Goal: Information Seeking & Learning: Learn about a topic

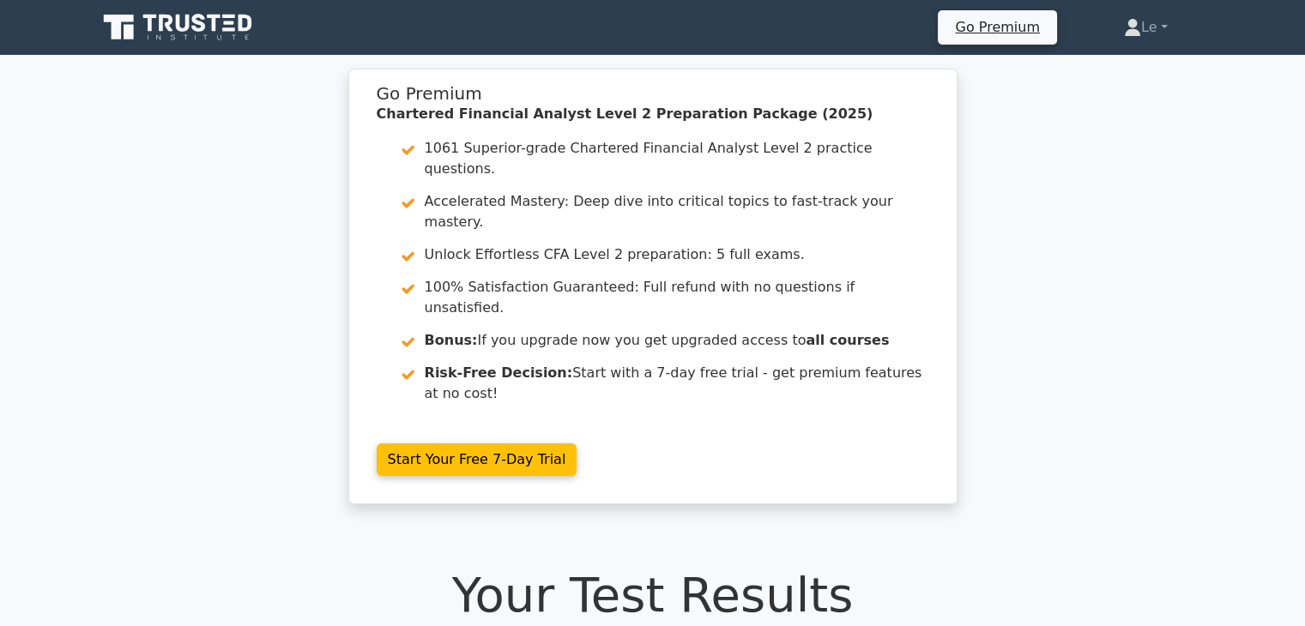
click at [145, 39] on icon at bounding box center [179, 27] width 165 height 33
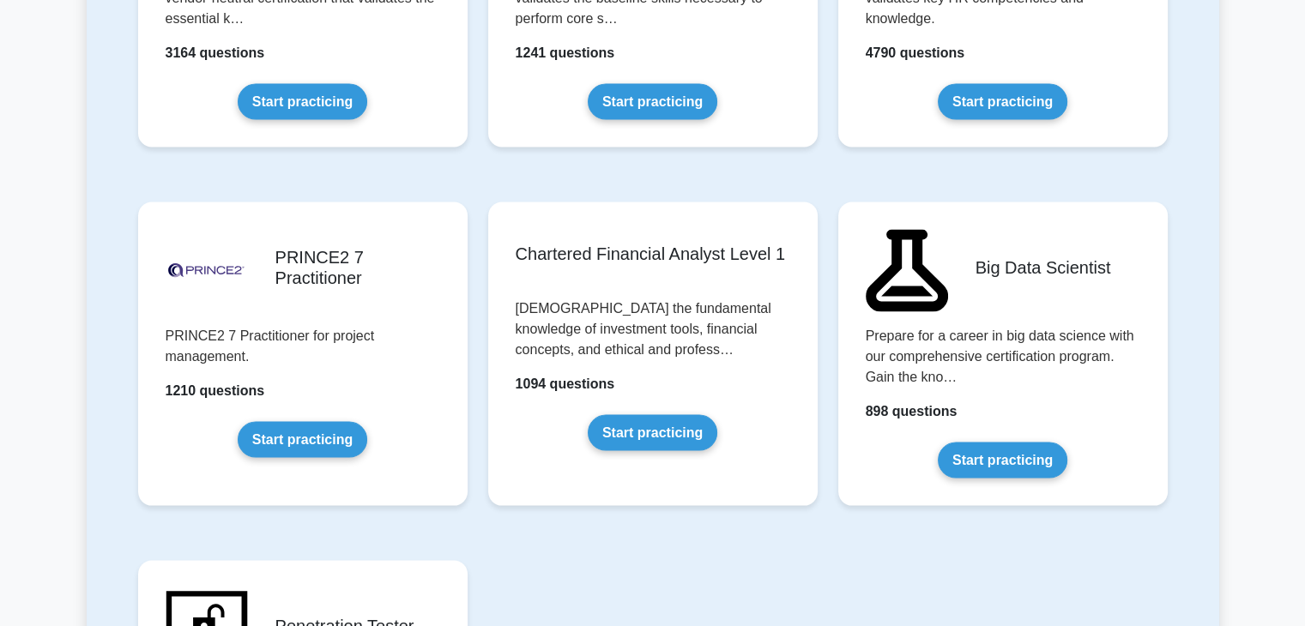
scroll to position [3603, 0]
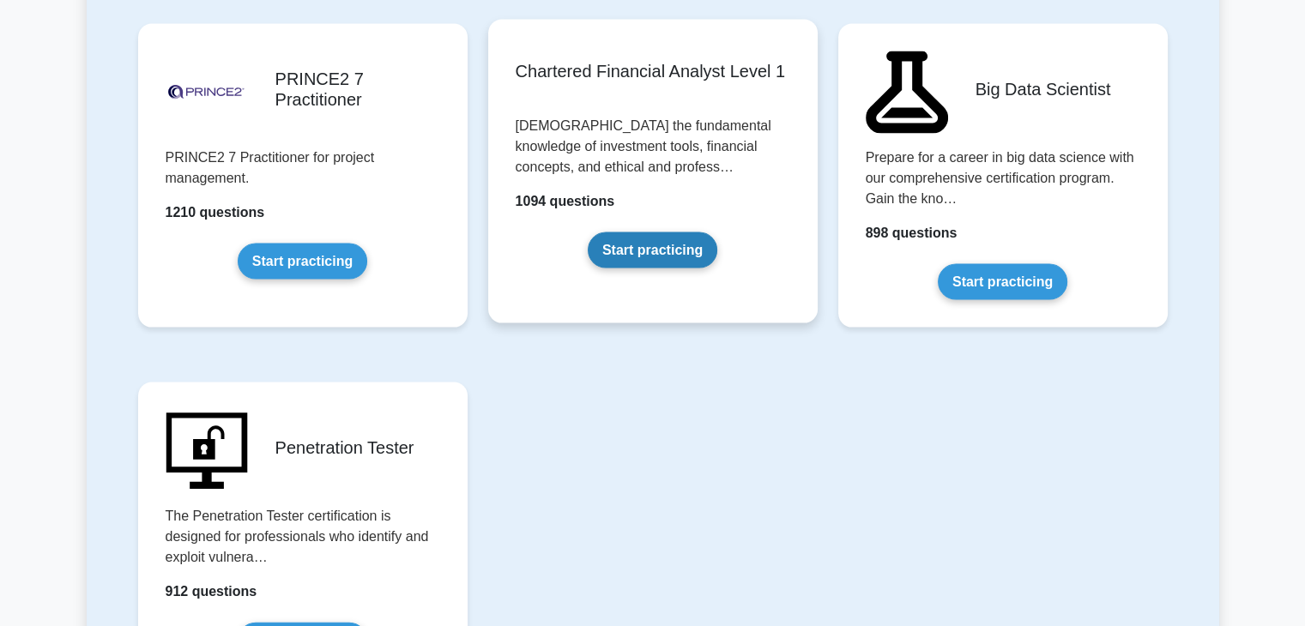
click at [614, 232] on link "Start practicing" at bounding box center [653, 250] width 130 height 36
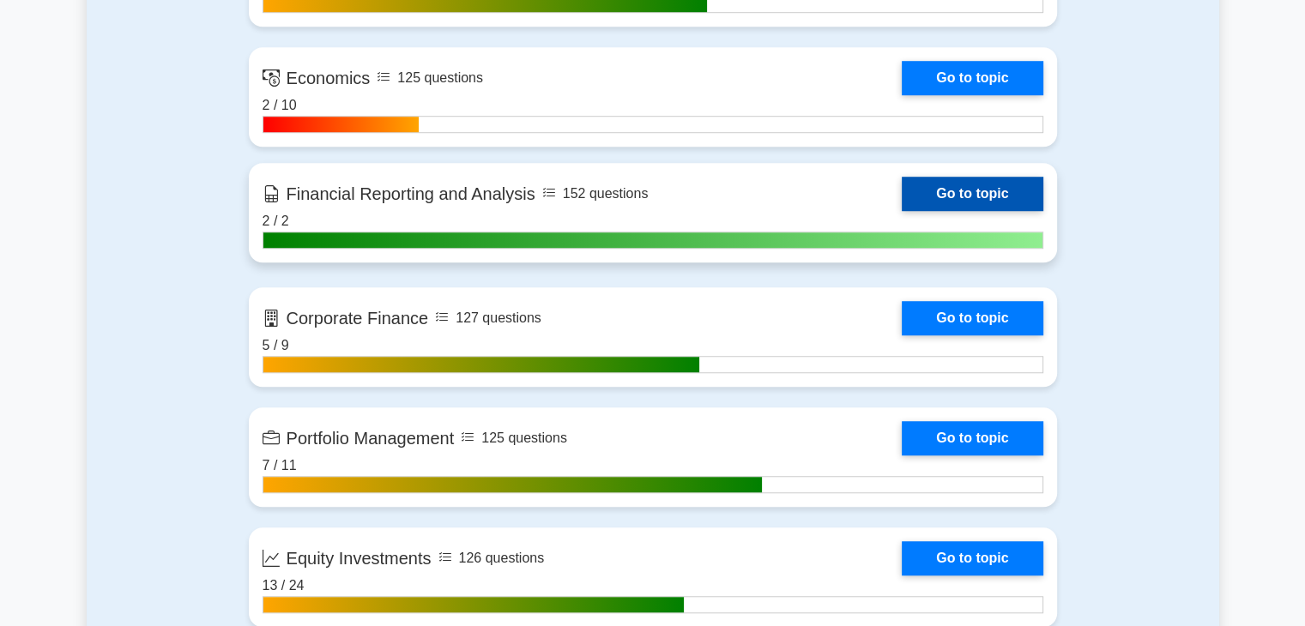
scroll to position [1544, 0]
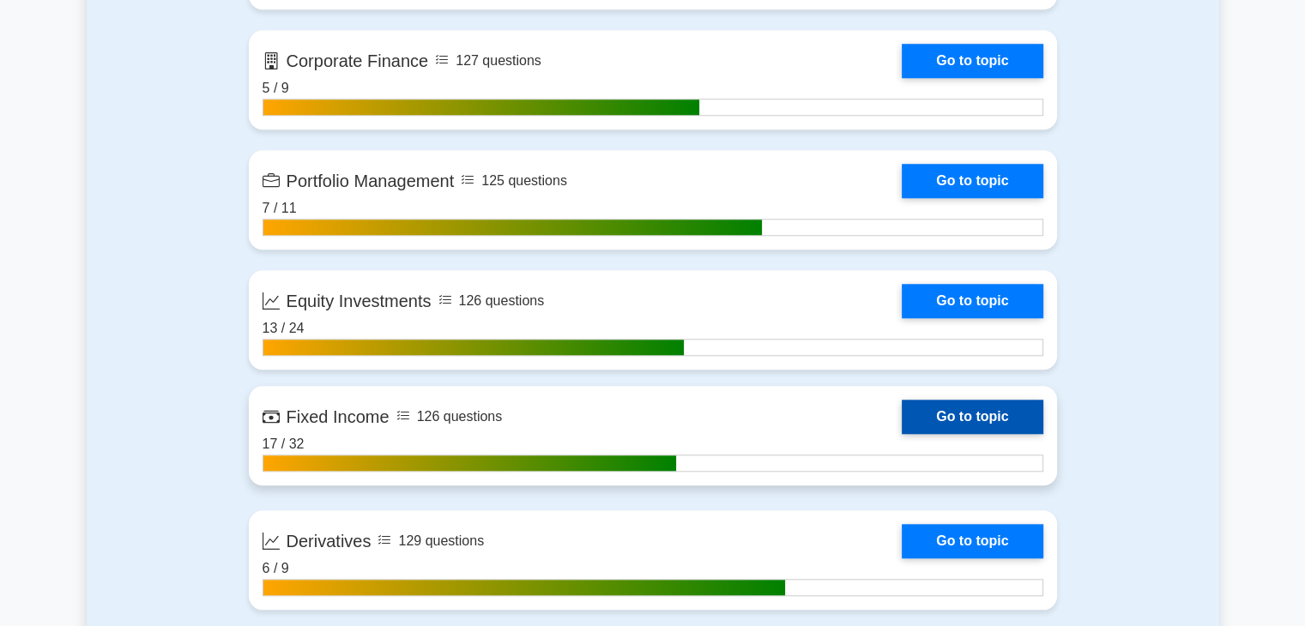
click at [952, 415] on link "Go to topic" at bounding box center [972, 417] width 141 height 34
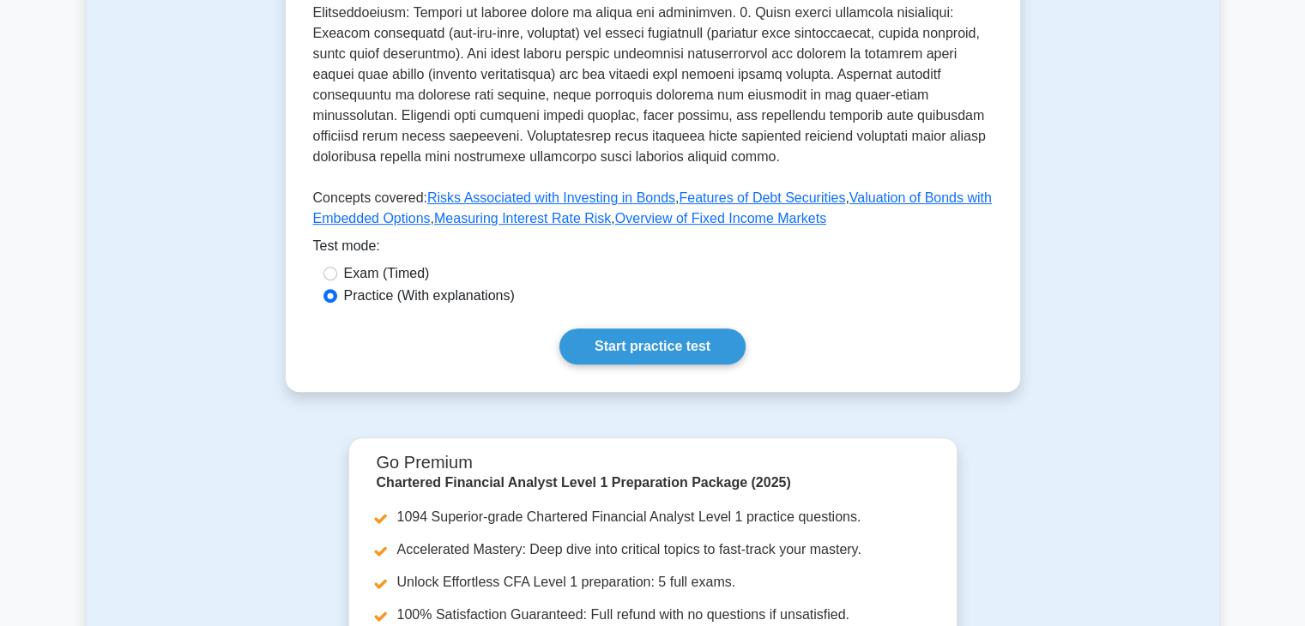
scroll to position [600, 0]
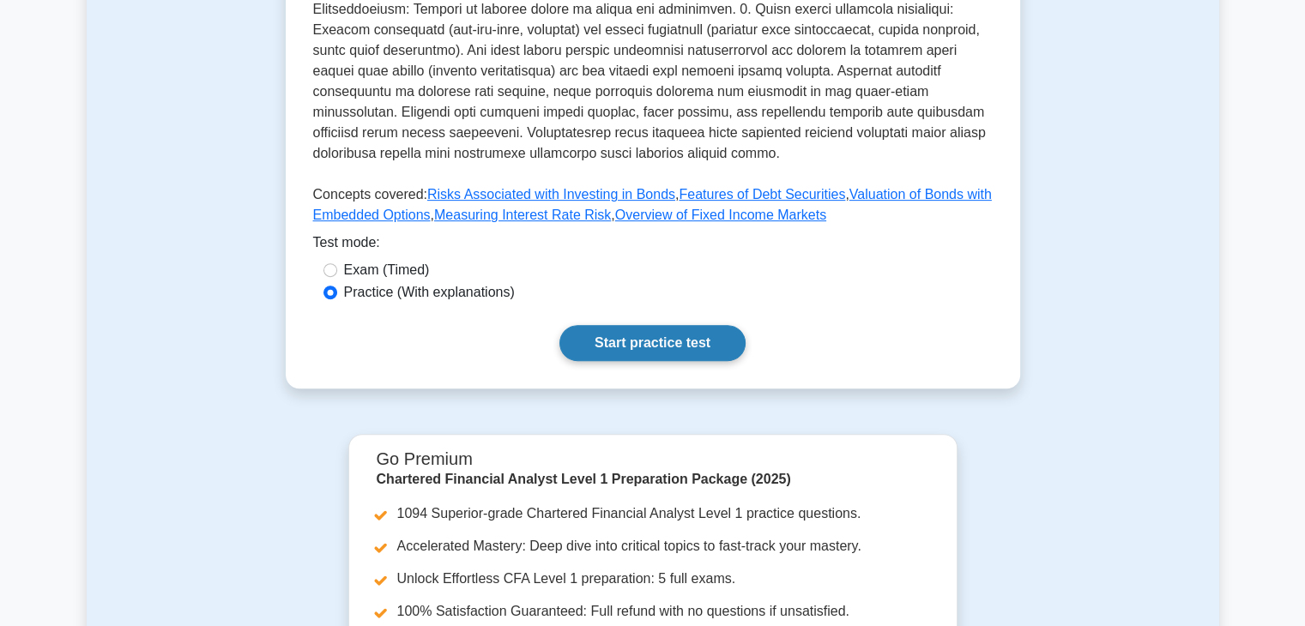
click at [605, 335] on link "Start practice test" at bounding box center [652, 343] width 186 height 36
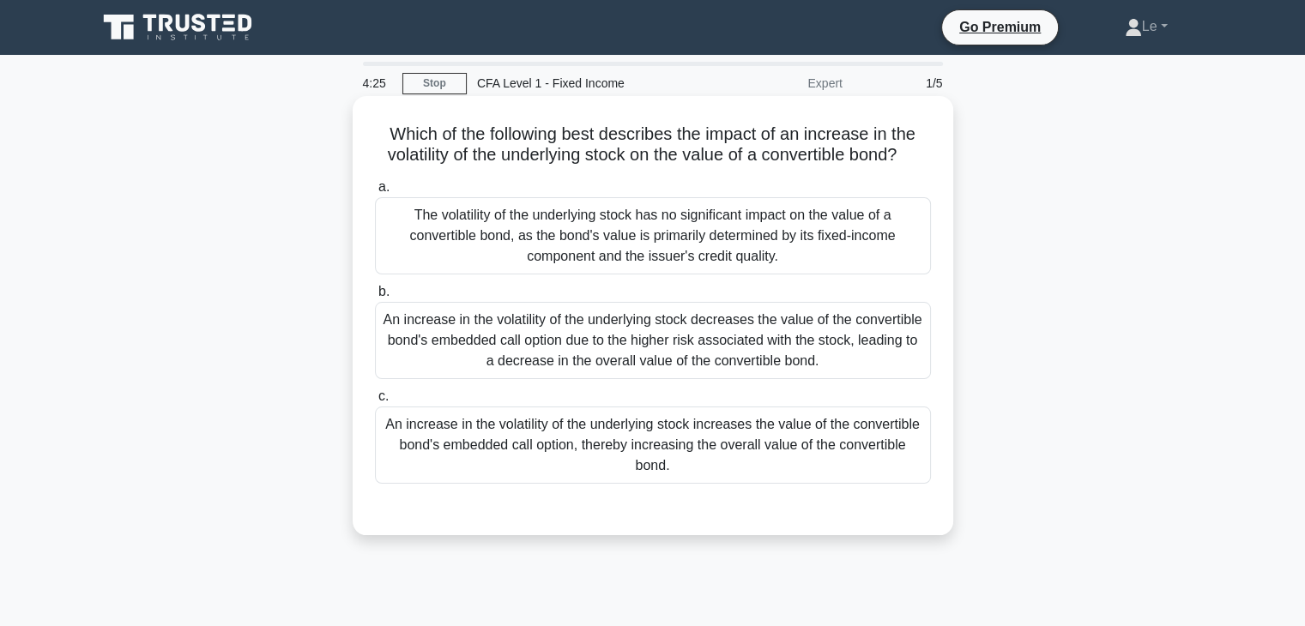
click at [879, 449] on div "An increase in the volatility of the underlying stock increases the value of th…" at bounding box center [653, 445] width 556 height 77
click at [375, 402] on input "c. An increase in the volatility of the underlying stock increases the value of…" at bounding box center [375, 396] width 0 height 11
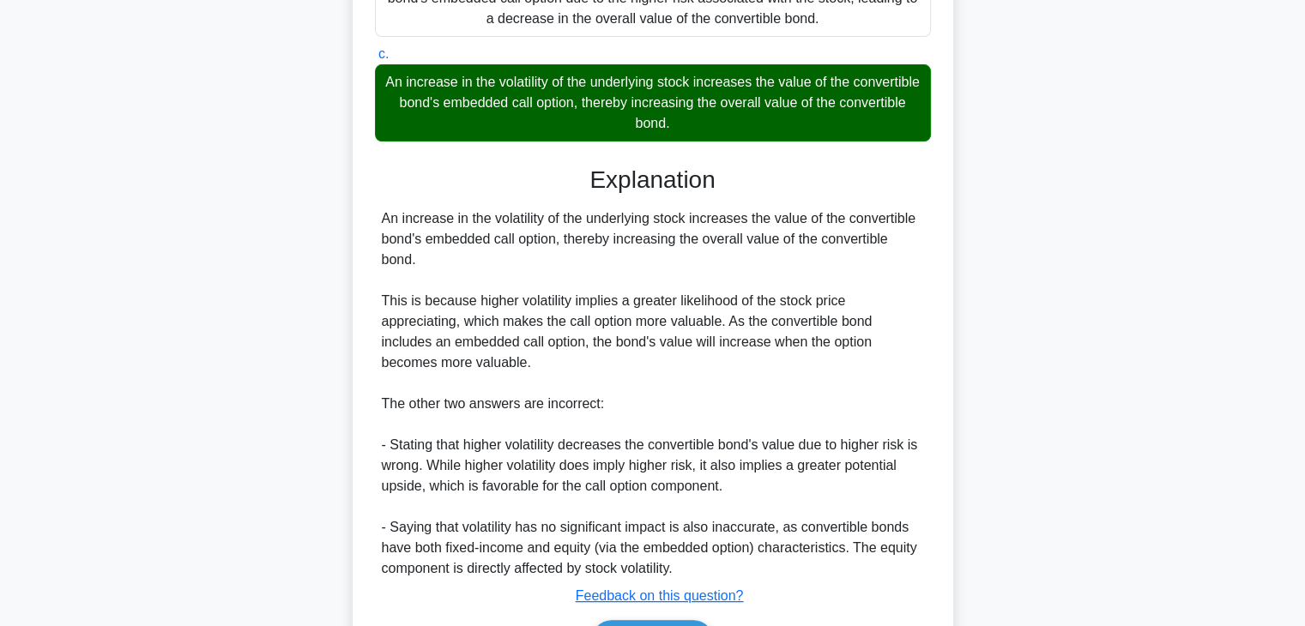
scroll to position [343, 0]
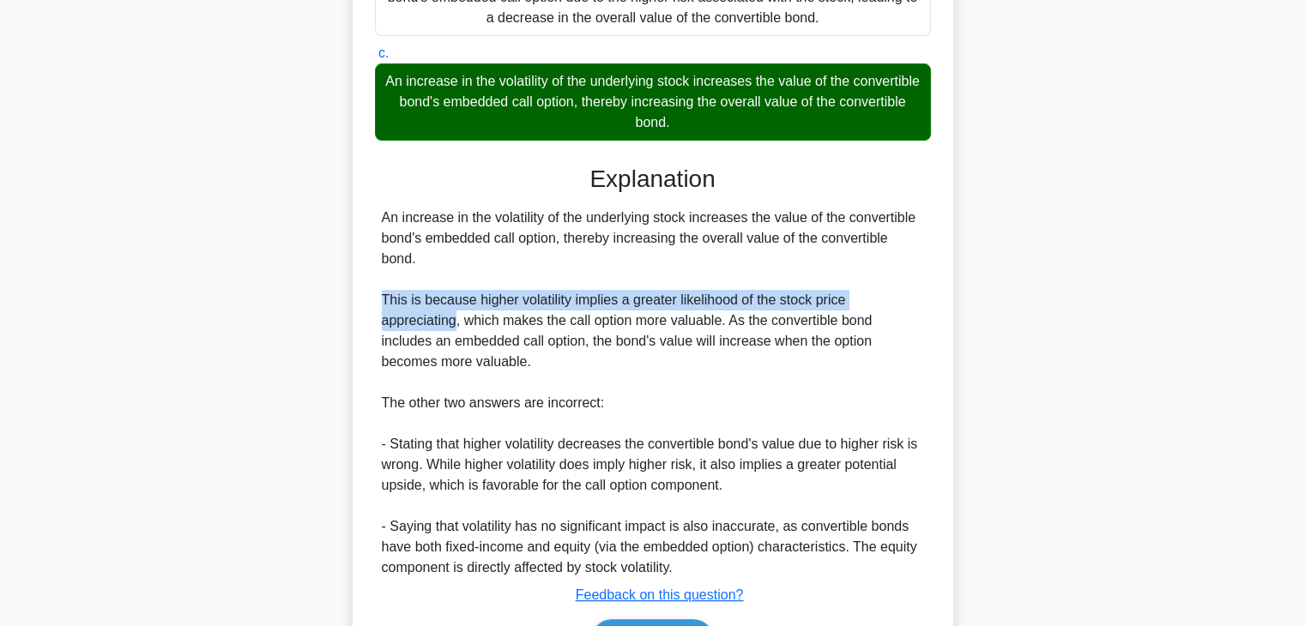
drag, startPoint x: 377, startPoint y: 299, endPoint x: 455, endPoint y: 329, distance: 83.6
click at [455, 329] on div "An increase in the volatility of the underlying stock increases the value of th…" at bounding box center [653, 393] width 556 height 371
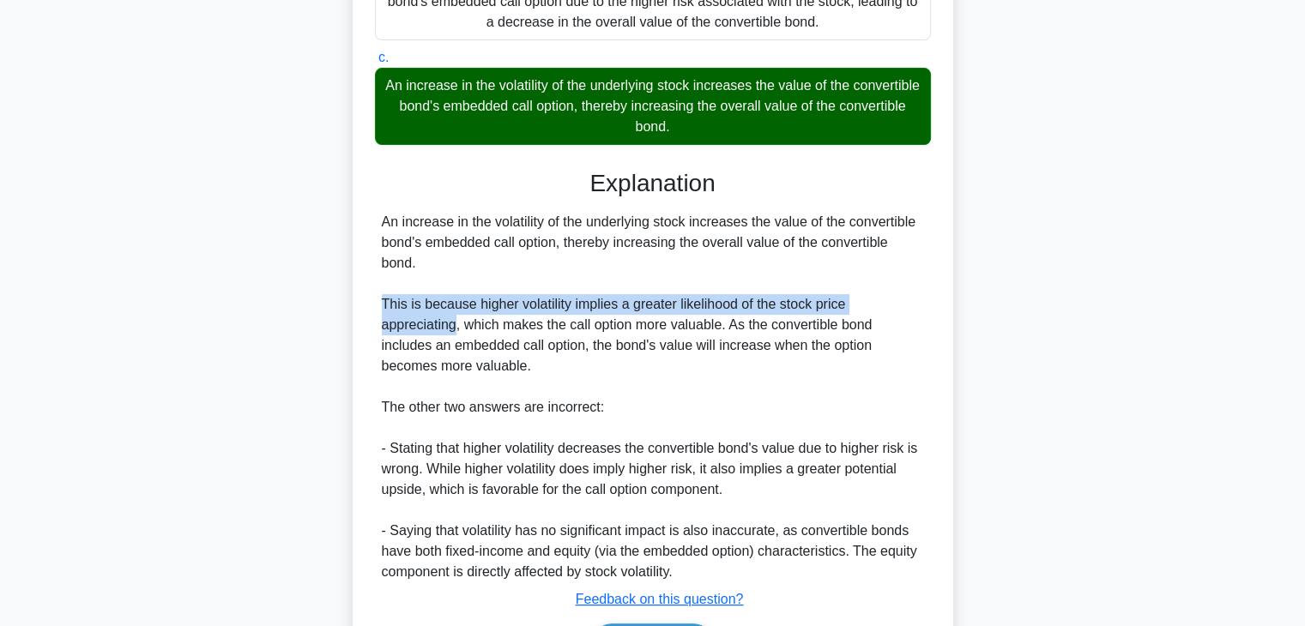
click at [444, 330] on div at bounding box center [444, 330] width 0 height 0
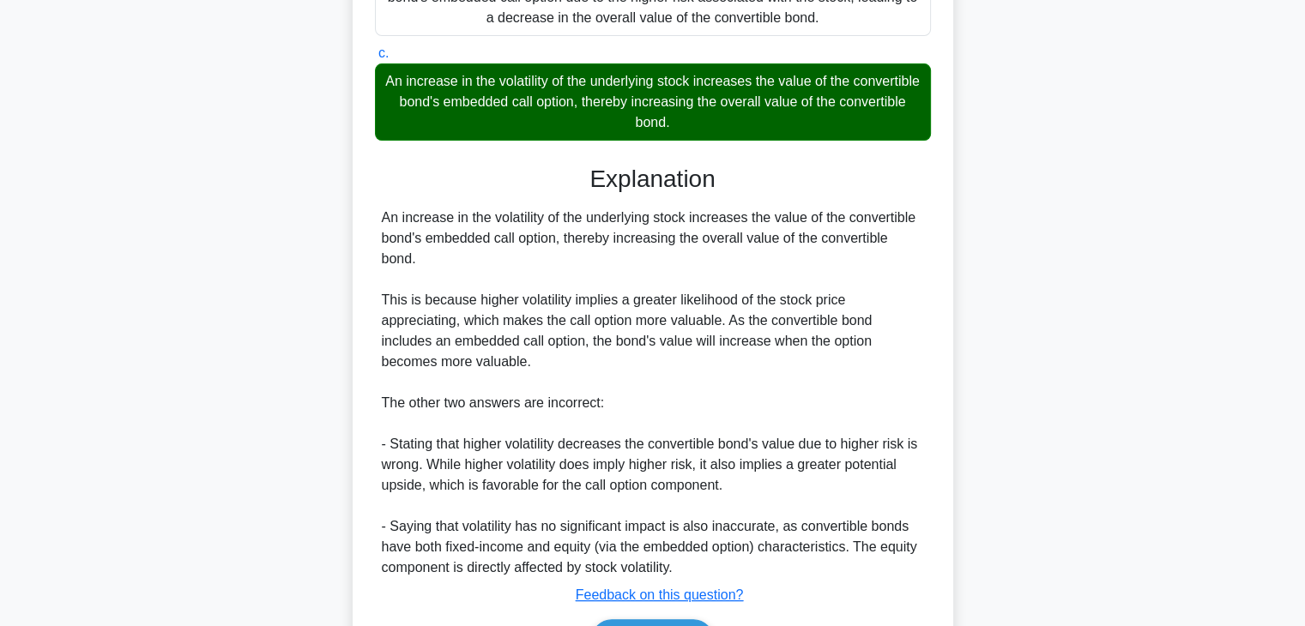
click at [879, 343] on div "An increase in the volatility of the underlying stock increases the value of th…" at bounding box center [653, 393] width 542 height 371
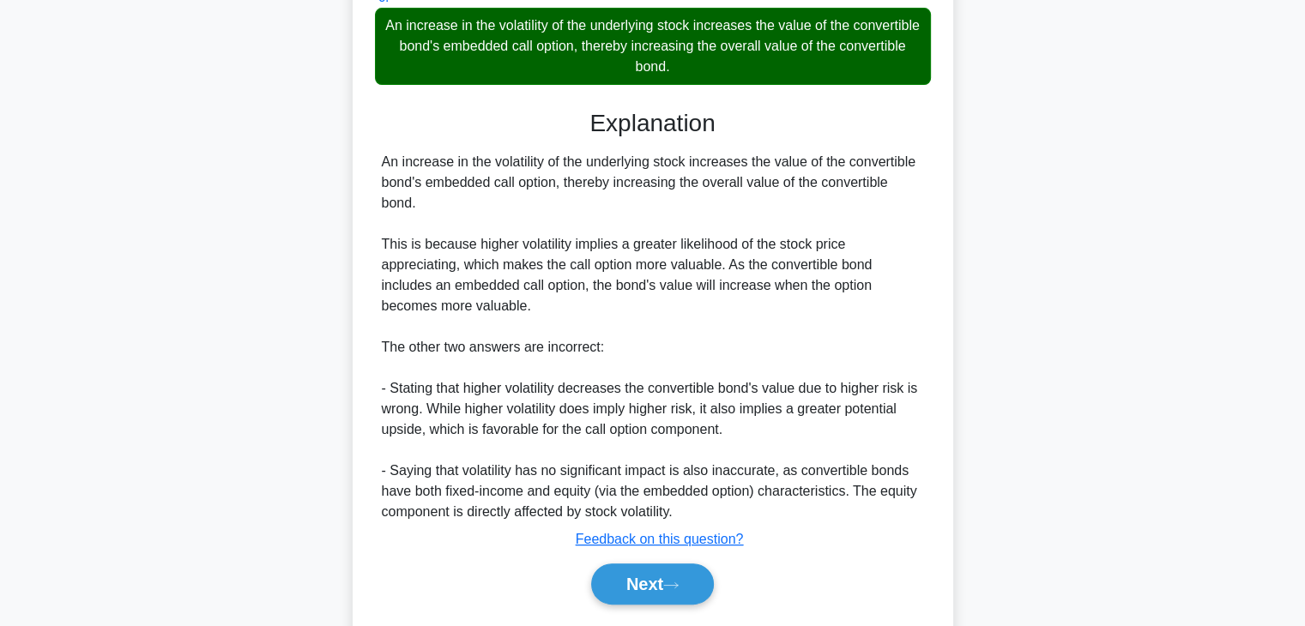
scroll to position [429, 0]
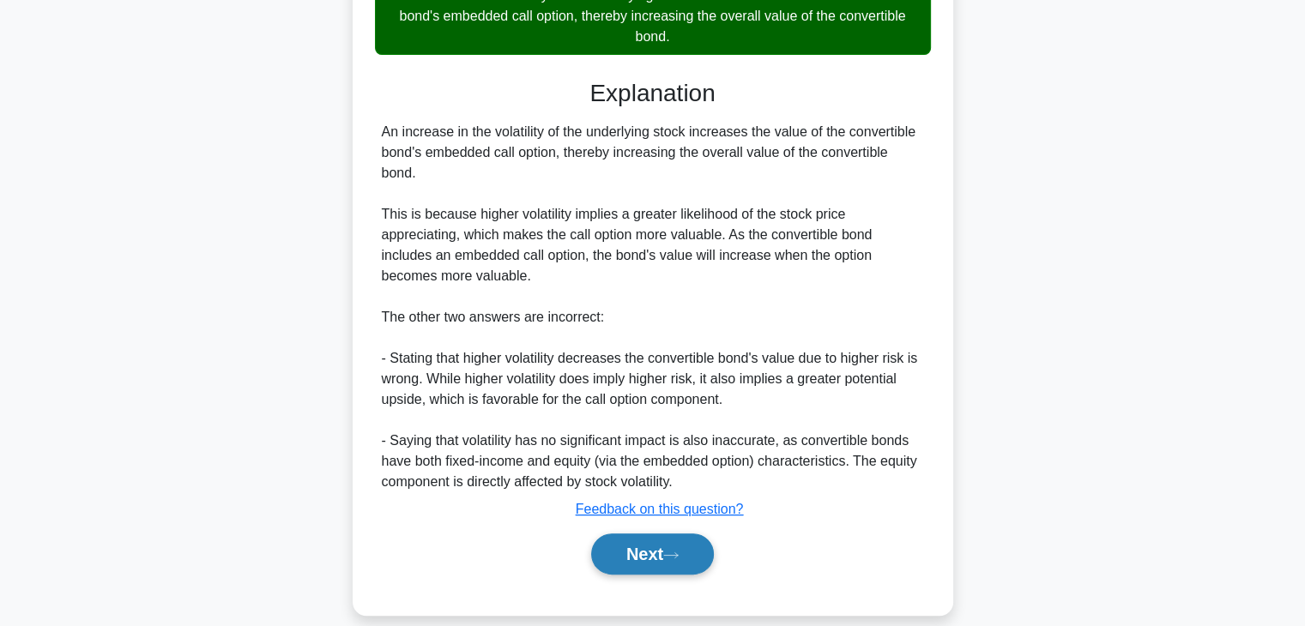
click at [666, 541] on button "Next" at bounding box center [652, 554] width 123 height 41
click at [688, 541] on button "Next" at bounding box center [652, 554] width 123 height 41
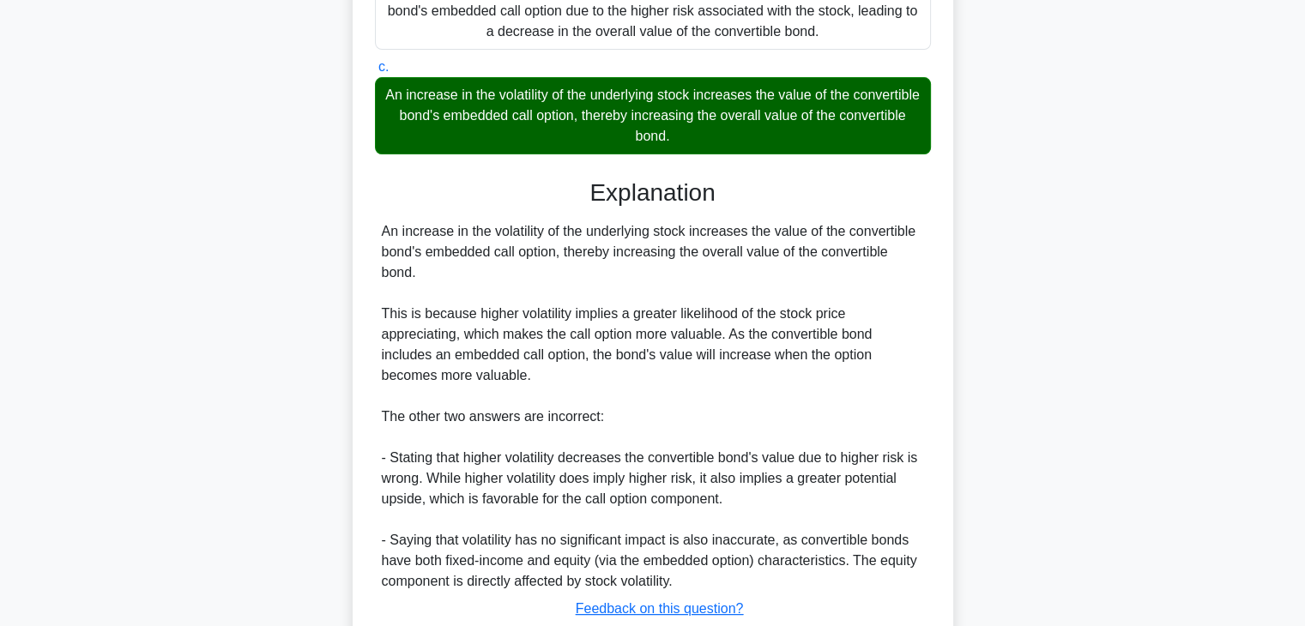
scroll to position [449, 0]
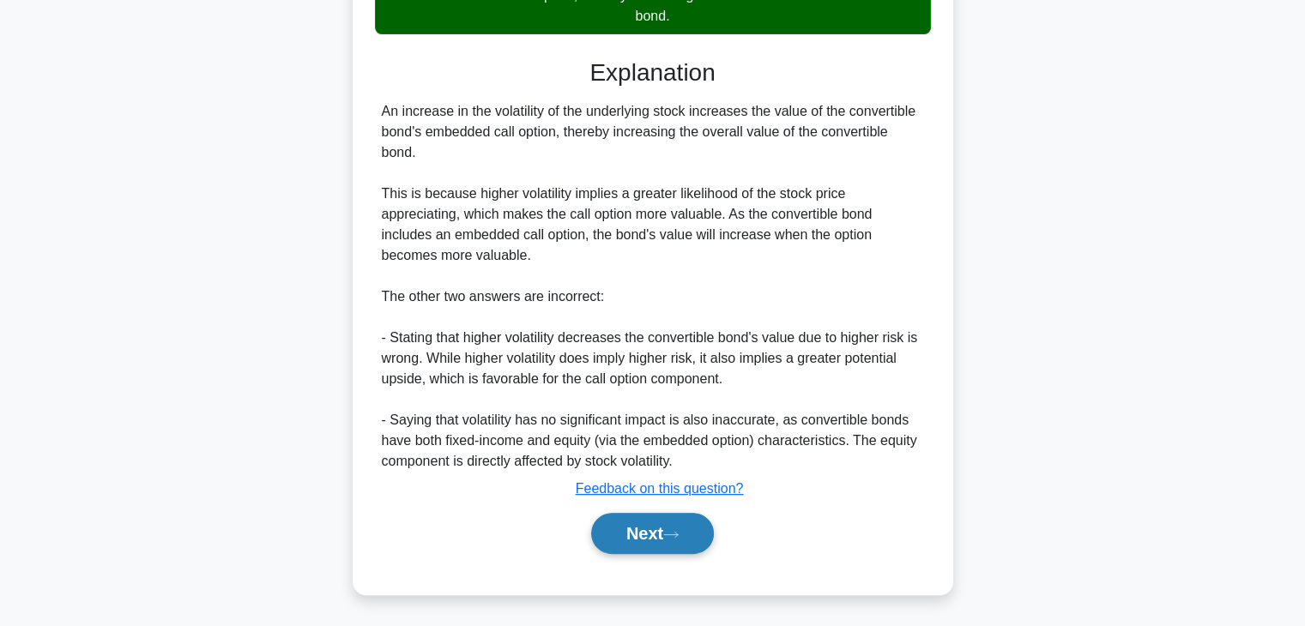
click at [690, 546] on button "Next" at bounding box center [652, 533] width 123 height 41
click at [688, 543] on button "Next" at bounding box center [652, 533] width 123 height 41
click at [659, 544] on button "Next" at bounding box center [652, 533] width 123 height 41
click at [655, 534] on button "Next" at bounding box center [652, 533] width 123 height 41
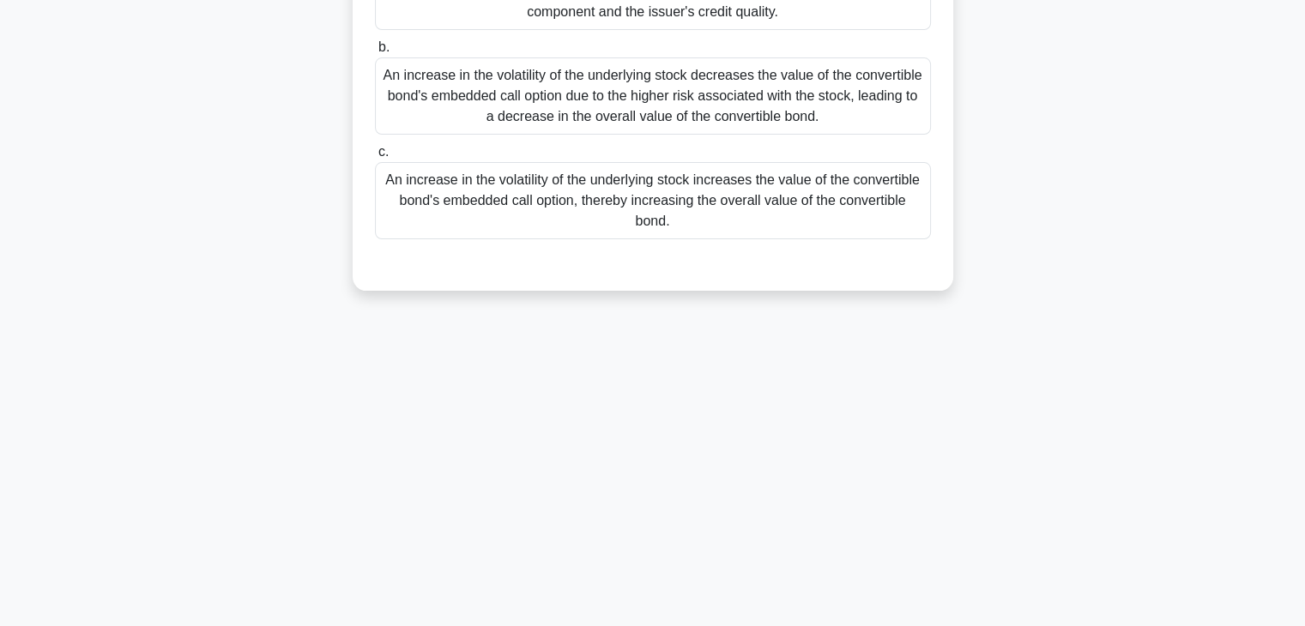
scroll to position [215, 0]
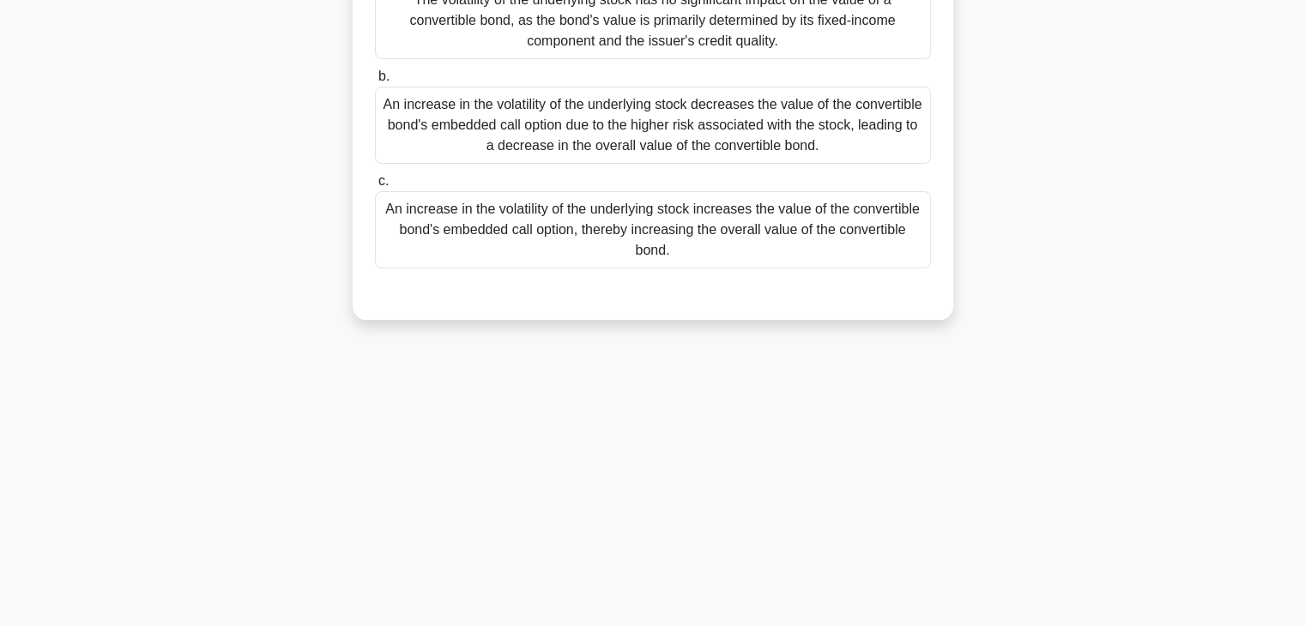
click at [618, 256] on div "An increase in the volatility of the underlying stock increases the value of th…" at bounding box center [653, 229] width 556 height 77
click at [375, 187] on input "c. An increase in the volatility of the underlying stock increases the value of…" at bounding box center [375, 181] width 0 height 11
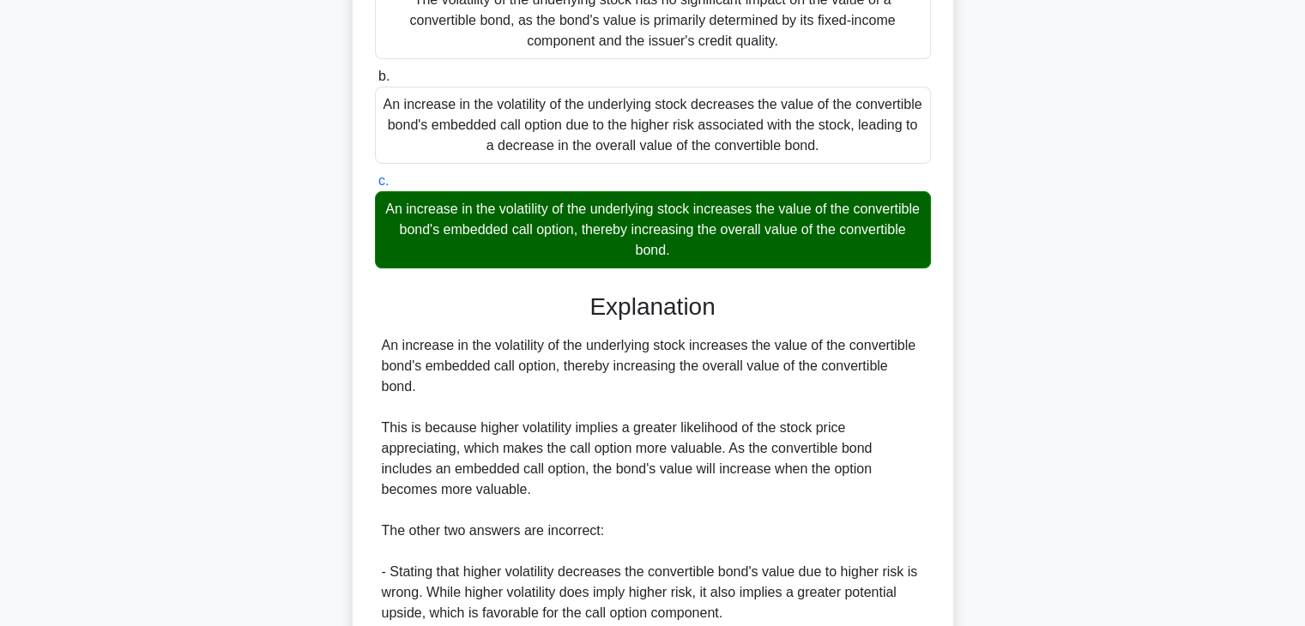
scroll to position [449, 0]
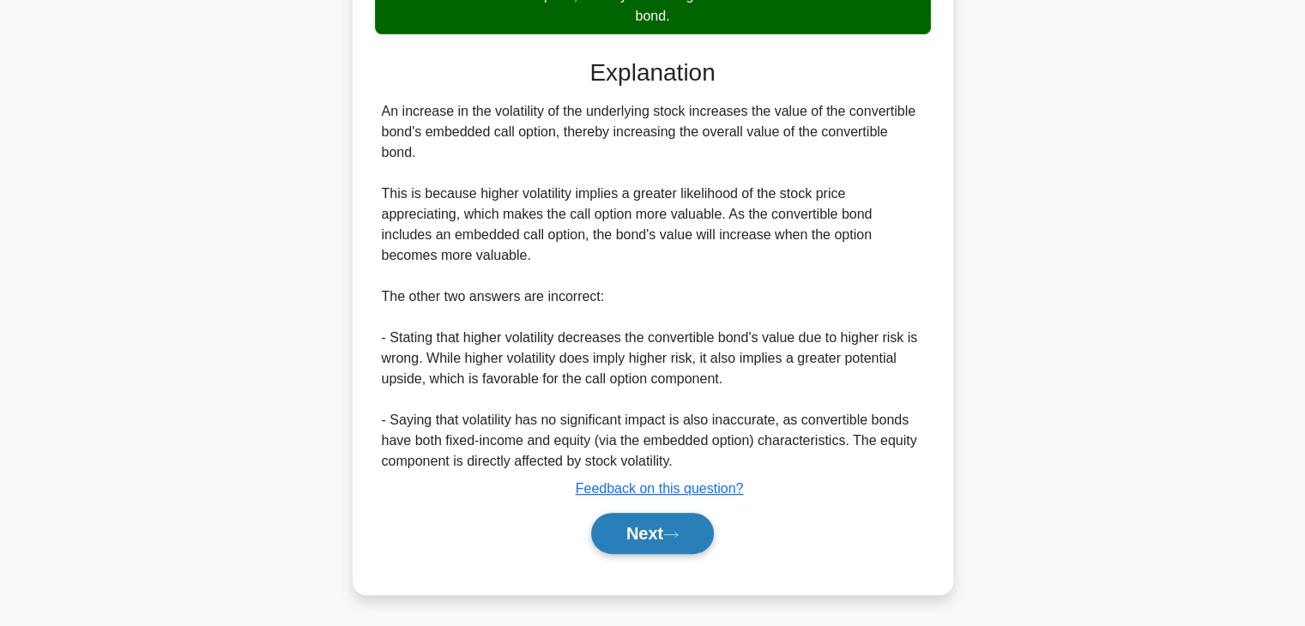
click at [679, 530] on icon at bounding box center [670, 534] width 15 height 9
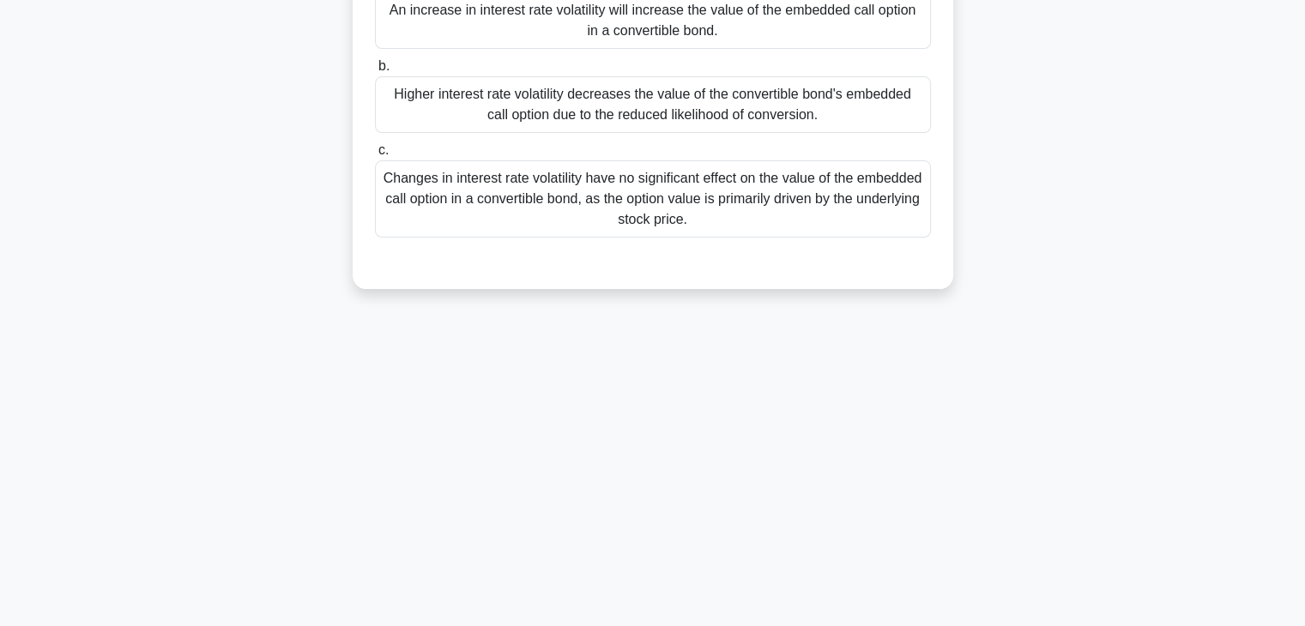
scroll to position [0, 0]
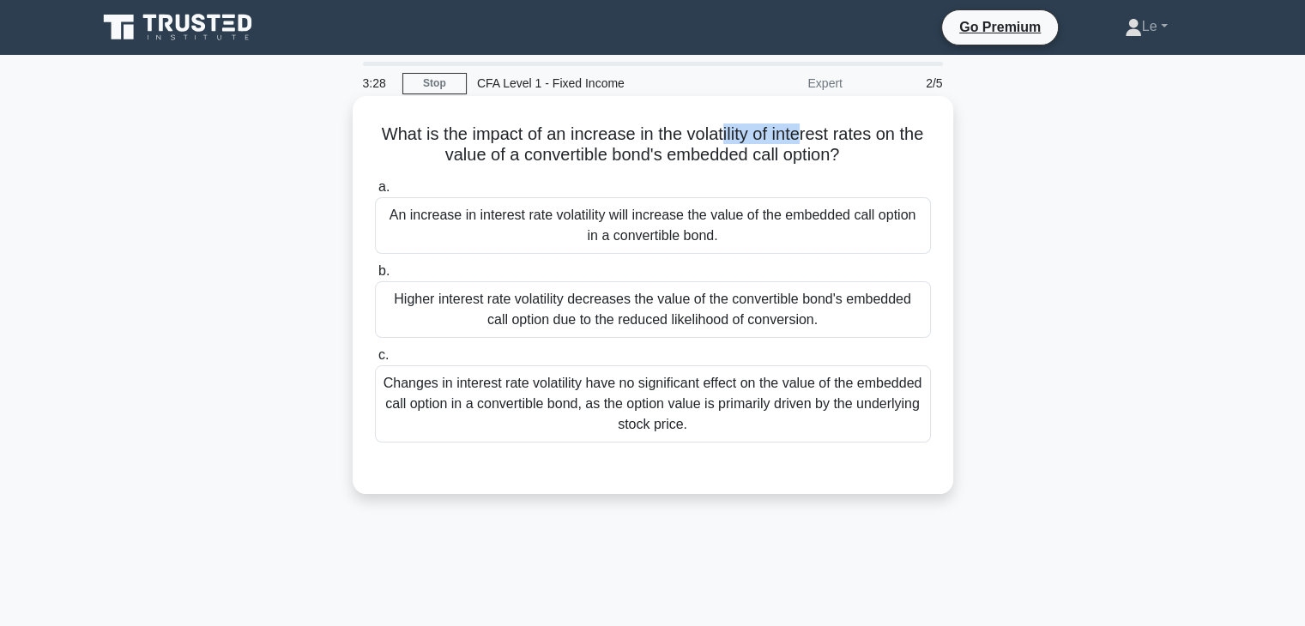
drag, startPoint x: 734, startPoint y: 143, endPoint x: 817, endPoint y: 138, distance: 82.5
click at [817, 138] on h5 "What is the impact of an increase in the volatility of interest rates on the va…" at bounding box center [652, 145] width 559 height 43
drag, startPoint x: 697, startPoint y: 145, endPoint x: 900, endPoint y: 162, distance: 204.0
click at [900, 162] on h5 "What is the impact of an increase in the volatility of interest rates on the va…" at bounding box center [652, 145] width 559 height 43
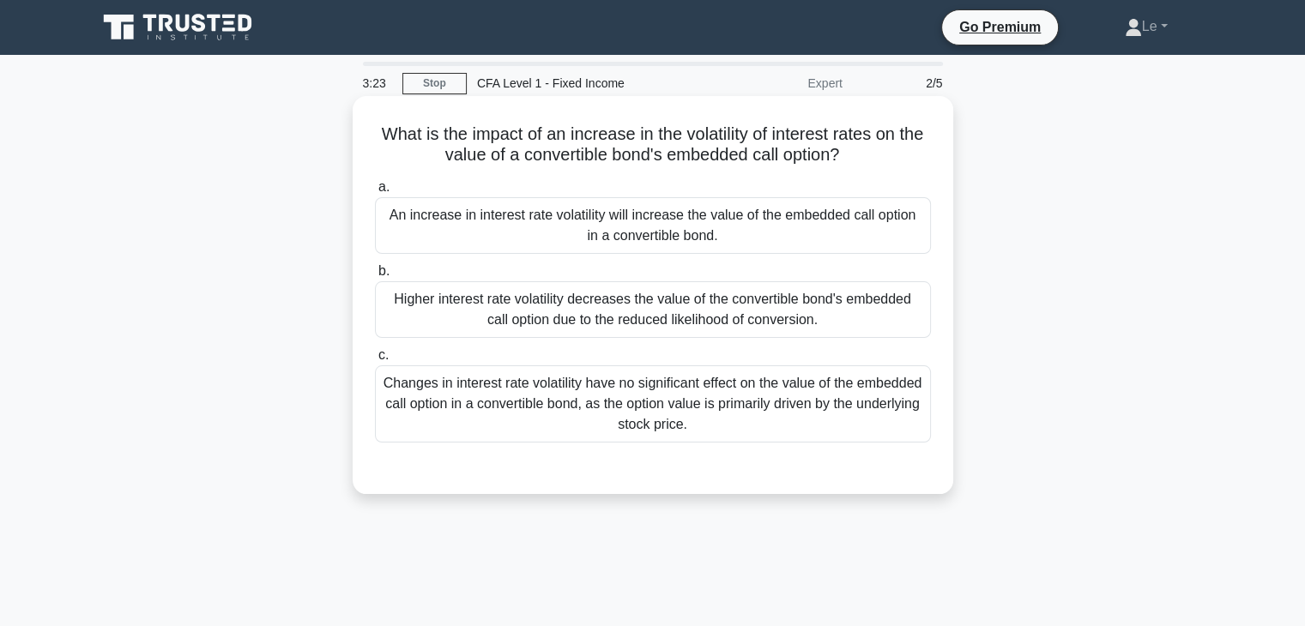
click at [721, 461] on div at bounding box center [653, 460] width 556 height 14
click at [710, 305] on div "Higher interest rate volatility decreases the value of the convertible bond's e…" at bounding box center [653, 309] width 556 height 57
click at [375, 277] on input "b. Higher interest rate volatility decreases the value of the convertible bond'…" at bounding box center [375, 271] width 0 height 11
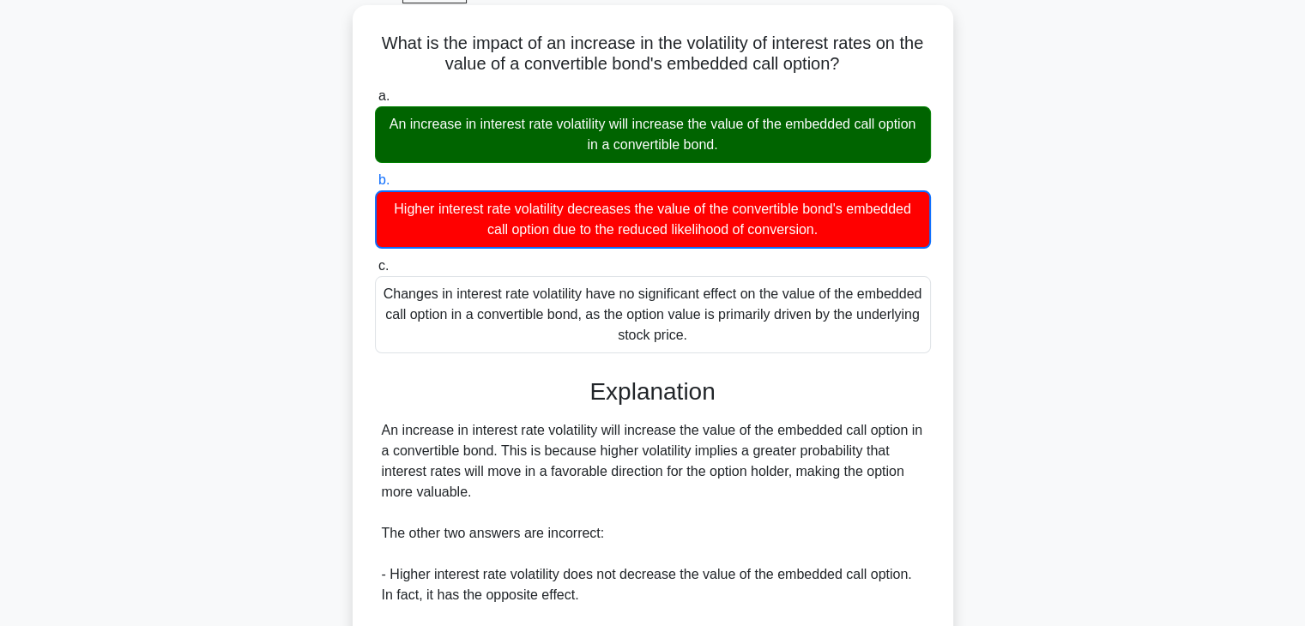
scroll to position [257, 0]
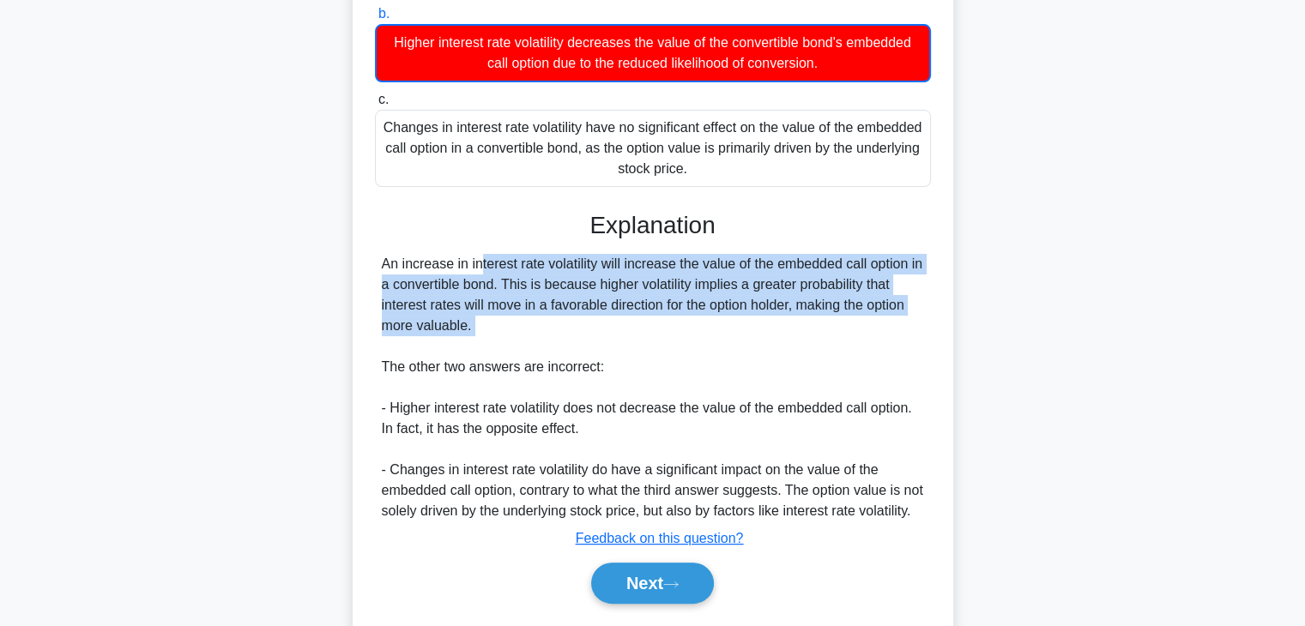
drag, startPoint x: 384, startPoint y: 272, endPoint x: 522, endPoint y: 343, distance: 154.6
click at [522, 343] on div "An increase in interest rate volatility will increase the value of the embedded…" at bounding box center [653, 388] width 542 height 268
click at [618, 303] on div "An increase in interest rate volatility will increase the value of the embedded…" at bounding box center [653, 388] width 542 height 268
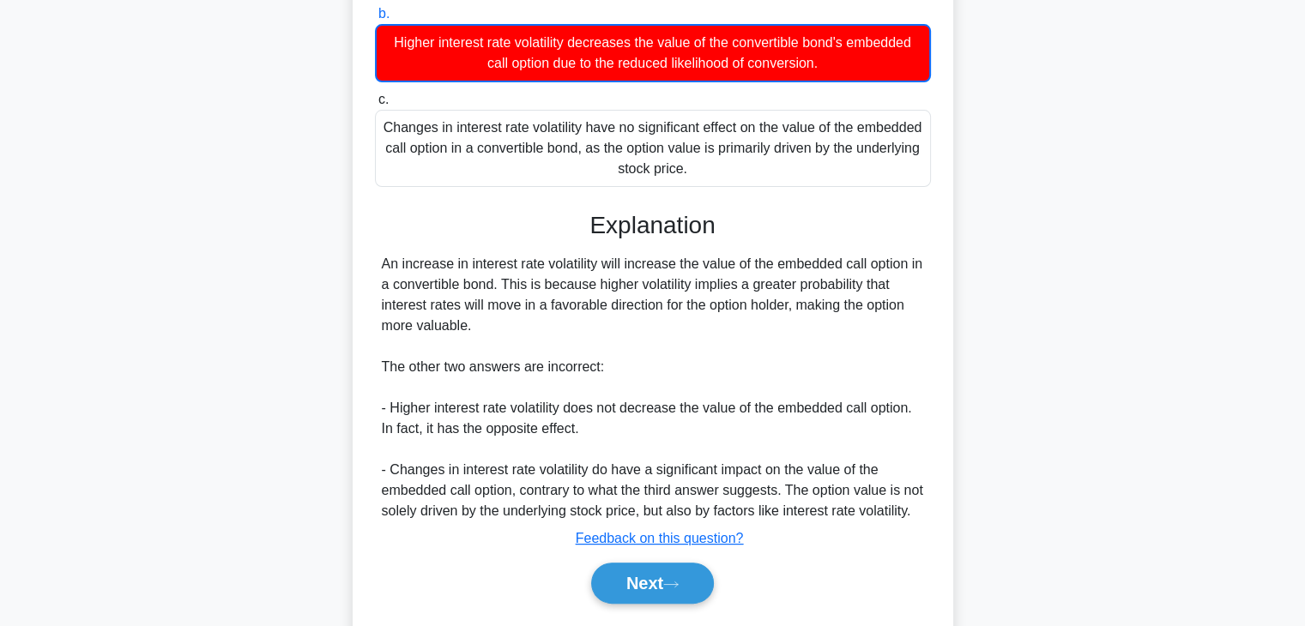
drag, startPoint x: 512, startPoint y: 282, endPoint x: 600, endPoint y: 335, distance: 102.7
click at [600, 335] on div "An increase in interest rate volatility will increase the value of the embedded…" at bounding box center [653, 388] width 542 height 268
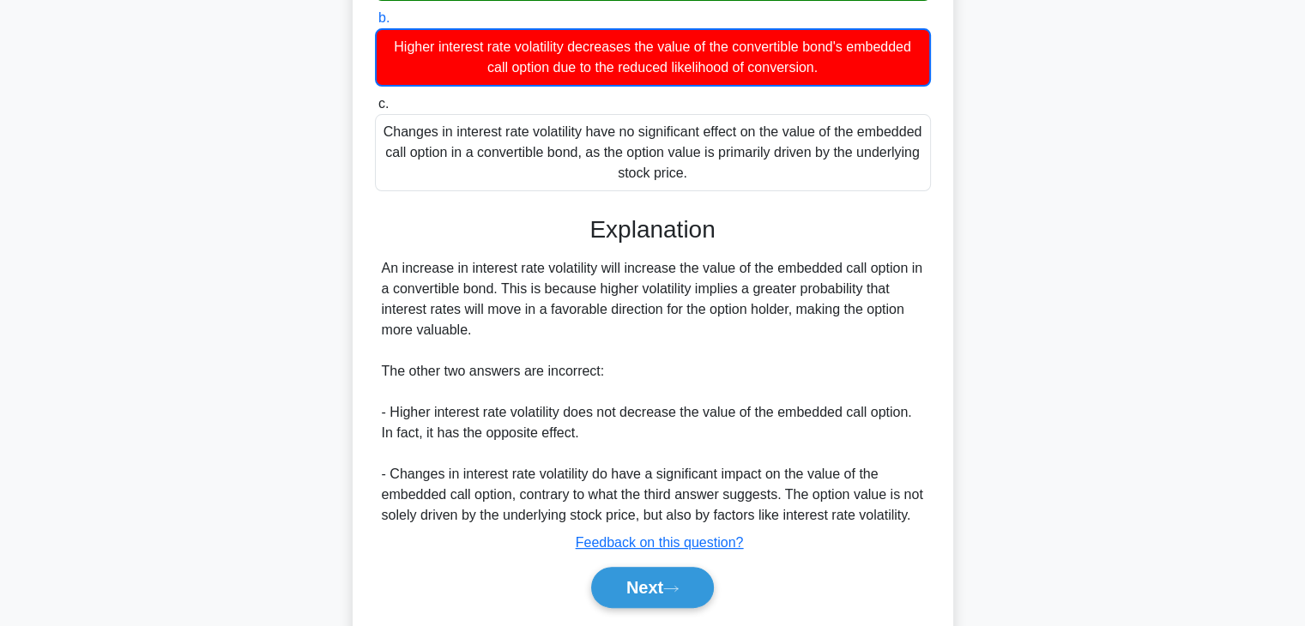
click at [589, 335] on div at bounding box center [589, 335] width 0 height 0
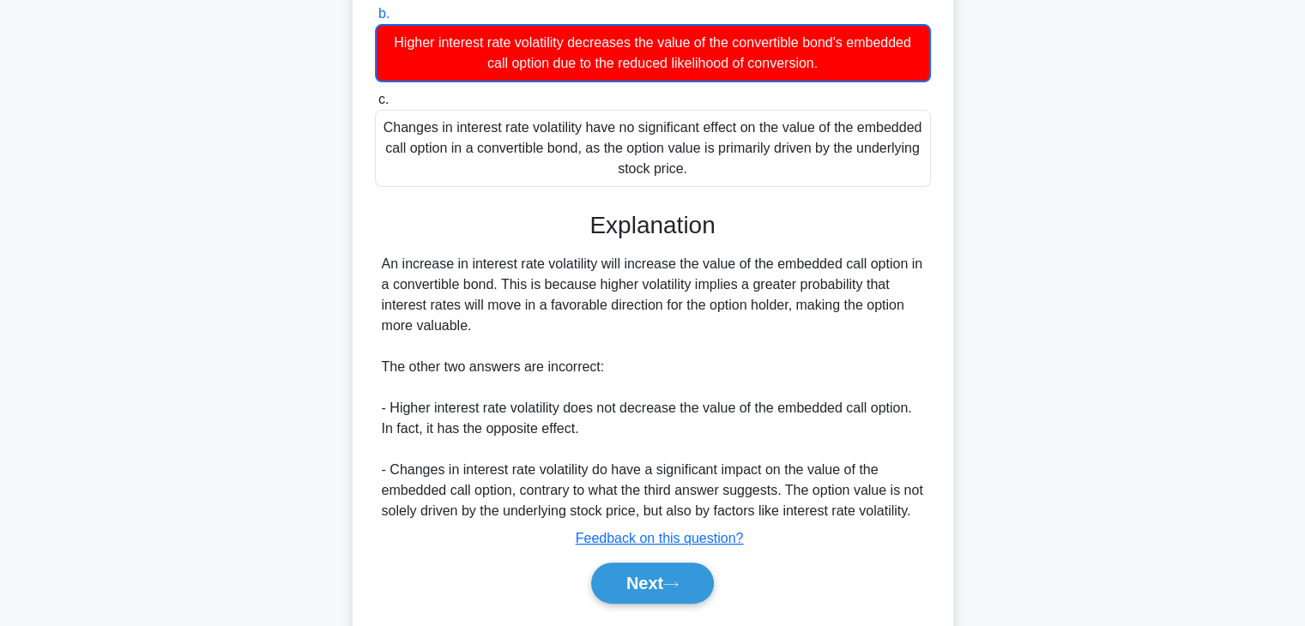
click at [781, 305] on div "An increase in interest rate volatility will increase the value of the embedded…" at bounding box center [653, 388] width 542 height 268
click at [679, 589] on icon at bounding box center [670, 584] width 15 height 9
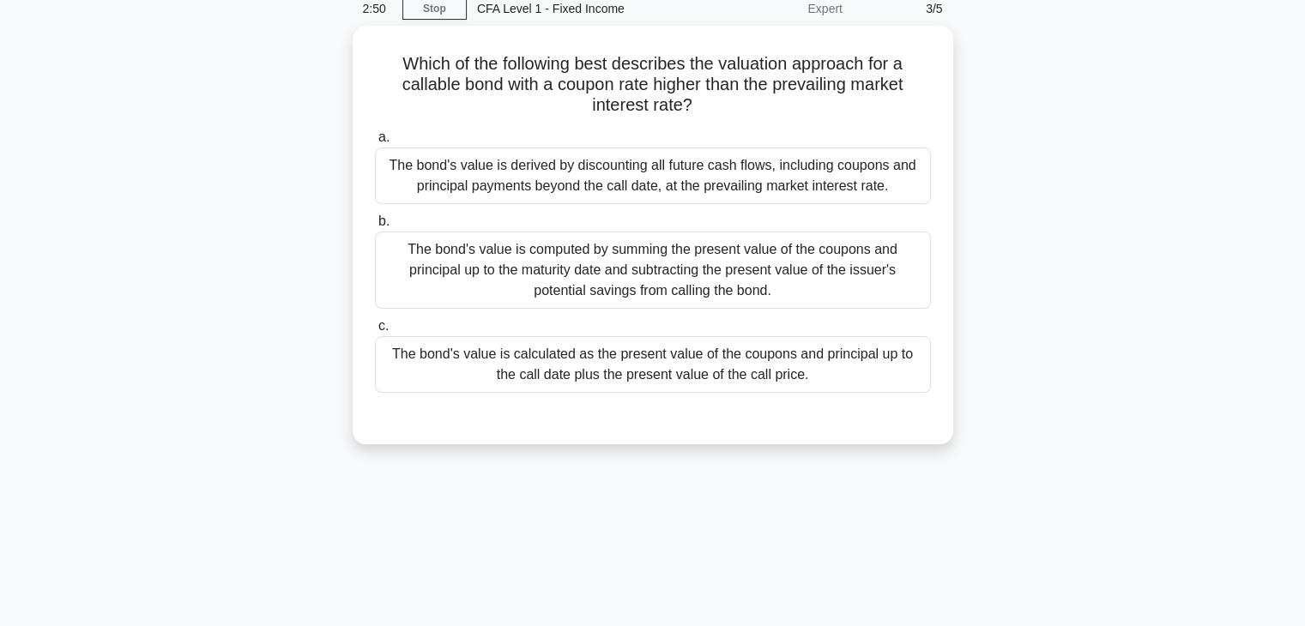
scroll to position [0, 0]
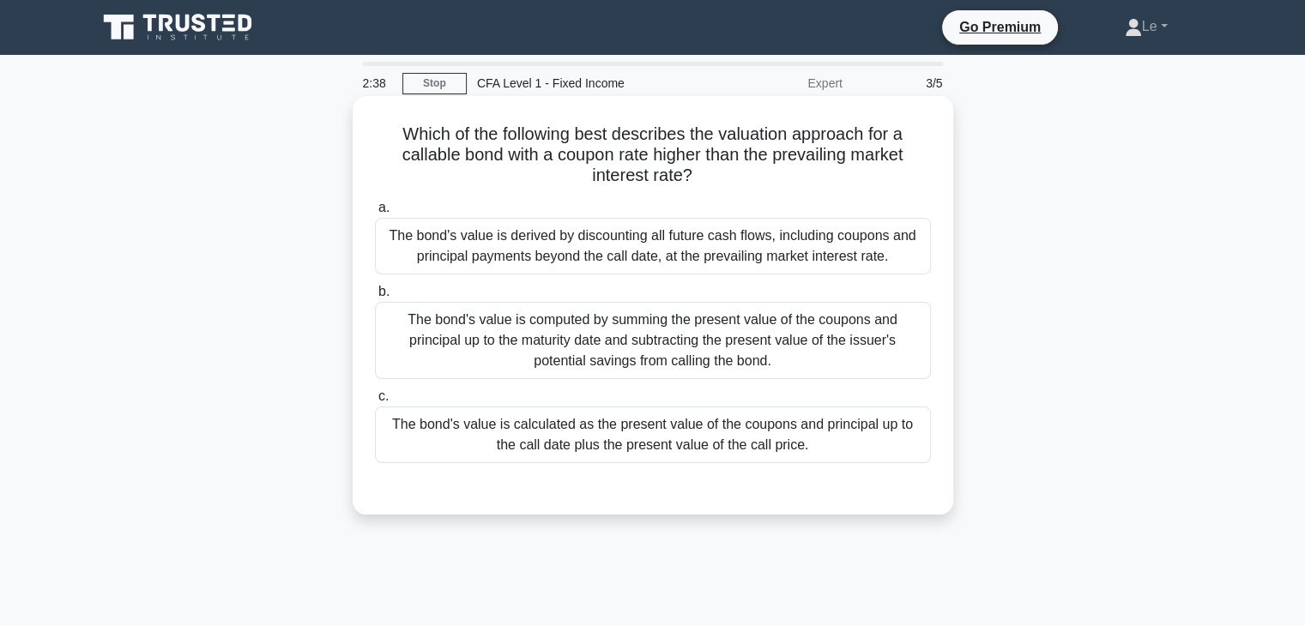
drag, startPoint x: 509, startPoint y: 154, endPoint x: 788, endPoint y: 170, distance: 280.1
click at [788, 170] on h5 "Which of the following best describes the valuation approach for a callable bon…" at bounding box center [652, 155] width 559 height 63
drag, startPoint x: 780, startPoint y: 160, endPoint x: 800, endPoint y: 166, distance: 21.7
click at [800, 166] on h5 "Which of the following best describes the valuation approach for a callable bon…" at bounding box center [652, 155] width 559 height 63
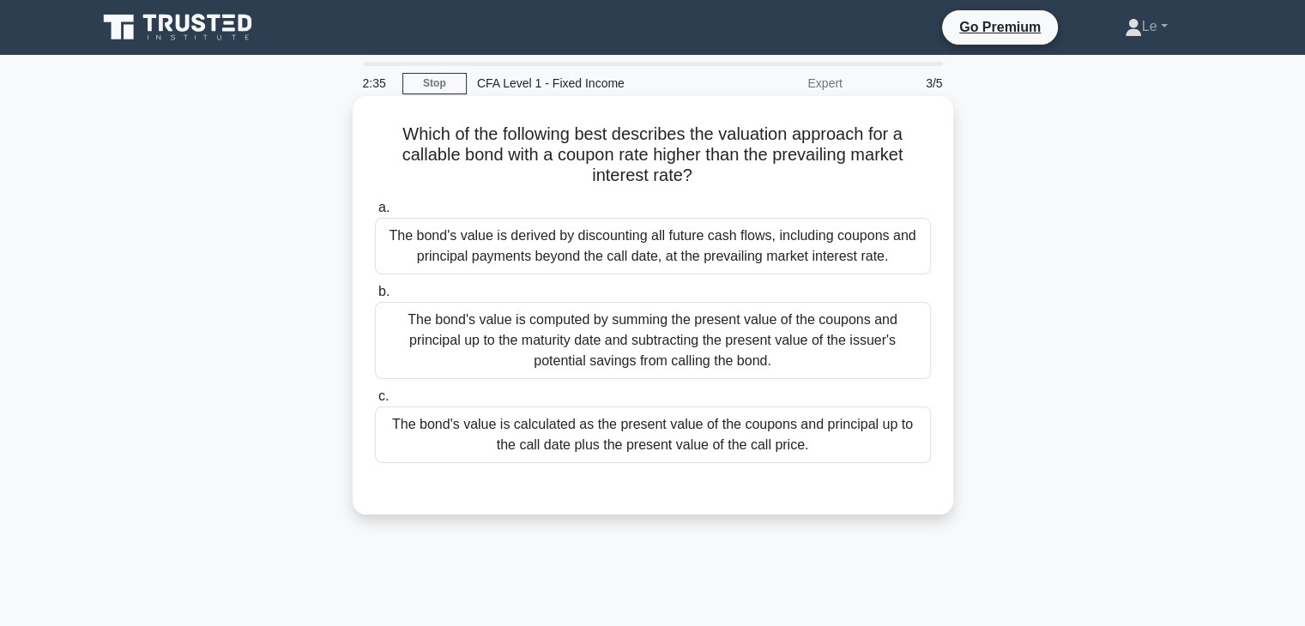
click at [769, 185] on h5 "Which of the following best describes the valuation approach for a callable bon…" at bounding box center [652, 155] width 559 height 63
click at [484, 258] on div "The bond's value is derived by discounting all future cash flows, including cou…" at bounding box center [653, 246] width 556 height 57
click at [375, 214] on input "a. The bond's value is derived by discounting all future cash flows, including …" at bounding box center [375, 207] width 0 height 11
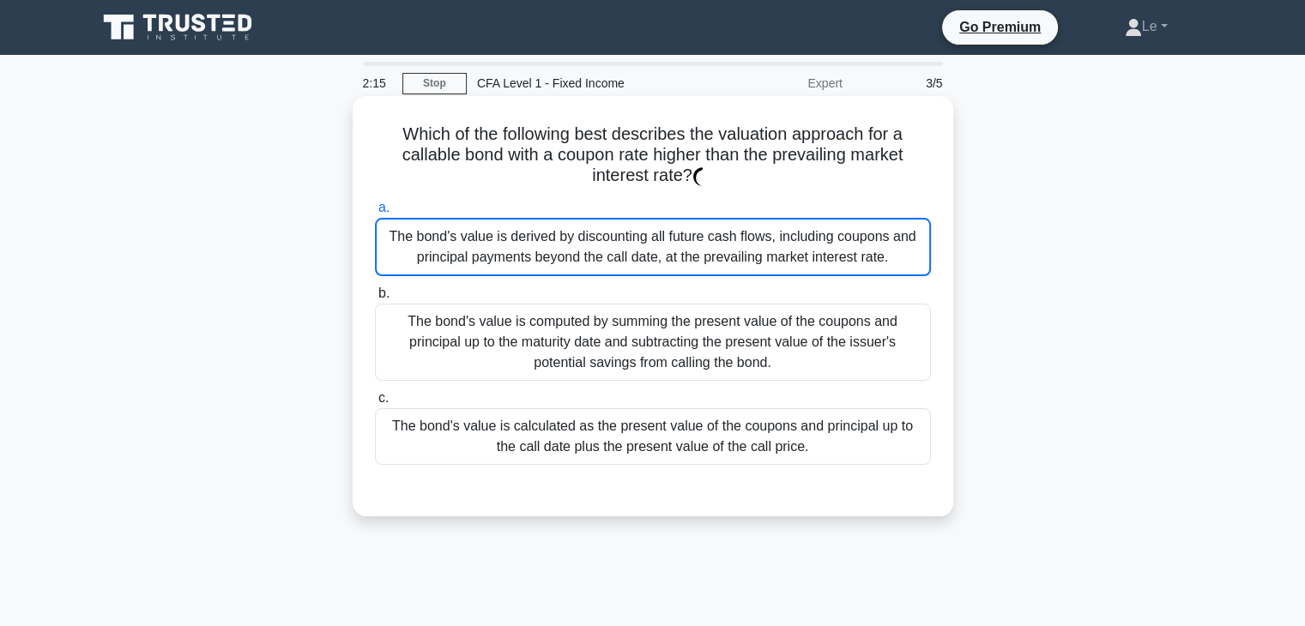
scroll to position [86, 0]
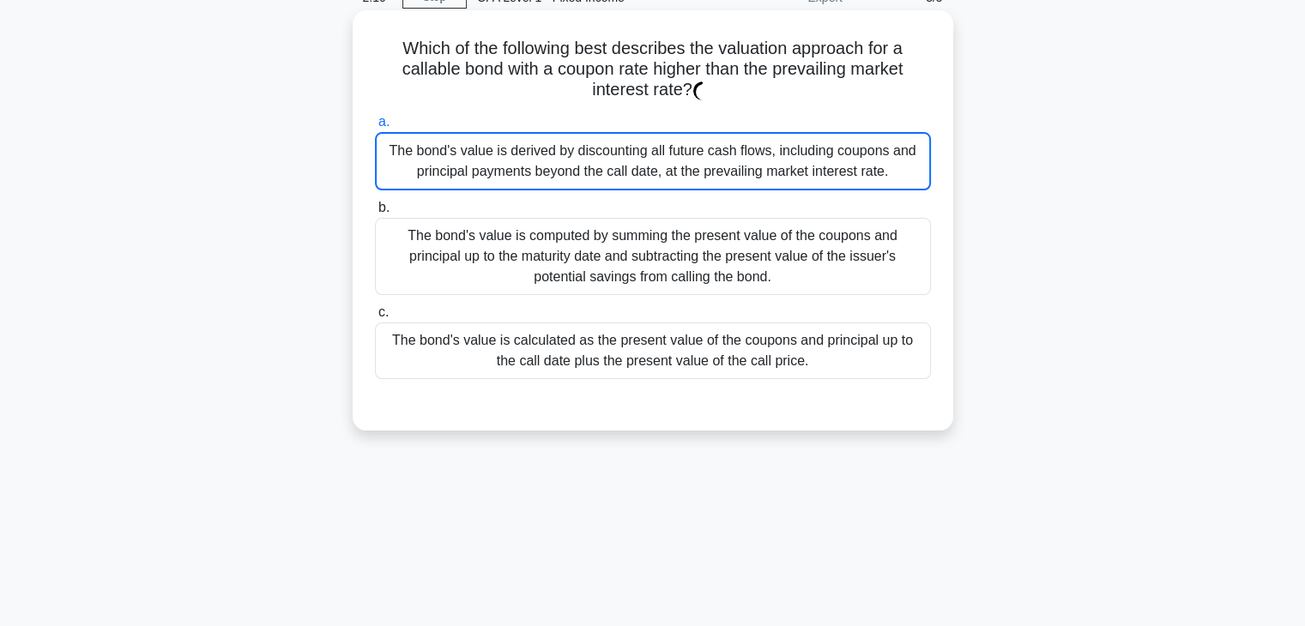
click at [755, 148] on div "The bond's value is derived by discounting all future cash flows, including cou…" at bounding box center [653, 161] width 556 height 58
click at [375, 128] on input "a. The bond's value is derived by discounting all future cash flows, including …" at bounding box center [375, 122] width 0 height 11
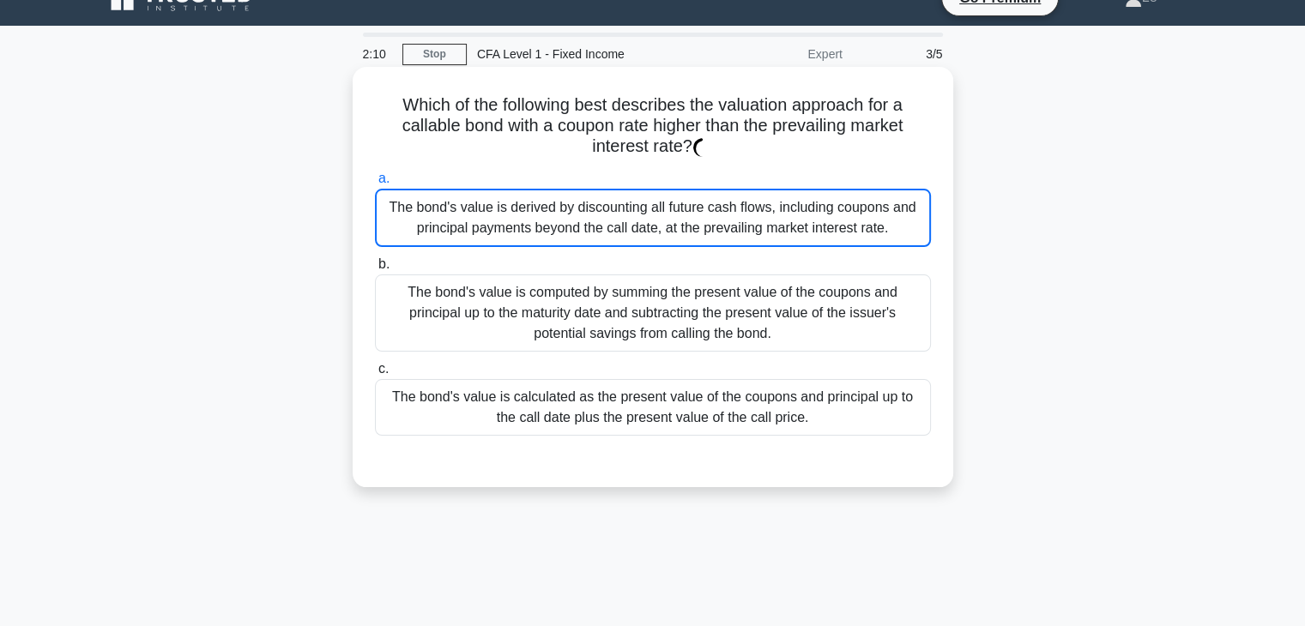
scroll to position [0, 0]
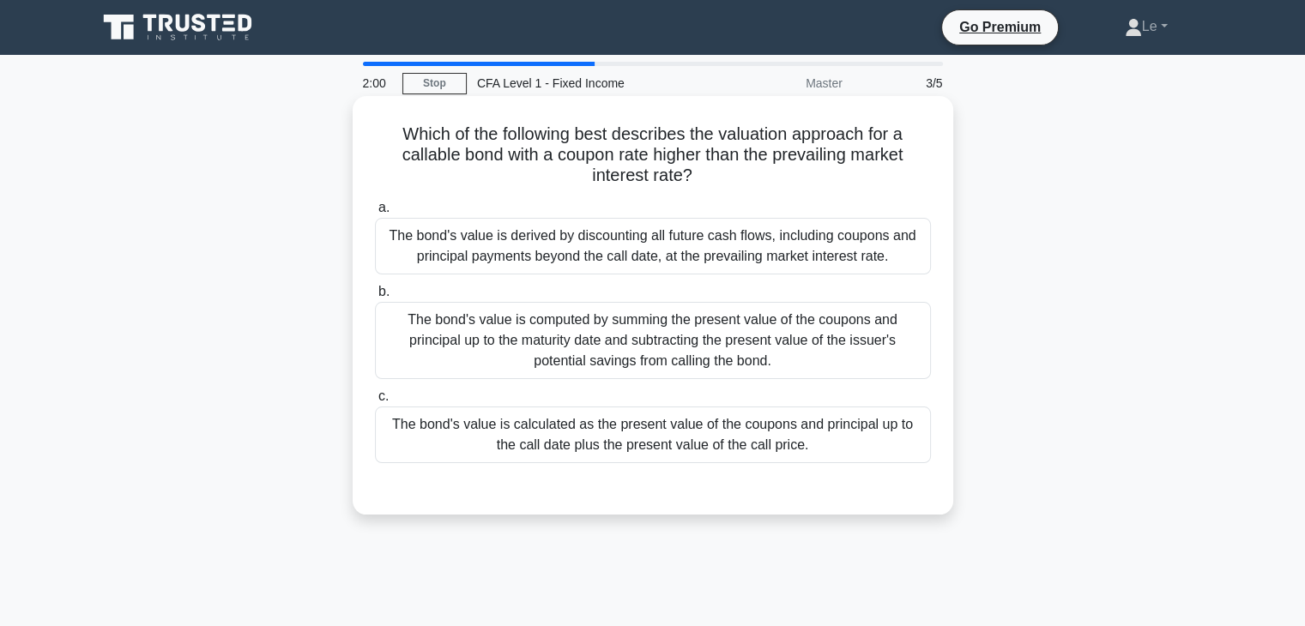
drag, startPoint x: 0, startPoint y: 0, endPoint x: 629, endPoint y: 257, distance: 679.4
click at [629, 257] on div "The bond's value is derived by discounting all future cash flows, including cou…" at bounding box center [653, 246] width 556 height 57
click at [375, 214] on input "a. The bond's value is derived by discounting all future cash flows, including …" at bounding box center [375, 207] width 0 height 11
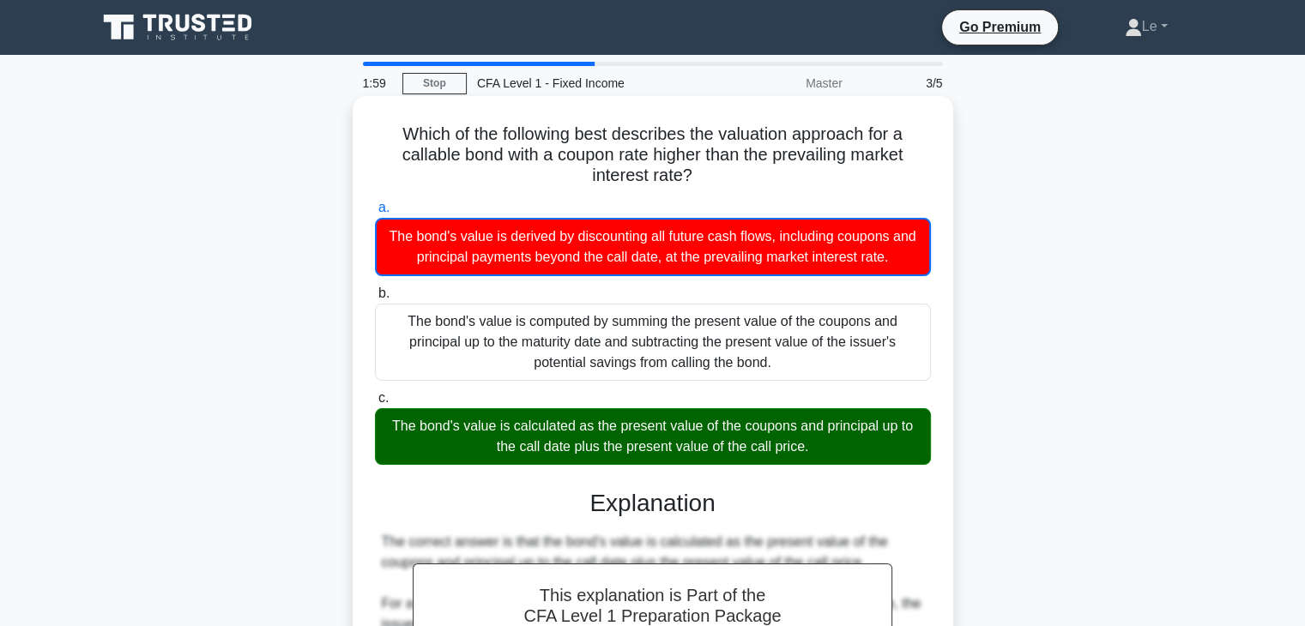
scroll to position [172, 0]
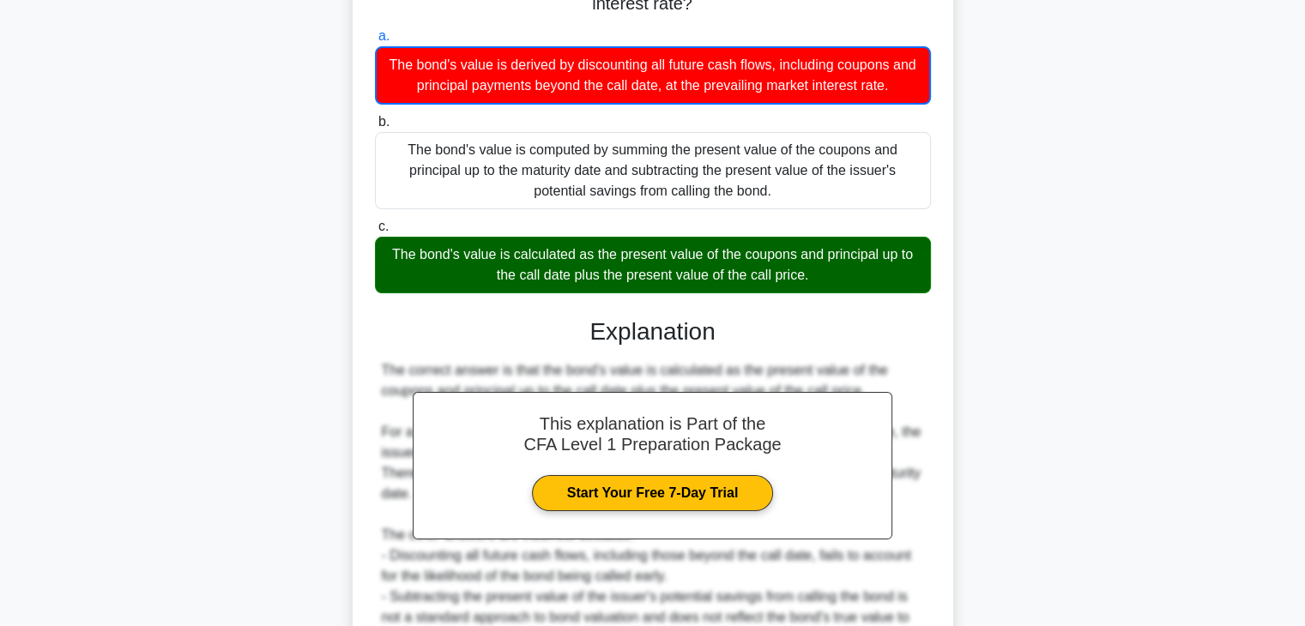
click at [606, 279] on div "The bond's value is calculated as the present value of the coupons and principa…" at bounding box center [653, 265] width 556 height 57
click at [375, 232] on input "c. The bond's value is calculated as the present value of the coupons and princ…" at bounding box center [375, 226] width 0 height 11
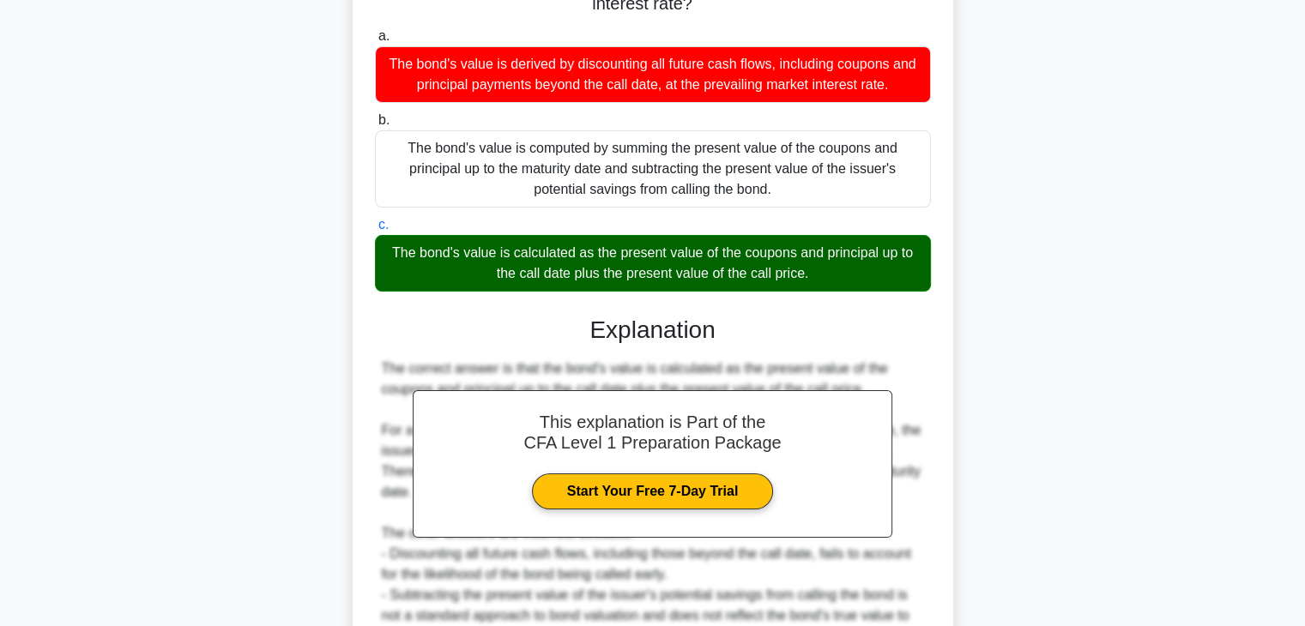
click at [606, 279] on div "The bond's value is calculated as the present value of the coupons and principa…" at bounding box center [653, 263] width 556 height 57
click at [375, 231] on input "c. The bond's value is calculated as the present value of the coupons and princ…" at bounding box center [375, 225] width 0 height 11
click at [739, 265] on div "The bond's value is calculated as the present value of the coupons and principa…" at bounding box center [653, 263] width 556 height 57
click at [375, 231] on input "c. The bond's value is calculated as the present value of the coupons and princ…" at bounding box center [375, 225] width 0 height 11
drag, startPoint x: 398, startPoint y: 253, endPoint x: 824, endPoint y: 272, distance: 426.7
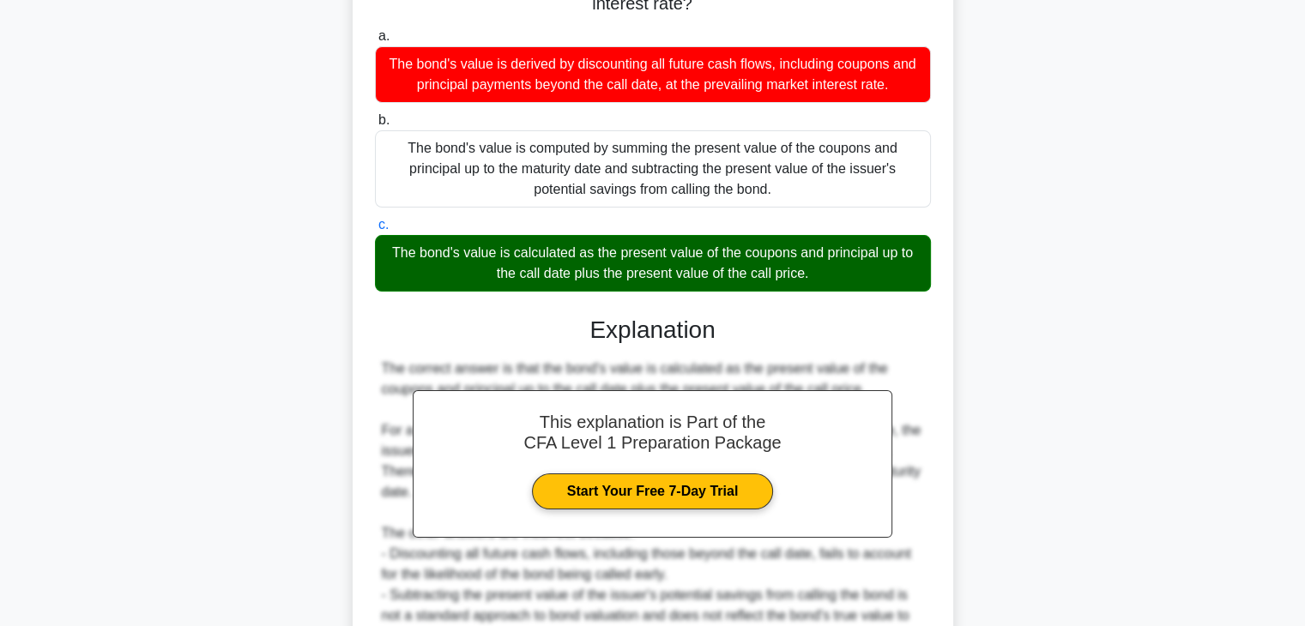
click at [824, 272] on div "The bond's value is calculated as the present value of the coupons and principa…" at bounding box center [653, 263] width 556 height 57
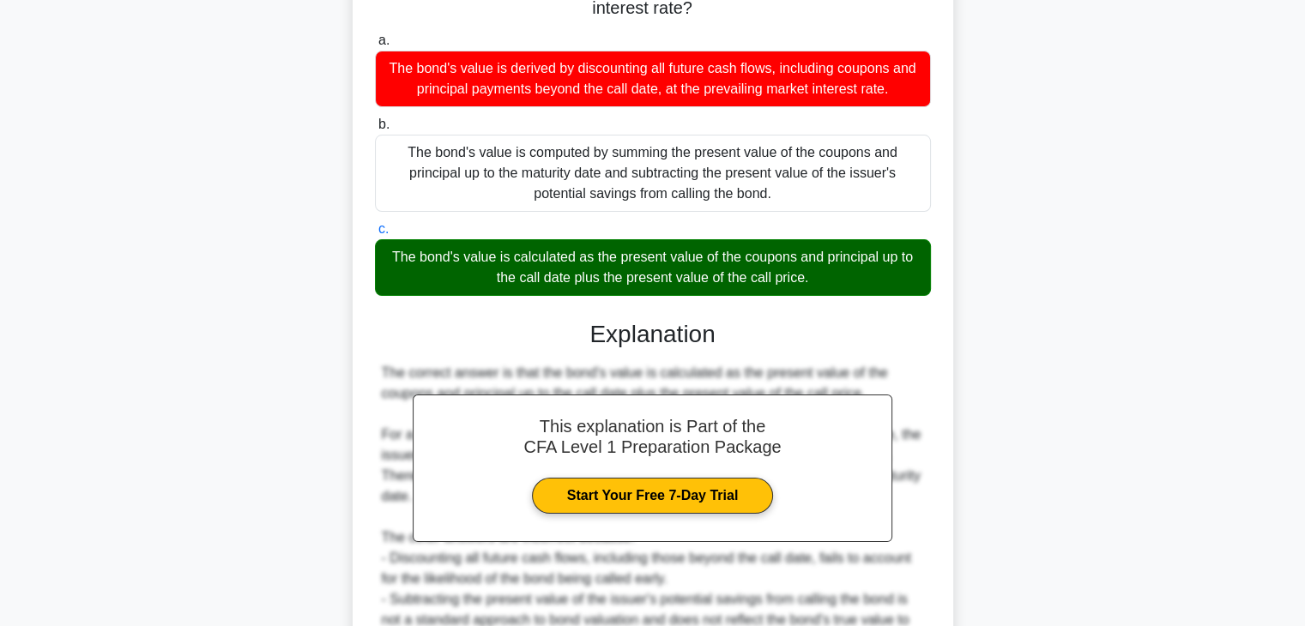
click at [813, 284] on div at bounding box center [813, 284] width 0 height 0
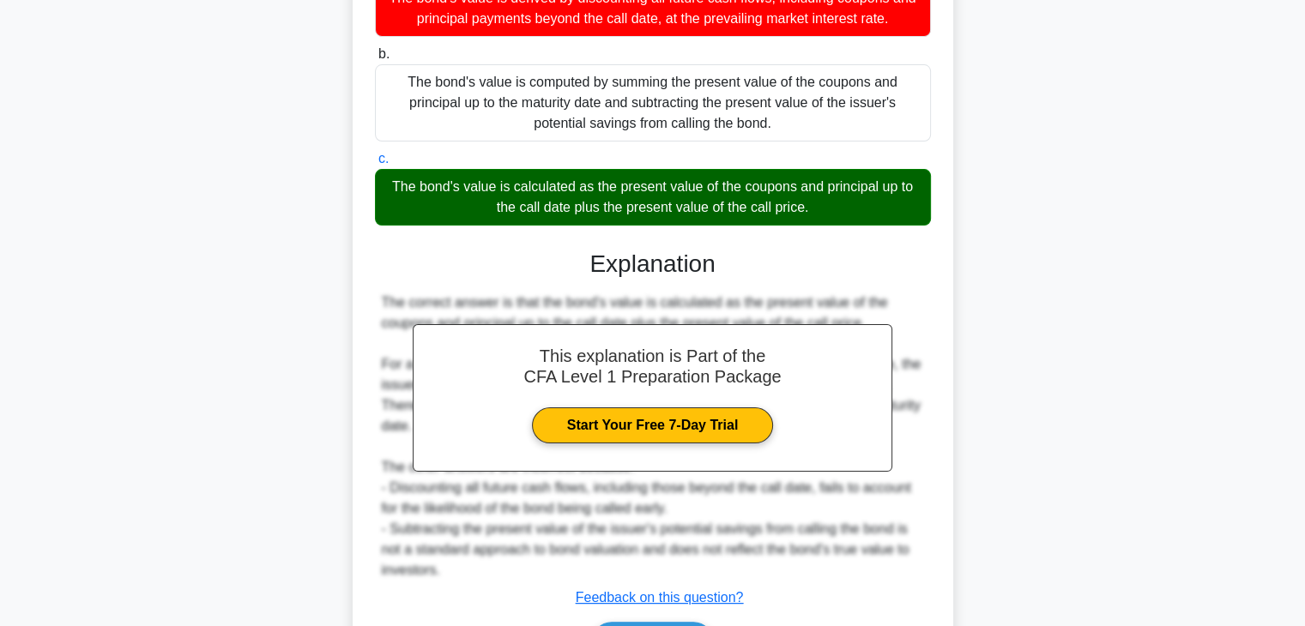
scroll to position [343, 0]
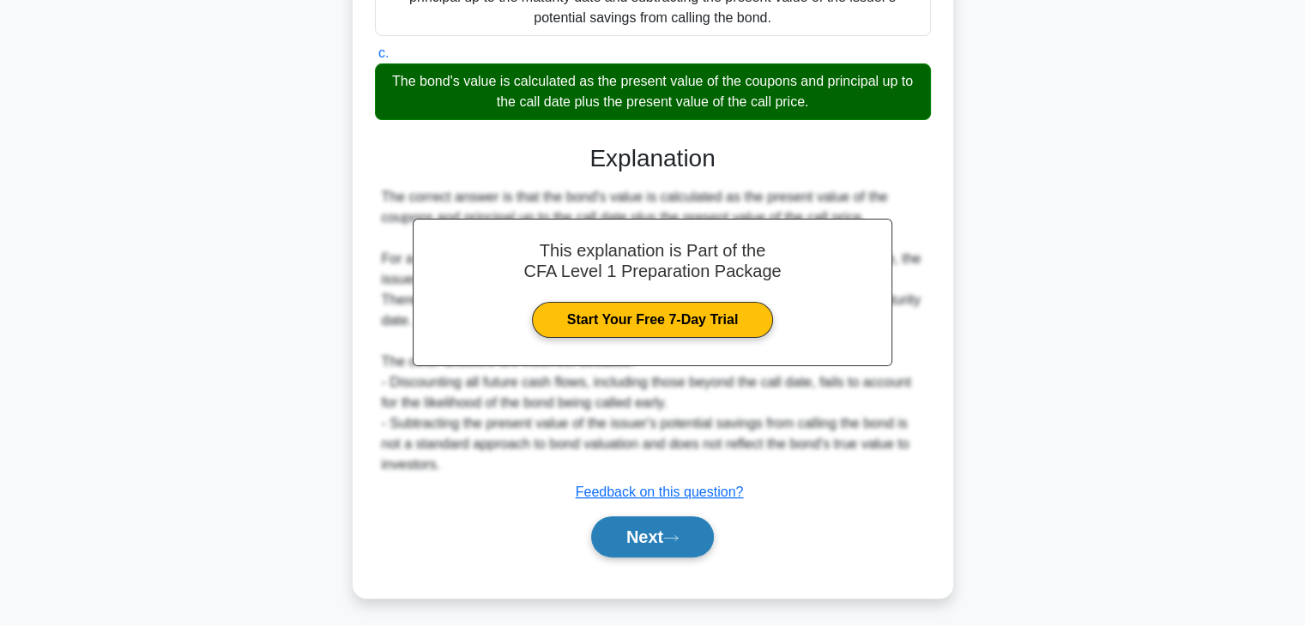
click at [676, 538] on icon at bounding box center [670, 538] width 15 height 9
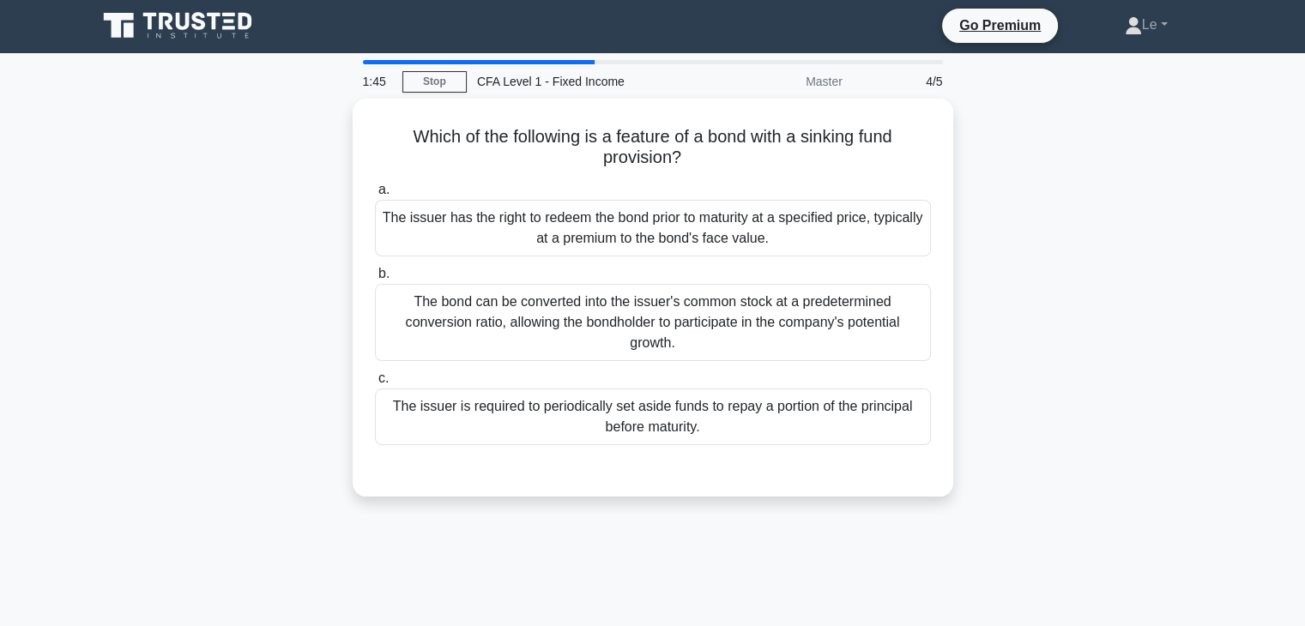
scroll to position [0, 0]
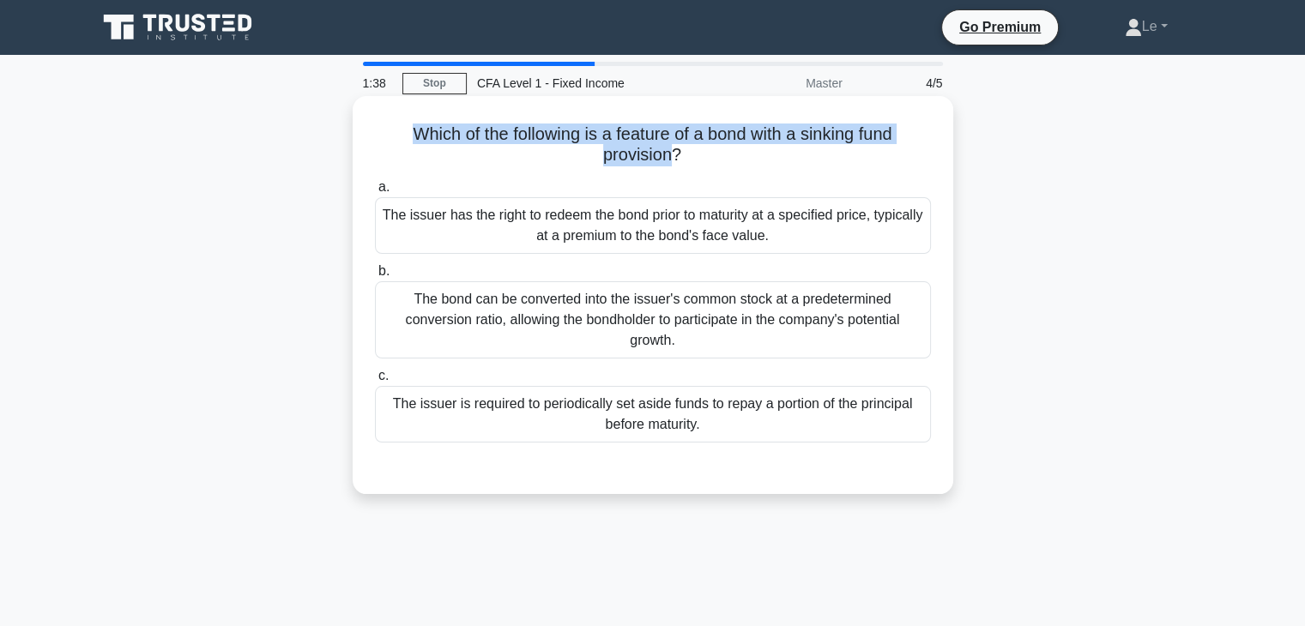
drag, startPoint x: 401, startPoint y: 138, endPoint x: 670, endPoint y: 166, distance: 269.9
click at [670, 166] on h5 "Which of the following is a feature of a bond with a sinking fund provision? .s…" at bounding box center [652, 145] width 559 height 43
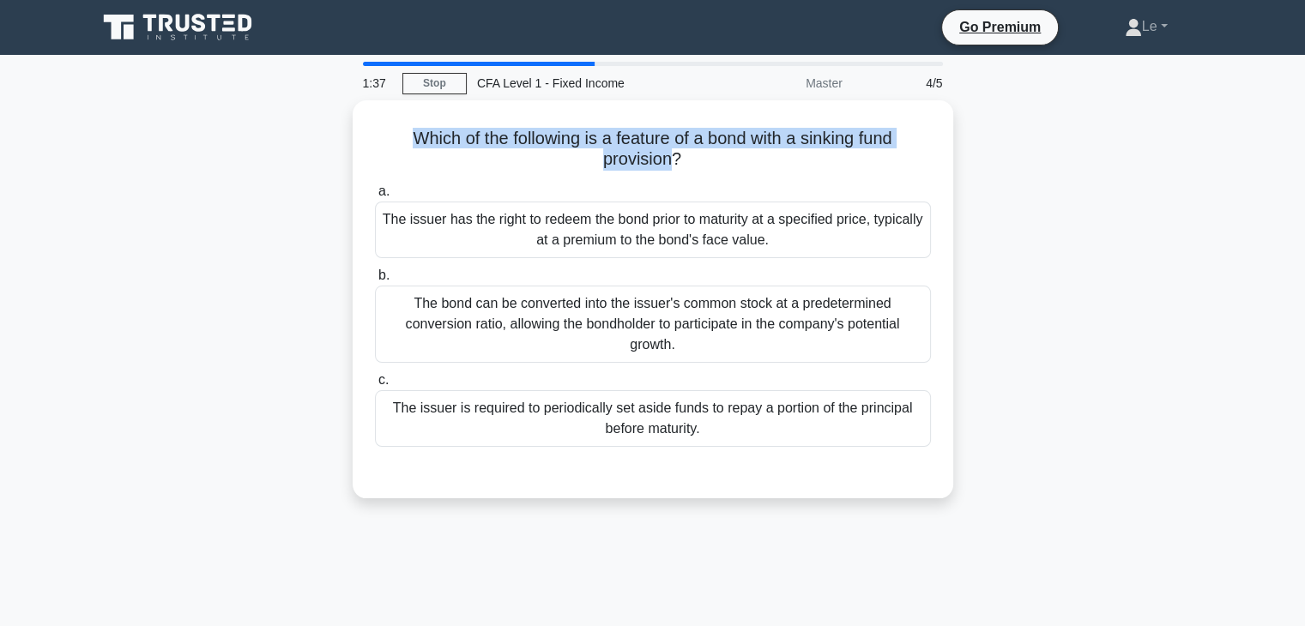
click at [659, 166] on div at bounding box center [659, 166] width 0 height 0
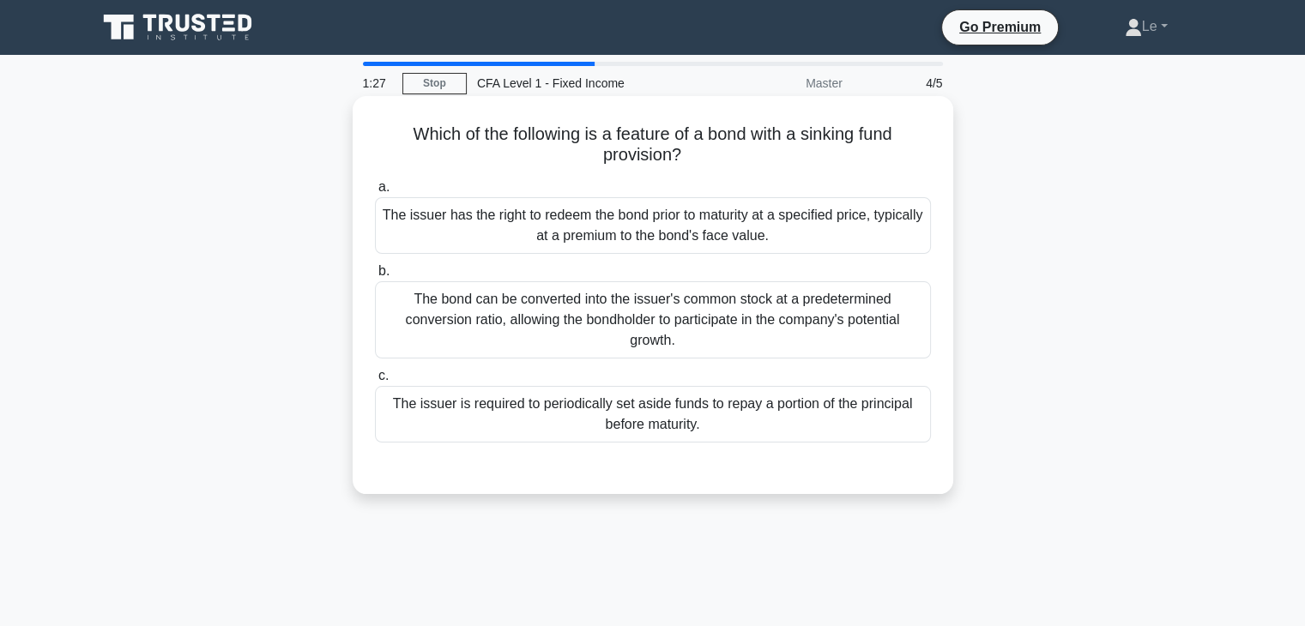
click at [395, 323] on div "The bond can be converted into the issuer's common stock at a predetermined con…" at bounding box center [653, 319] width 556 height 77
click at [375, 277] on input "b. The bond can be converted into the issuer's common stock at a predetermined …" at bounding box center [375, 271] width 0 height 11
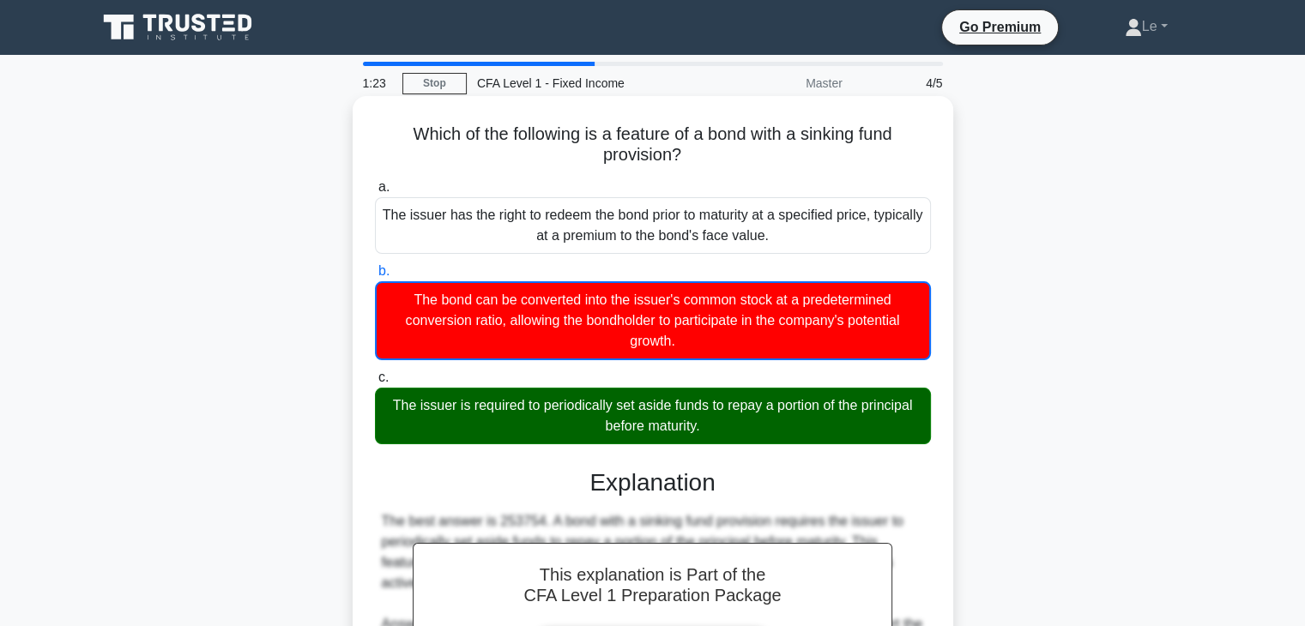
drag, startPoint x: 369, startPoint y: 405, endPoint x: 735, endPoint y: 432, distance: 367.3
click at [735, 432] on div "c. The issuer is required to periodically set aside funds to repay a portion of…" at bounding box center [653, 405] width 576 height 77
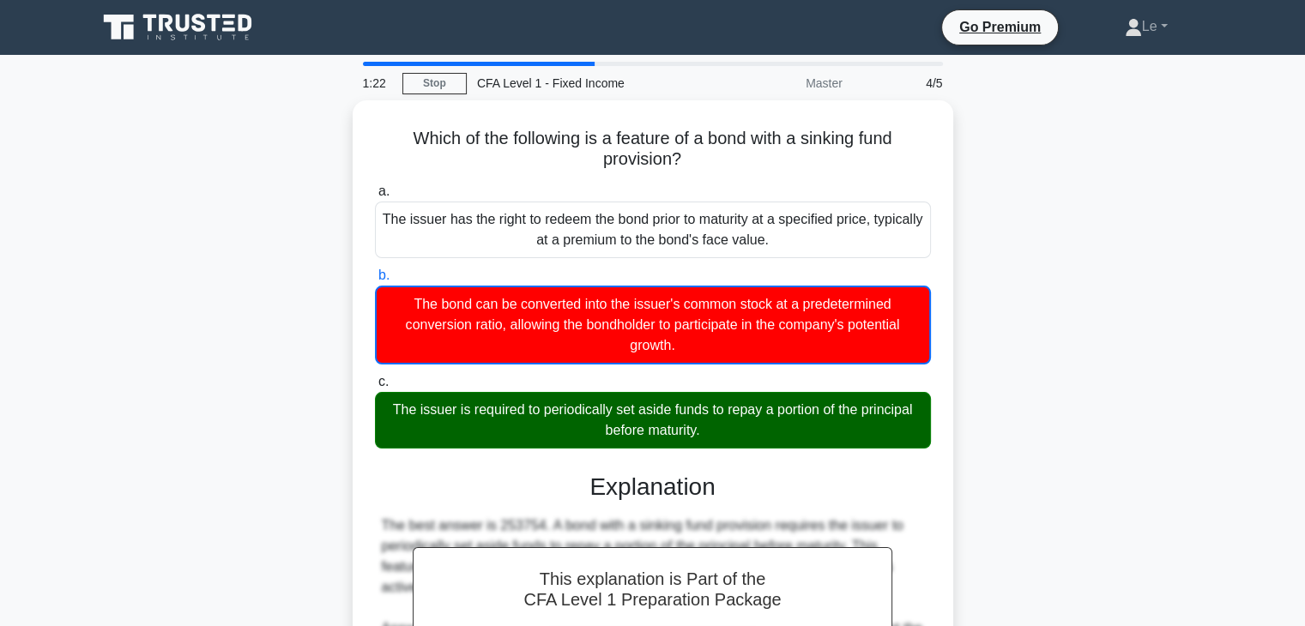
click at [724, 436] on div at bounding box center [724, 436] width 0 height 0
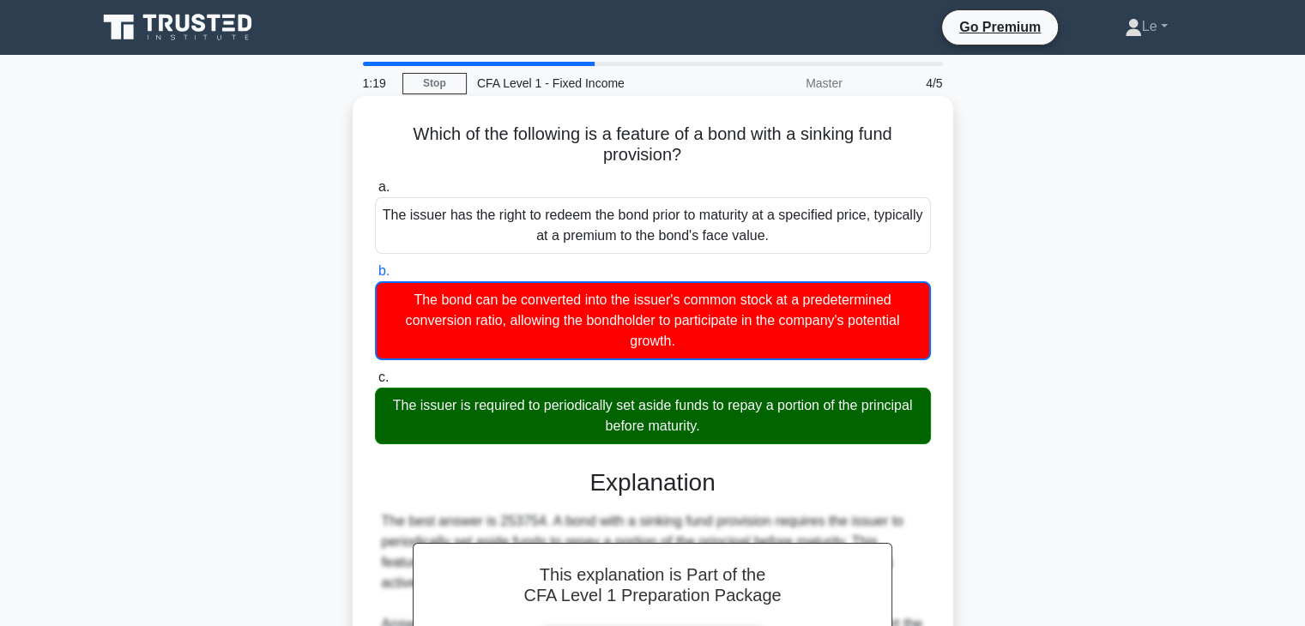
click at [748, 441] on div "The issuer is required to periodically set aside funds to repay a portion of th…" at bounding box center [653, 416] width 556 height 57
click at [375, 383] on input "c. The issuer is required to periodically set aside funds to repay a portion of…" at bounding box center [375, 377] width 0 height 11
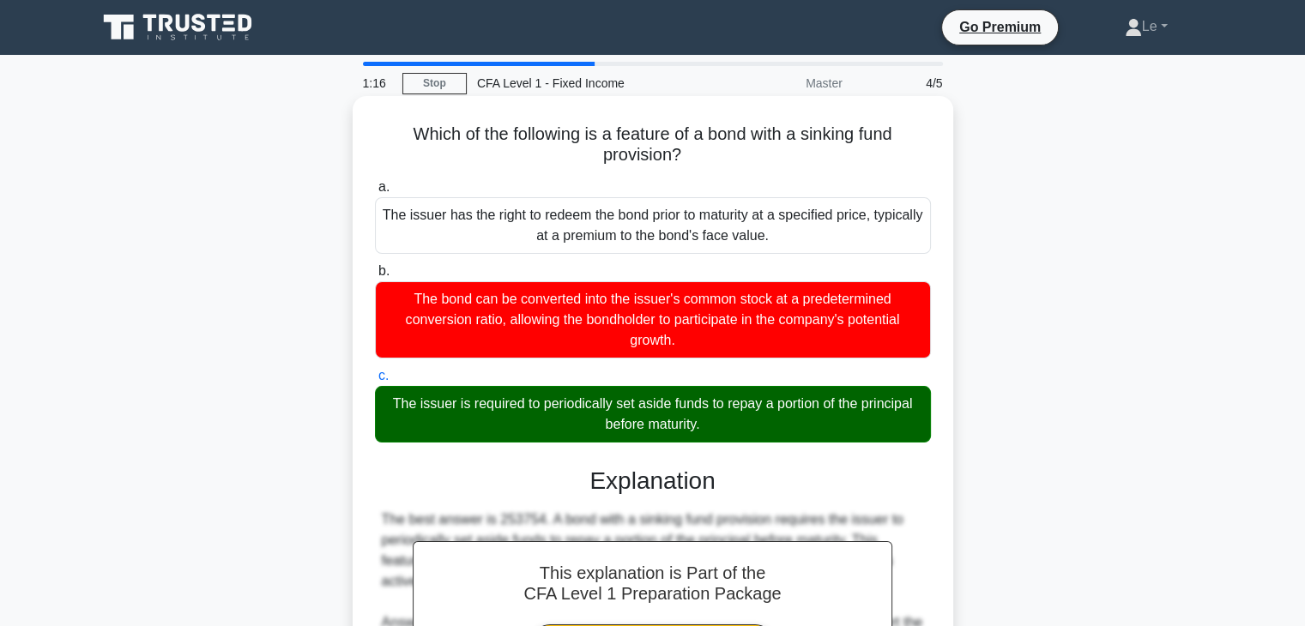
drag, startPoint x: 708, startPoint y: 163, endPoint x: 396, endPoint y: 133, distance: 312.8
click at [396, 133] on h5 "Which of the following is a feature of a bond with a sinking fund provision? .s…" at bounding box center [652, 145] width 559 height 43
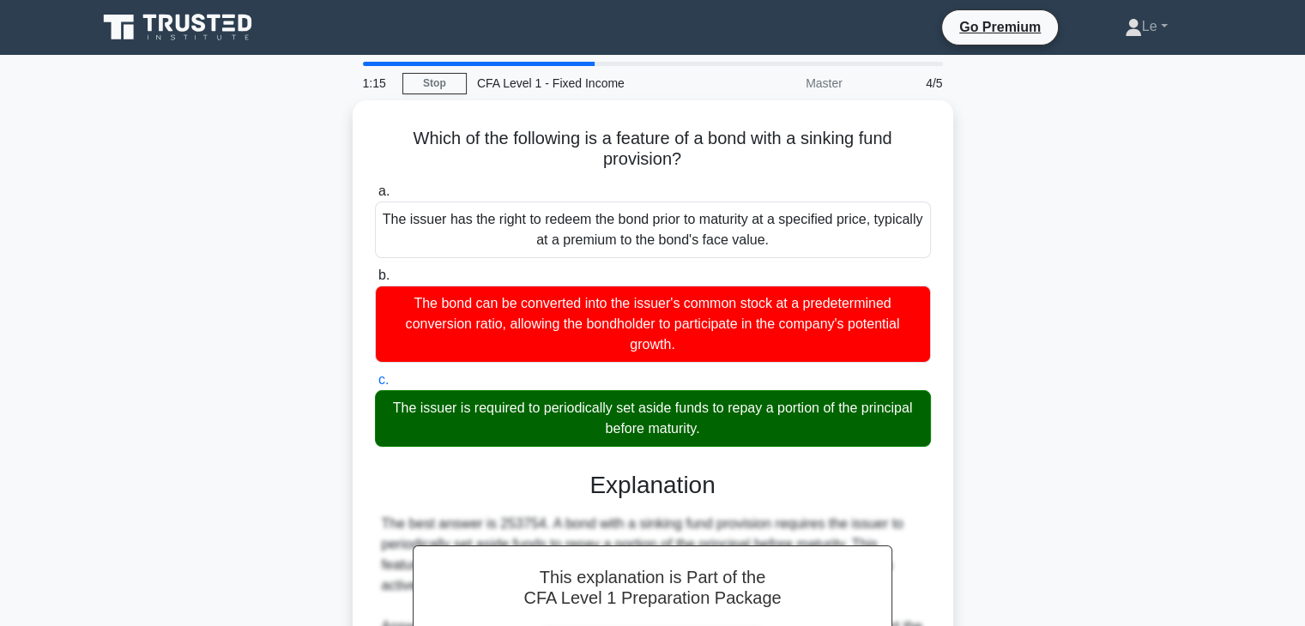
click at [385, 99] on div at bounding box center [385, 99] width 0 height 0
click at [955, 221] on div "Which of the following is a feature of a bond with a sinking fund provision? .s…" at bounding box center [653, 502] width 1132 height 804
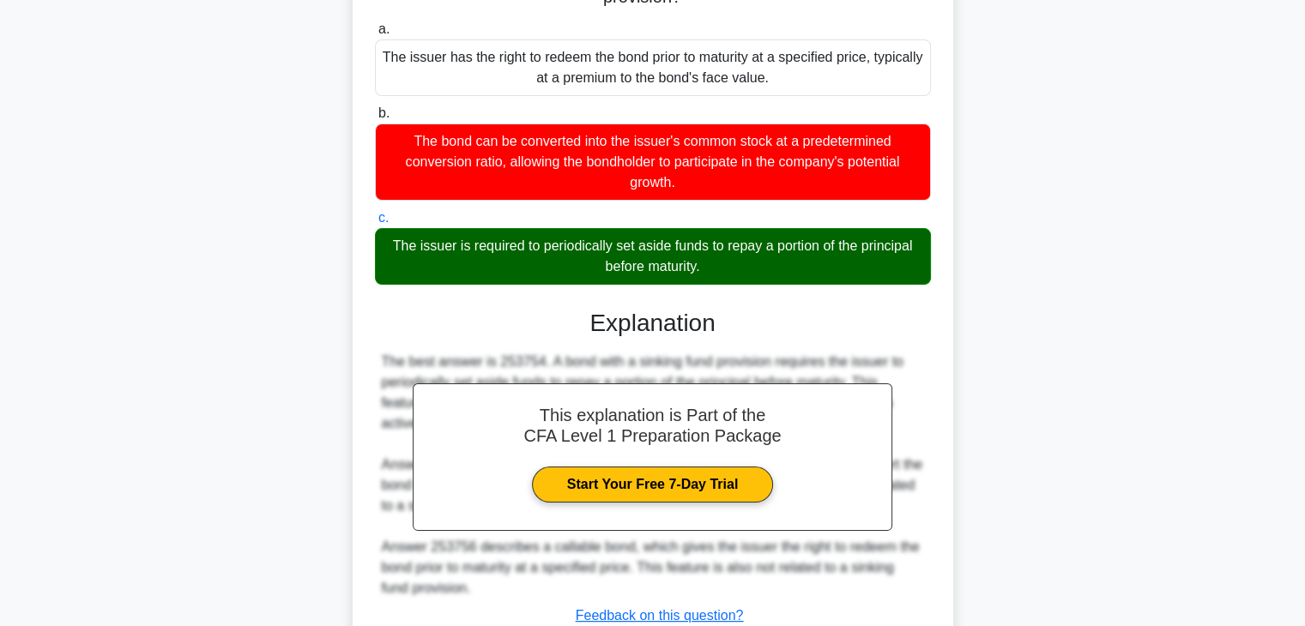
scroll to position [301, 0]
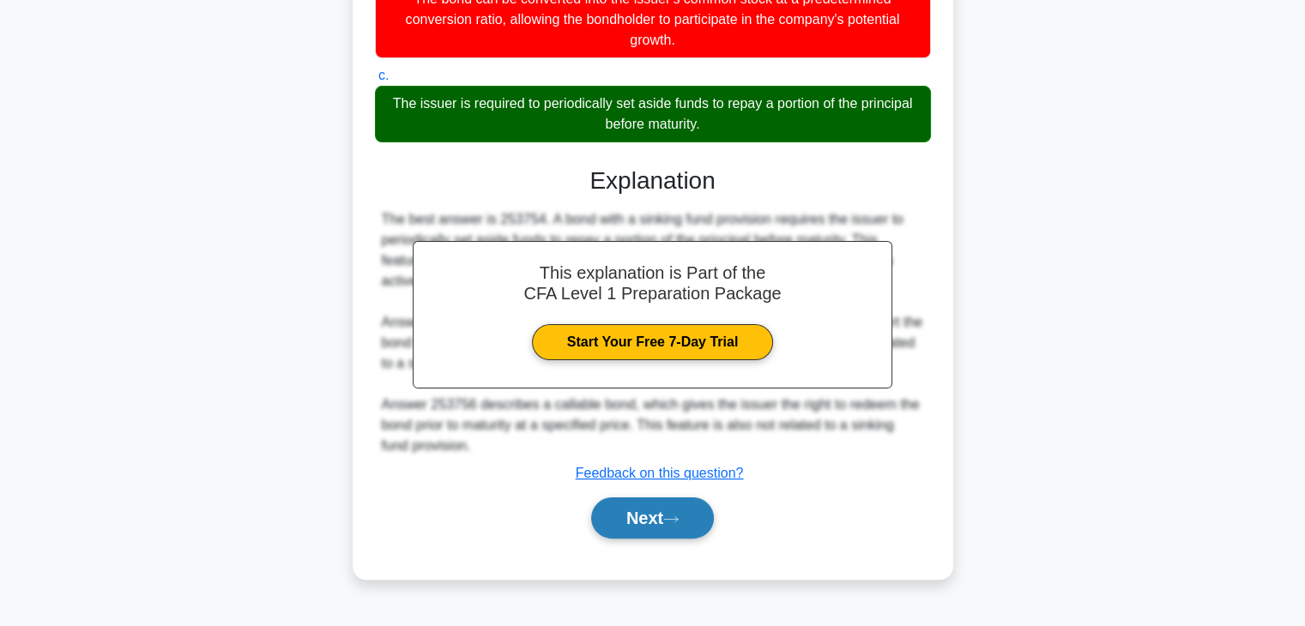
click at [697, 509] on button "Next" at bounding box center [652, 518] width 123 height 41
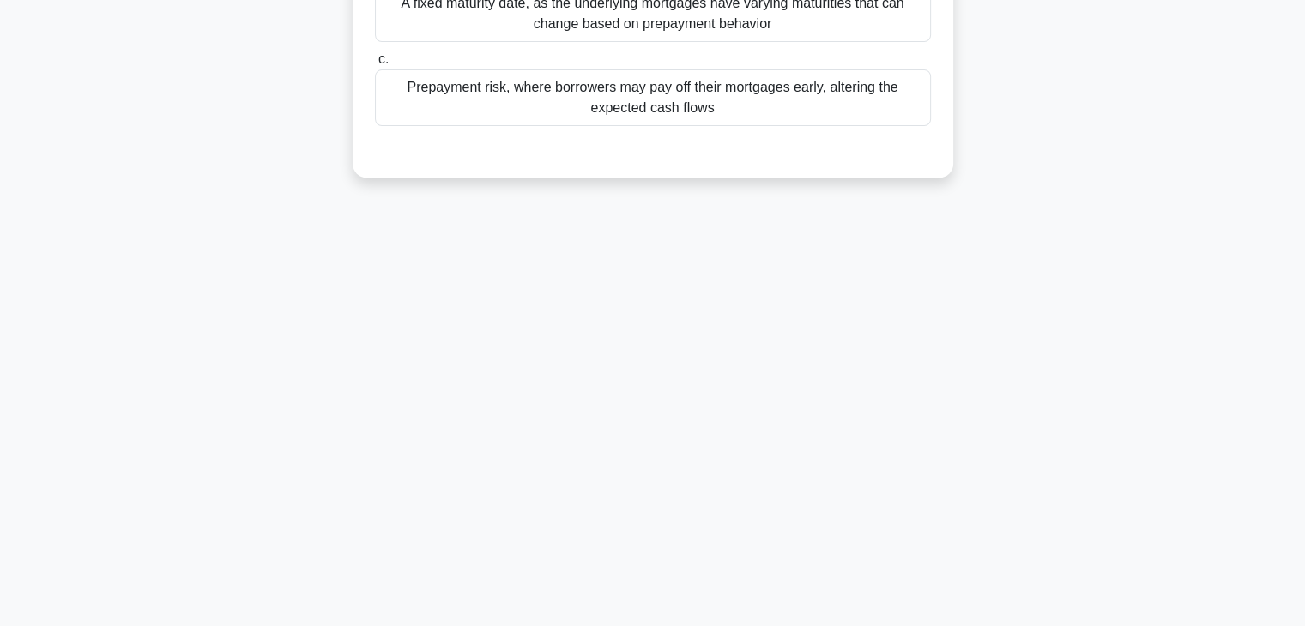
scroll to position [44, 0]
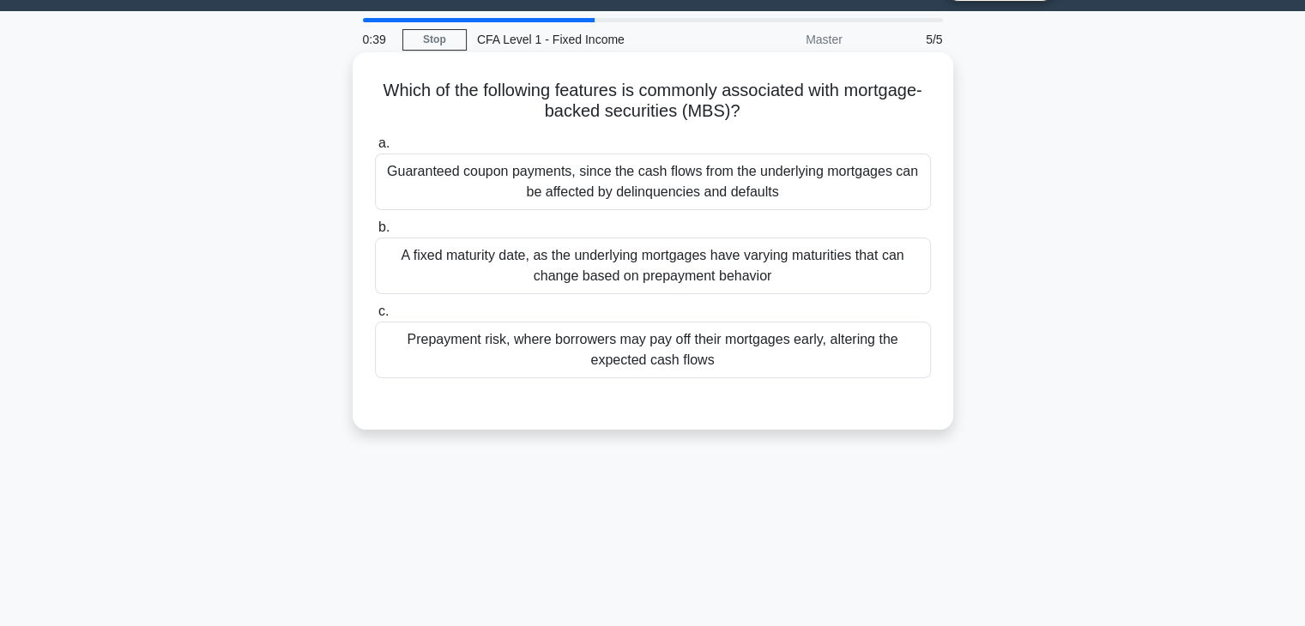
click at [556, 273] on div "A fixed maturity date, as the underlying mortgages have varying maturities that…" at bounding box center [653, 266] width 556 height 57
click at [375, 233] on input "b. A fixed maturity date, as the underlying mortgages have varying maturities t…" at bounding box center [375, 227] width 0 height 11
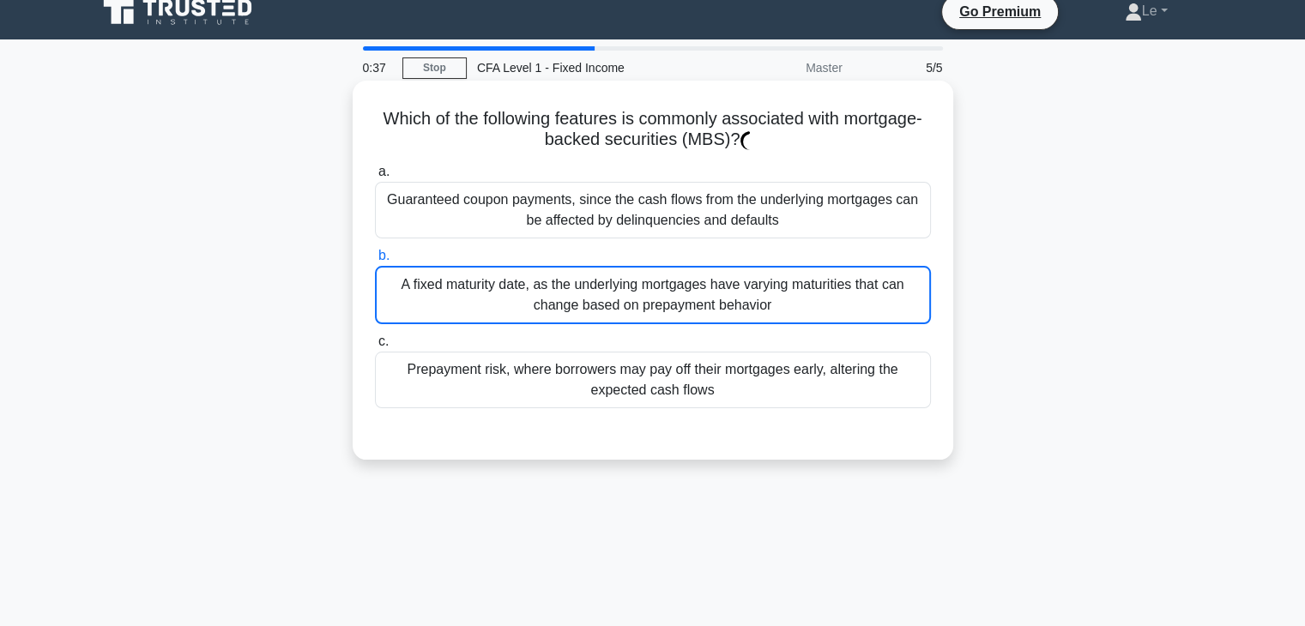
scroll to position [0, 0]
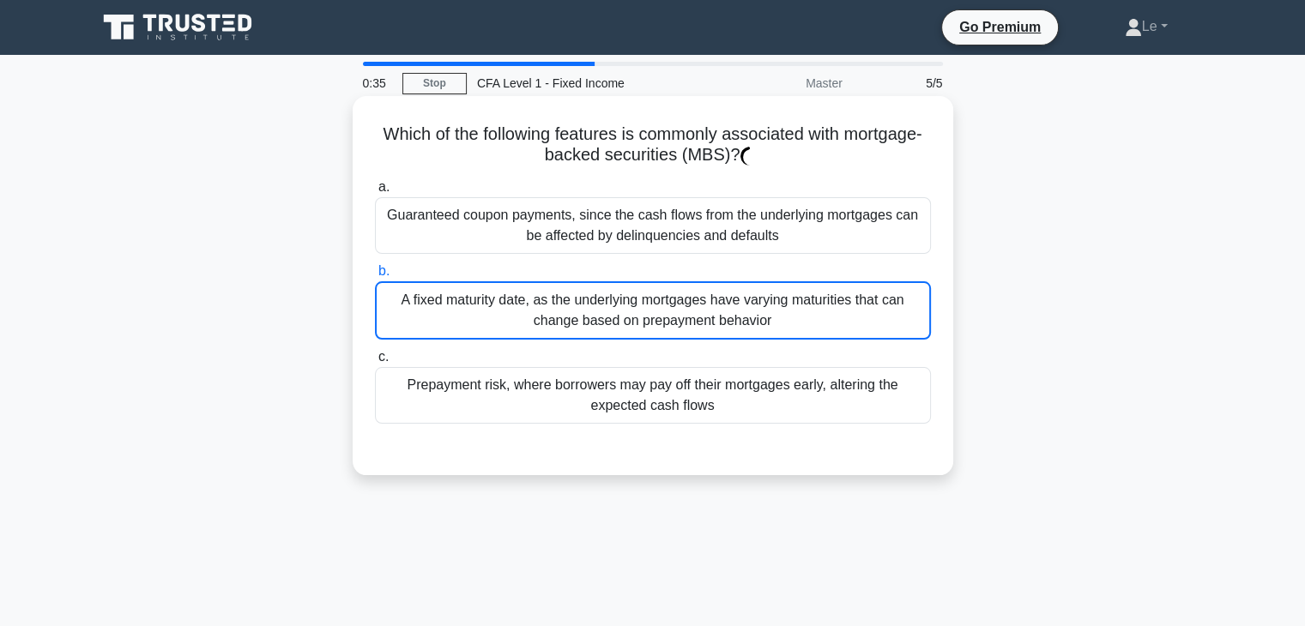
click at [578, 405] on div "Prepayment risk, where borrowers may pay off their mortgages early, altering th…" at bounding box center [653, 395] width 556 height 57
click at [375, 363] on input "c. Prepayment risk, where borrowers may pay off their mortgages early, altering…" at bounding box center [375, 357] width 0 height 11
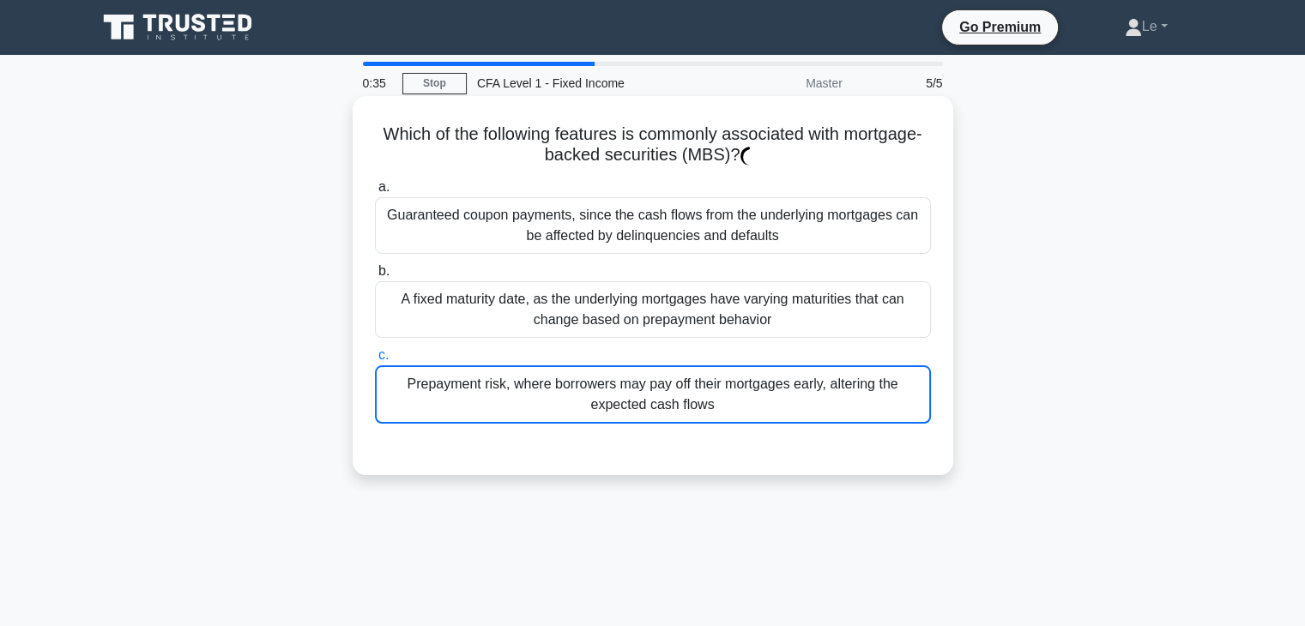
click at [578, 405] on div "Prepayment risk, where borrowers may pay off their mortgages early, altering th…" at bounding box center [653, 394] width 556 height 58
click at [375, 361] on input "c. Prepayment risk, where borrowers may pay off their mortgages early, altering…" at bounding box center [375, 355] width 0 height 11
click at [581, 407] on div "Prepayment risk, where borrowers may pay off their mortgages early, altering th…" at bounding box center [653, 394] width 556 height 58
click at [375, 361] on input "c. Prepayment risk, where borrowers may pay off their mortgages early, altering…" at bounding box center [375, 355] width 0 height 11
click at [578, 398] on div "Prepayment risk, where borrowers may pay off their mortgages early, altering th…" at bounding box center [653, 394] width 556 height 58
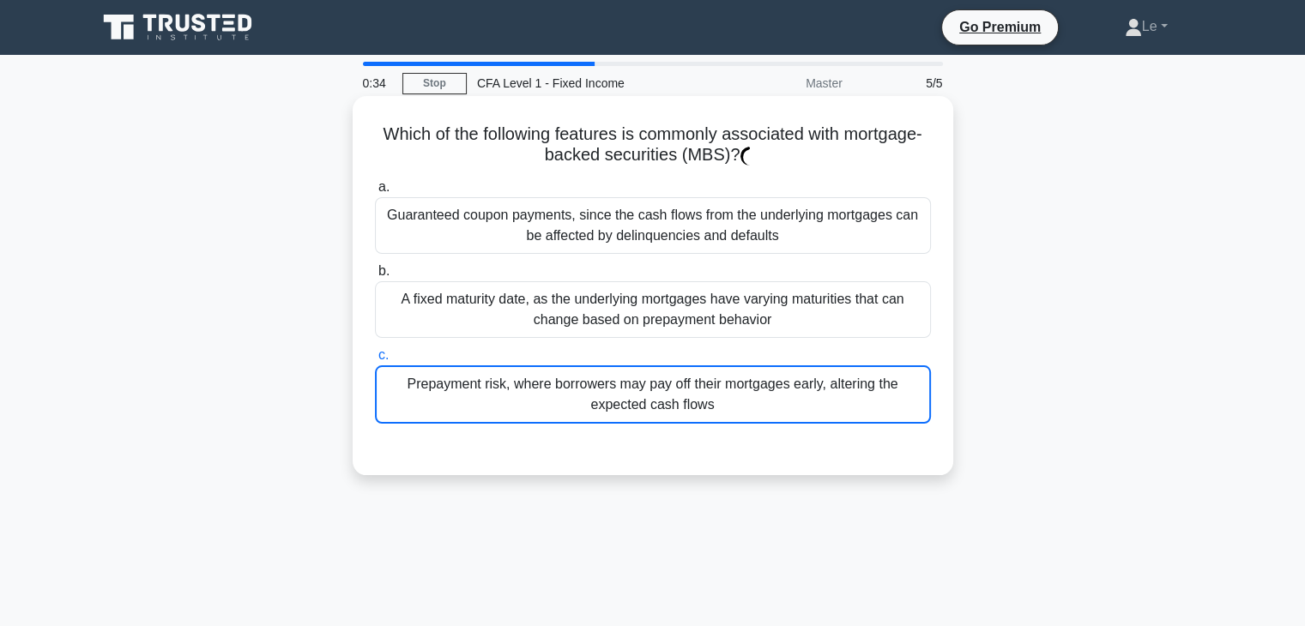
click at [375, 361] on input "c. Prepayment risk, where borrowers may pay off their mortgages early, altering…" at bounding box center [375, 355] width 0 height 11
click at [554, 329] on div "A fixed maturity date, as the underlying mortgages have varying maturities that…" at bounding box center [653, 309] width 556 height 57
click at [375, 277] on input "b. A fixed maturity date, as the underlying mortgages have varying maturities t…" at bounding box center [375, 271] width 0 height 11
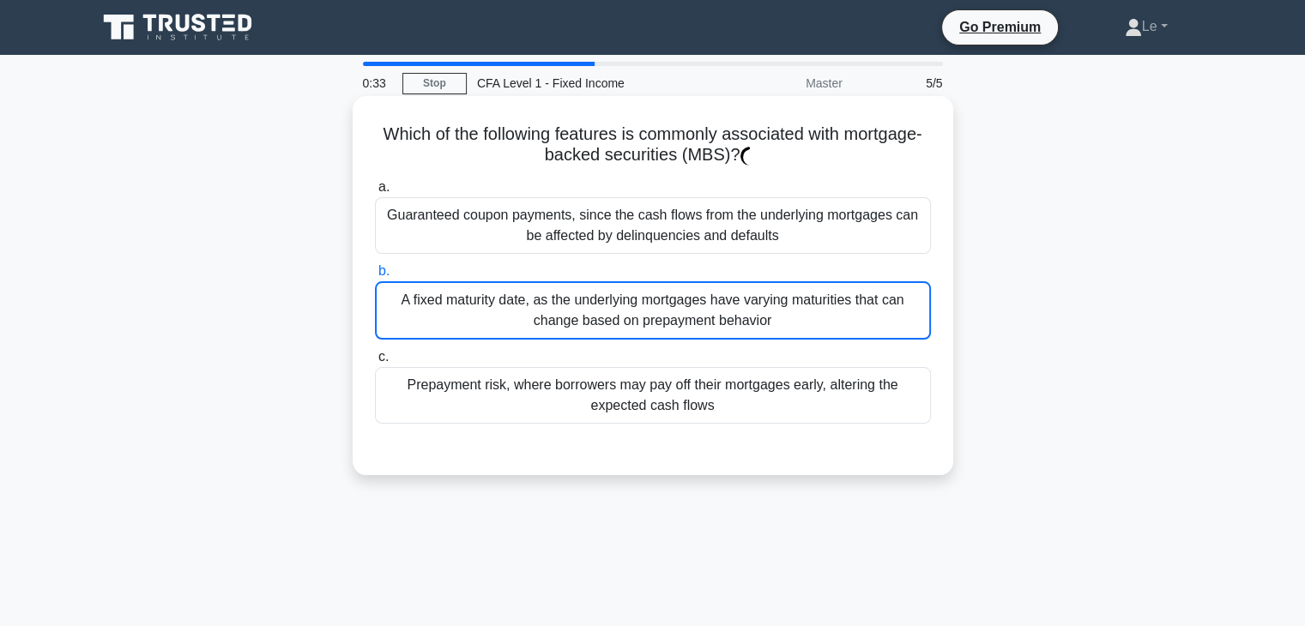
click at [557, 388] on div "Prepayment risk, where borrowers may pay off their mortgages early, altering th…" at bounding box center [653, 395] width 556 height 57
click at [375, 363] on input "c. Prepayment risk, where borrowers may pay off their mortgages early, altering…" at bounding box center [375, 357] width 0 height 11
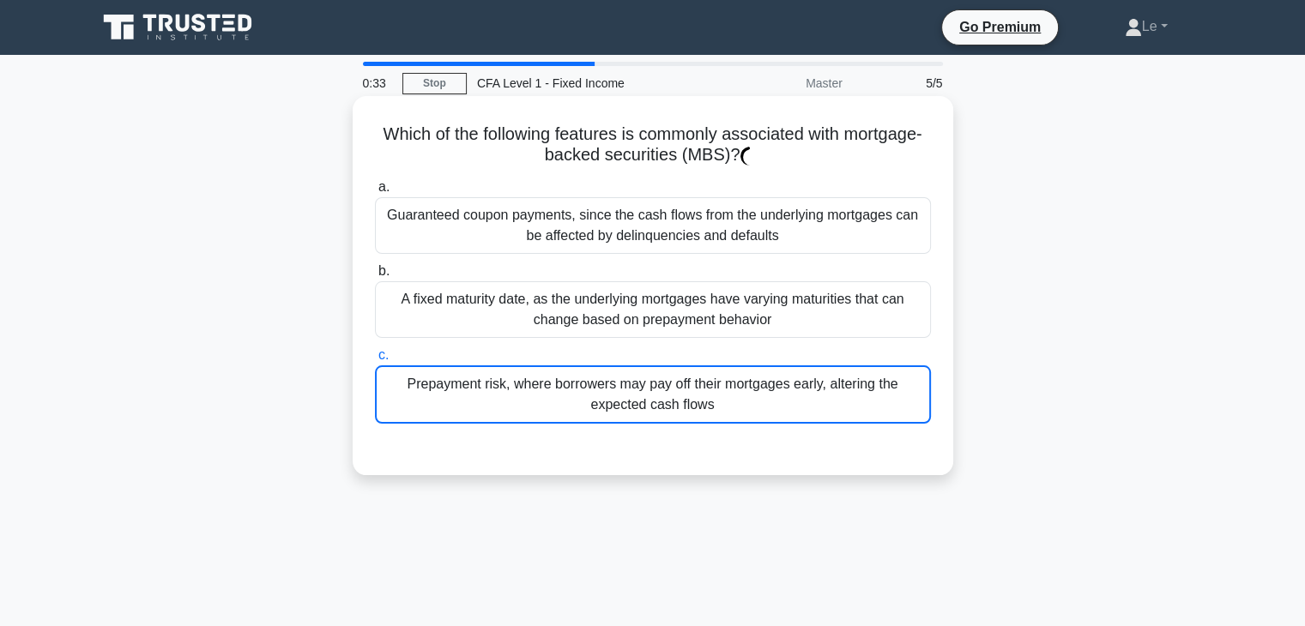
click at [557, 388] on div "Prepayment risk, where borrowers may pay off their mortgages early, altering th…" at bounding box center [653, 394] width 556 height 58
click at [375, 361] on input "c. Prepayment risk, where borrowers may pay off their mortgages early, altering…" at bounding box center [375, 355] width 0 height 11
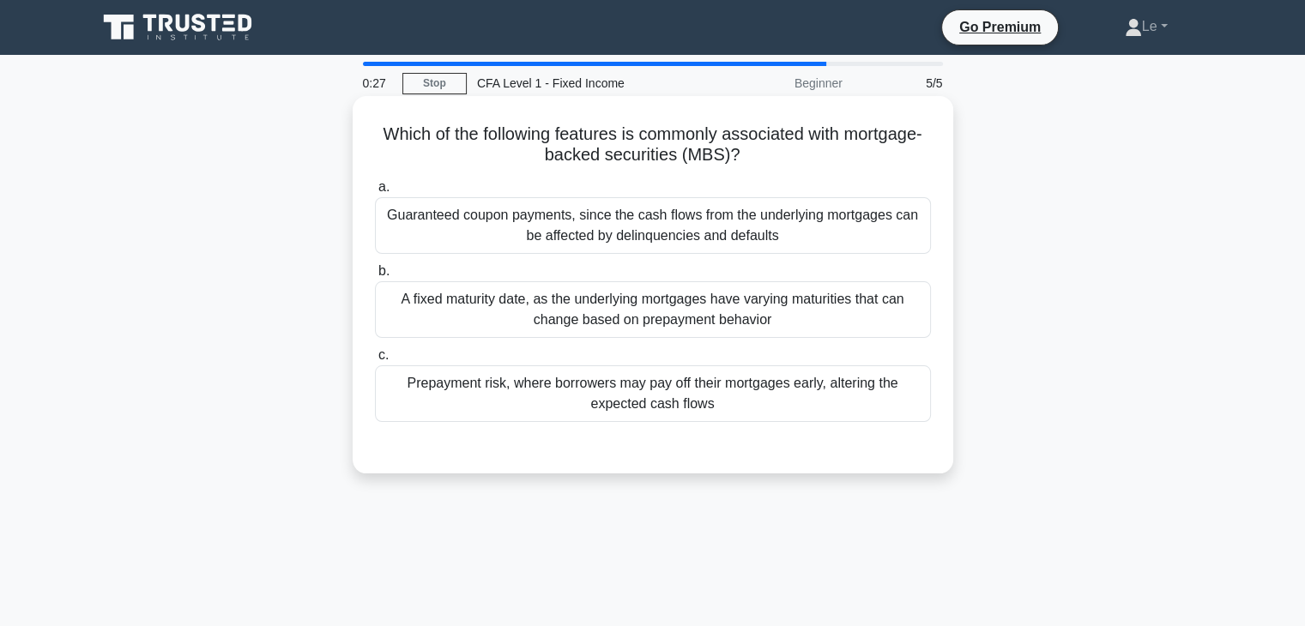
click at [597, 393] on div "Prepayment risk, where borrowers may pay off their mortgages early, altering th…" at bounding box center [653, 393] width 556 height 57
click at [375, 361] on input "c. Prepayment risk, where borrowers may pay off their mortgages early, altering…" at bounding box center [375, 355] width 0 height 11
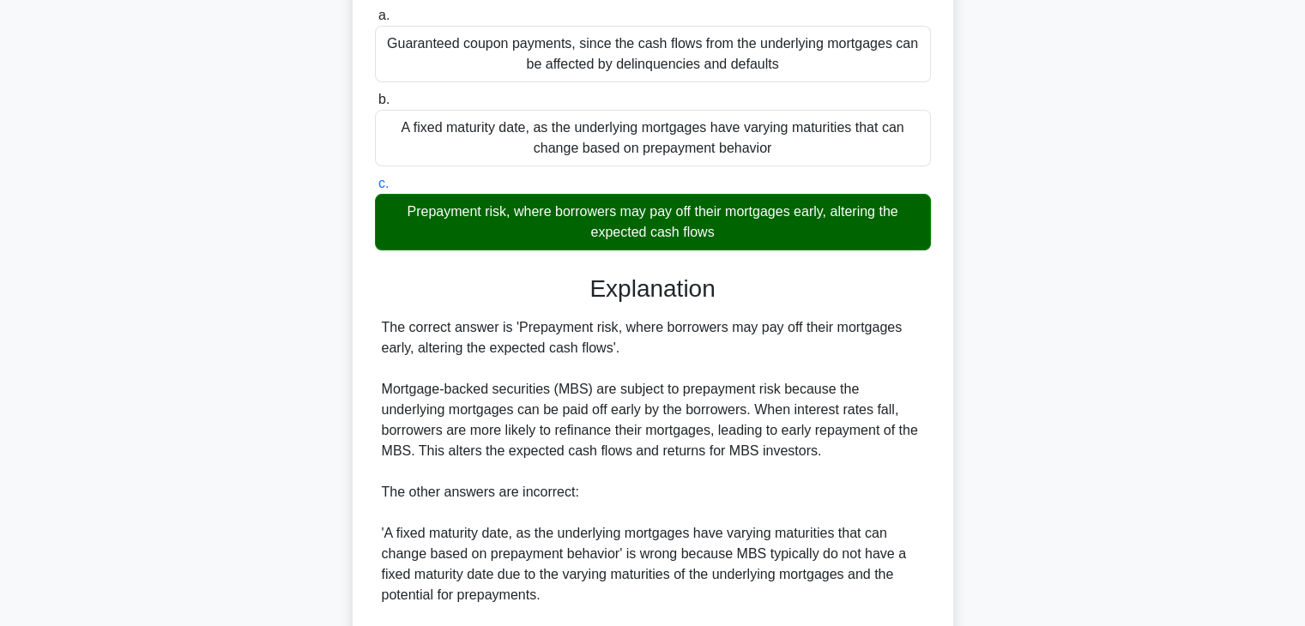
scroll to position [408, 0]
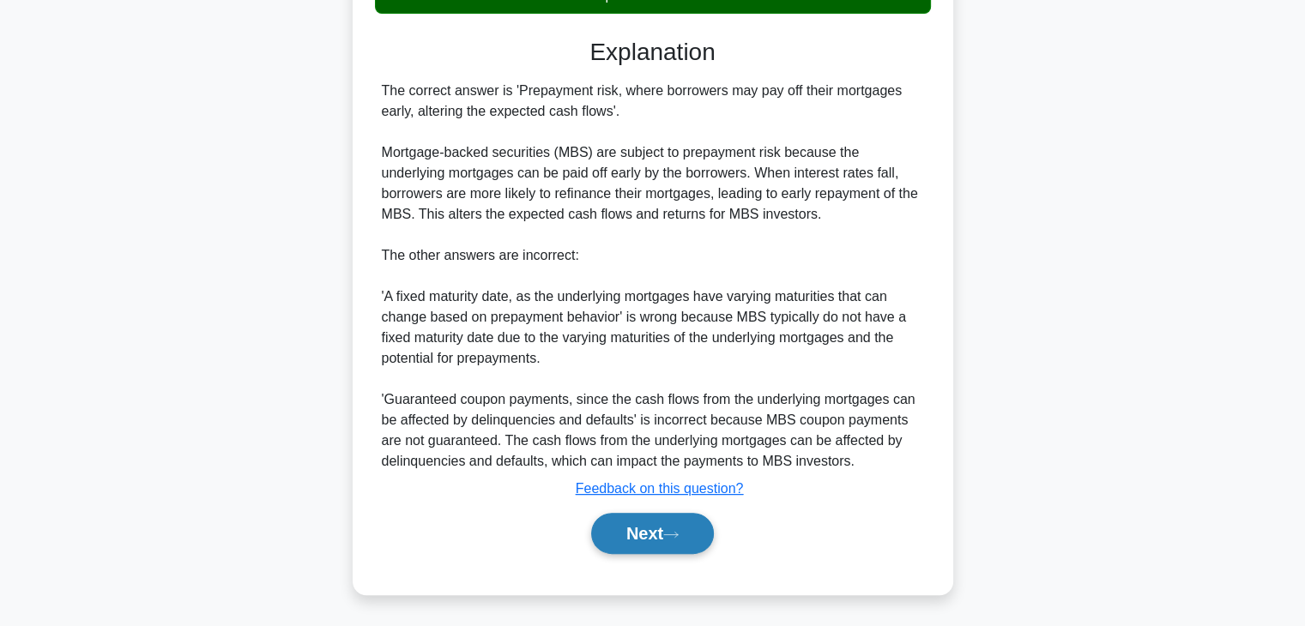
click at [621, 537] on button "Next" at bounding box center [652, 533] width 123 height 41
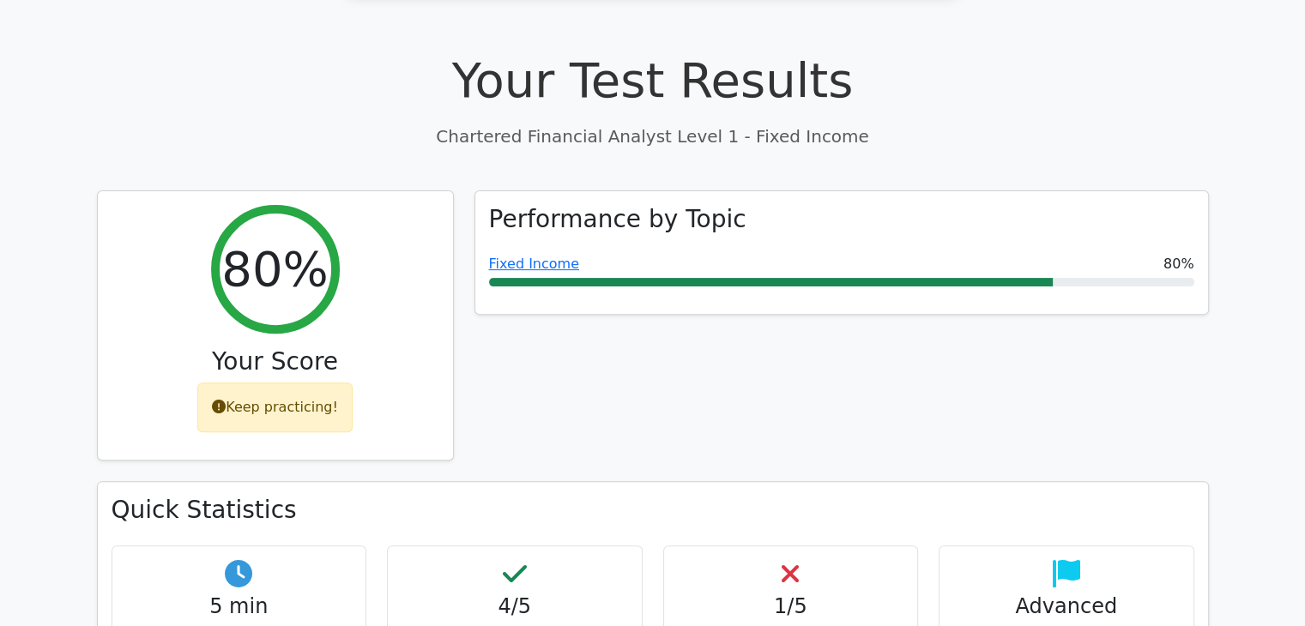
scroll to position [1029, 0]
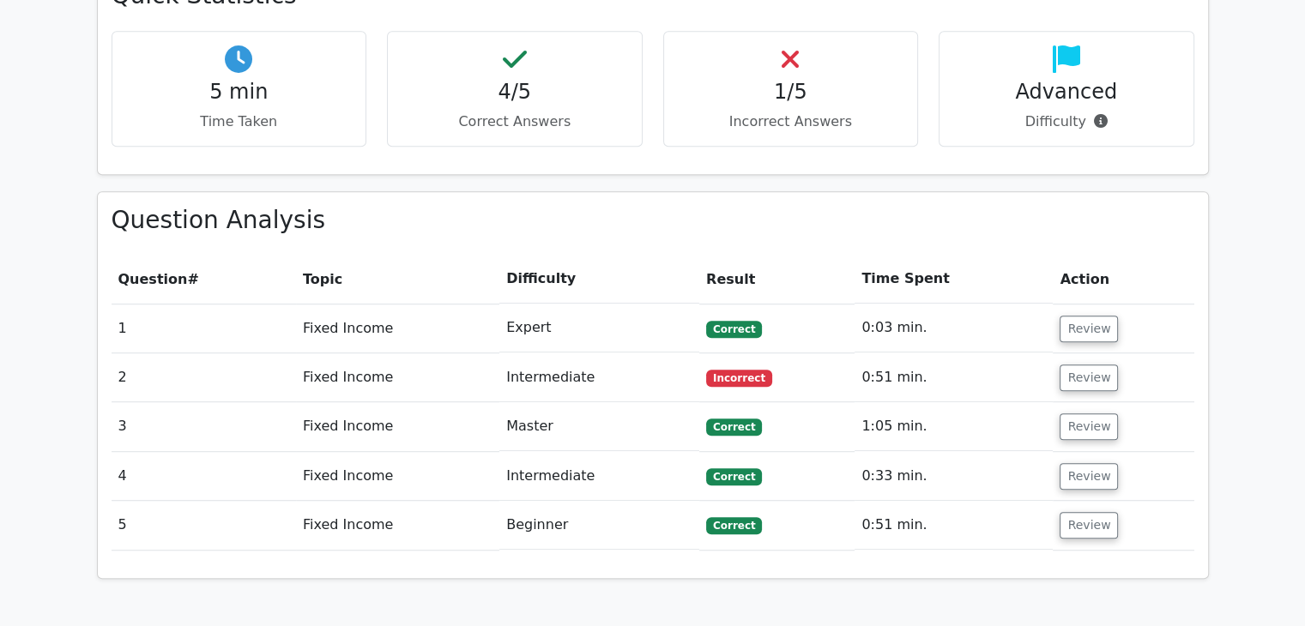
click at [1073, 353] on td "Review" at bounding box center [1123, 377] width 141 height 49
click at [1074, 365] on button "Review" at bounding box center [1088, 378] width 58 height 27
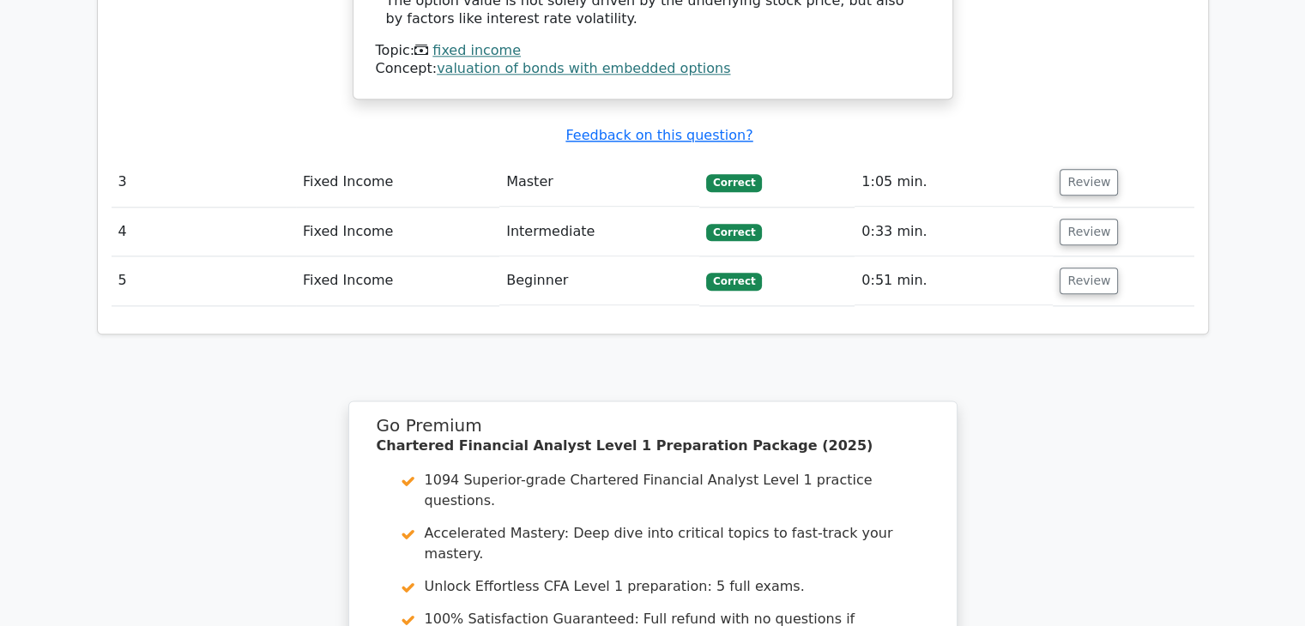
scroll to position [1887, 0]
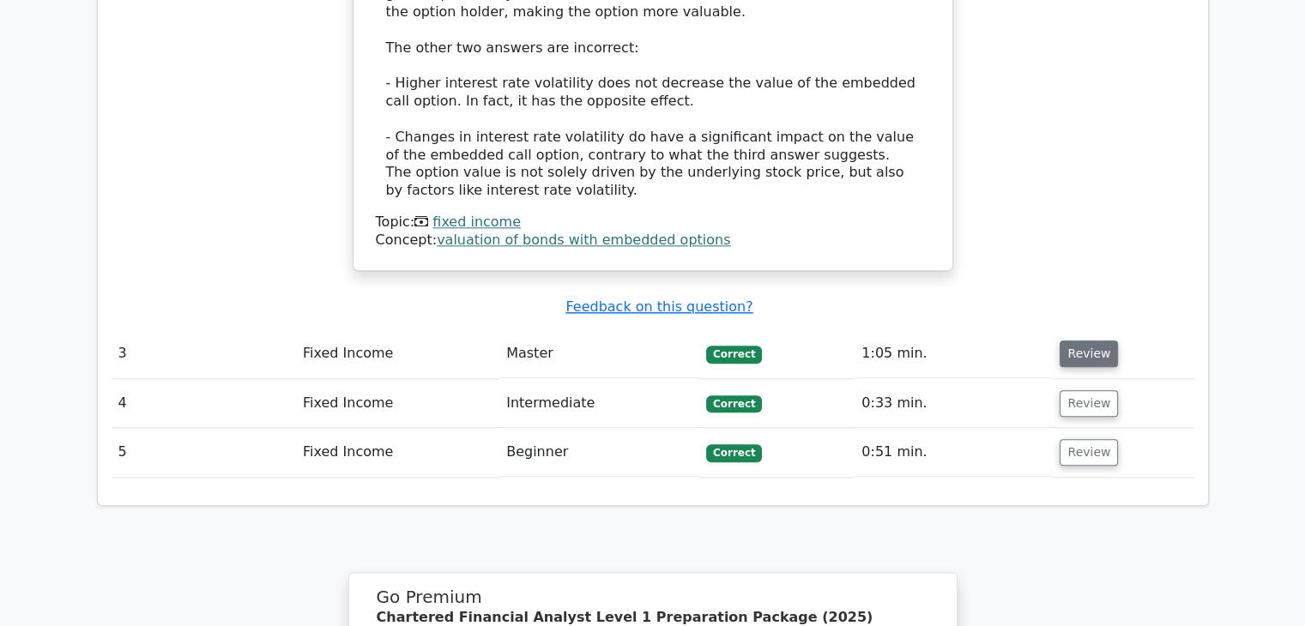
click at [1089, 341] on button "Review" at bounding box center [1088, 354] width 58 height 27
click at [1074, 329] on td "Review" at bounding box center [1123, 353] width 141 height 49
click at [1073, 341] on button "Review" at bounding box center [1088, 354] width 58 height 27
click at [1065, 341] on button "Review" at bounding box center [1088, 354] width 58 height 27
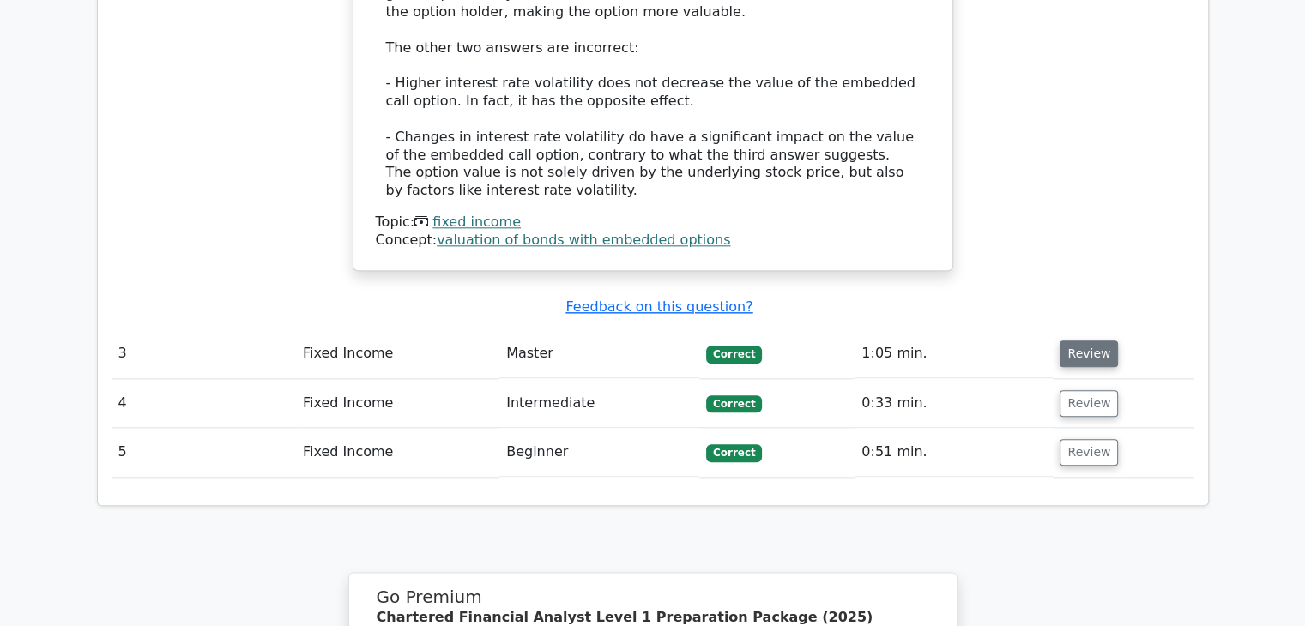
click at [1065, 341] on button "Review" at bounding box center [1088, 354] width 58 height 27
click at [1077, 390] on button "Review" at bounding box center [1088, 403] width 58 height 27
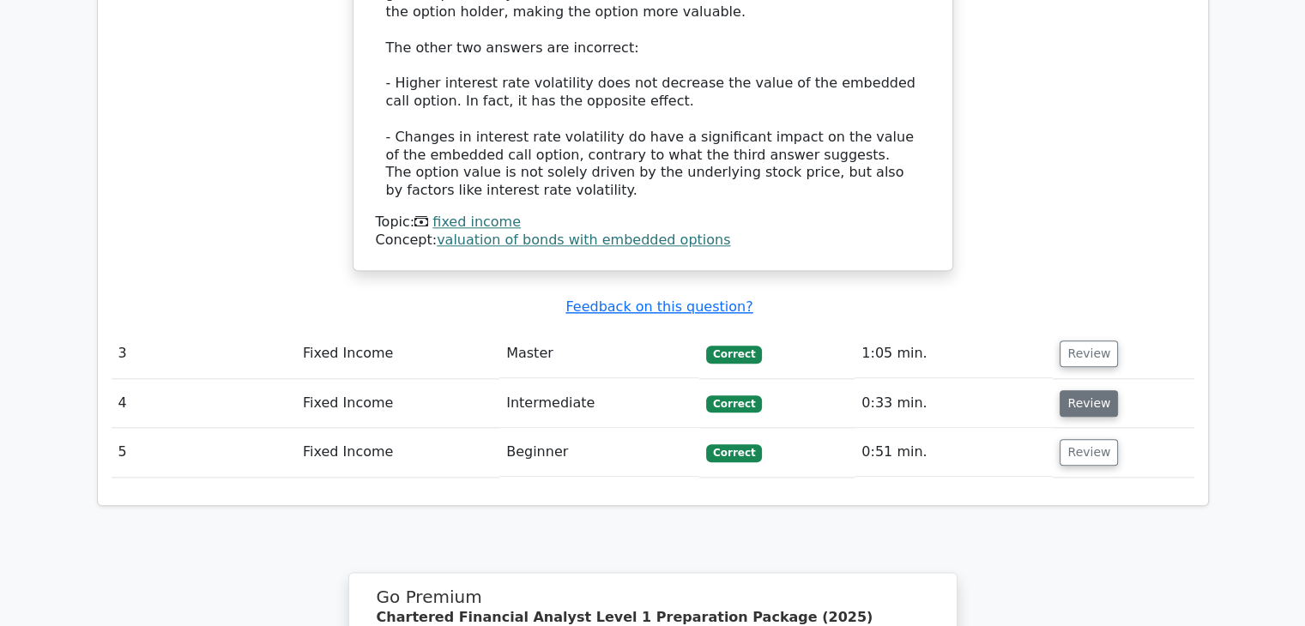
click at [1074, 390] on button "Review" at bounding box center [1088, 403] width 58 height 27
click at [1073, 390] on button "Review" at bounding box center [1088, 403] width 58 height 27
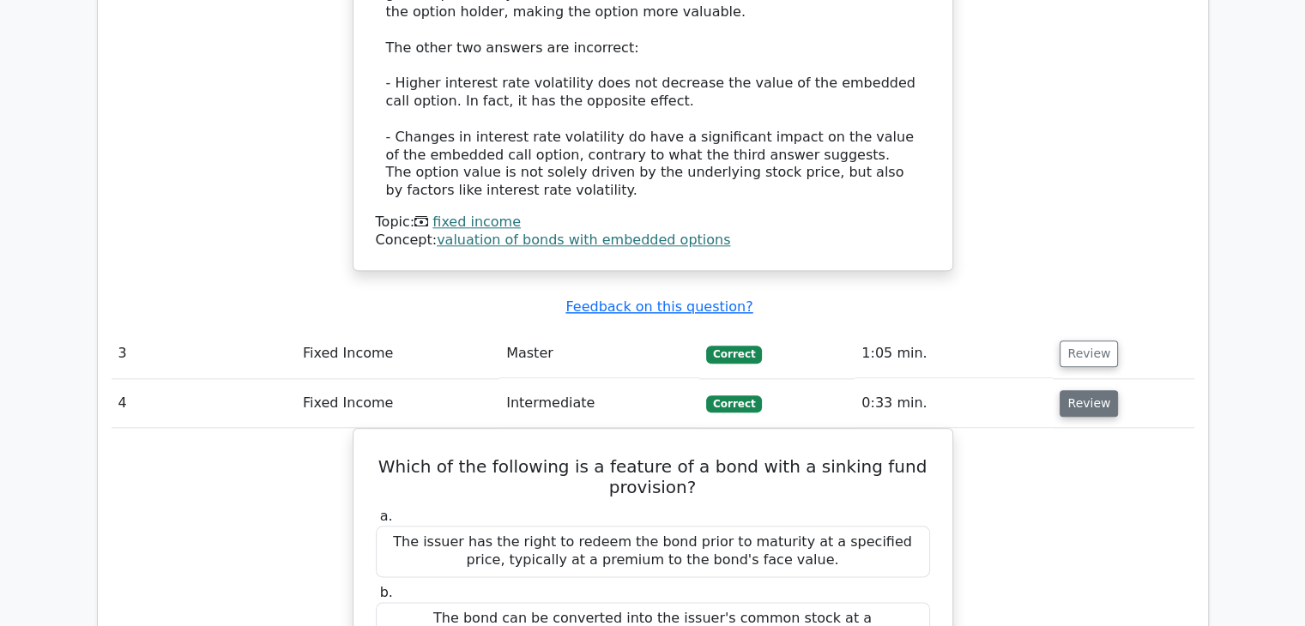
click at [1073, 390] on button "Review" at bounding box center [1088, 403] width 58 height 27
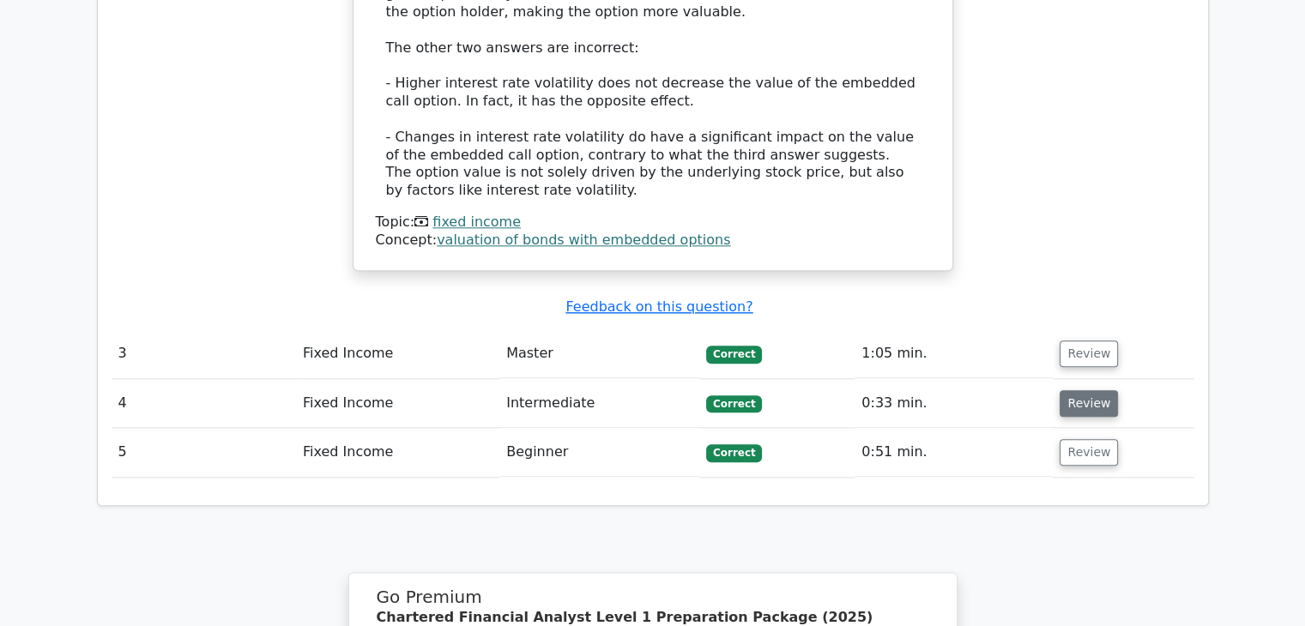
click at [1073, 390] on button "Review" at bounding box center [1088, 403] width 58 height 27
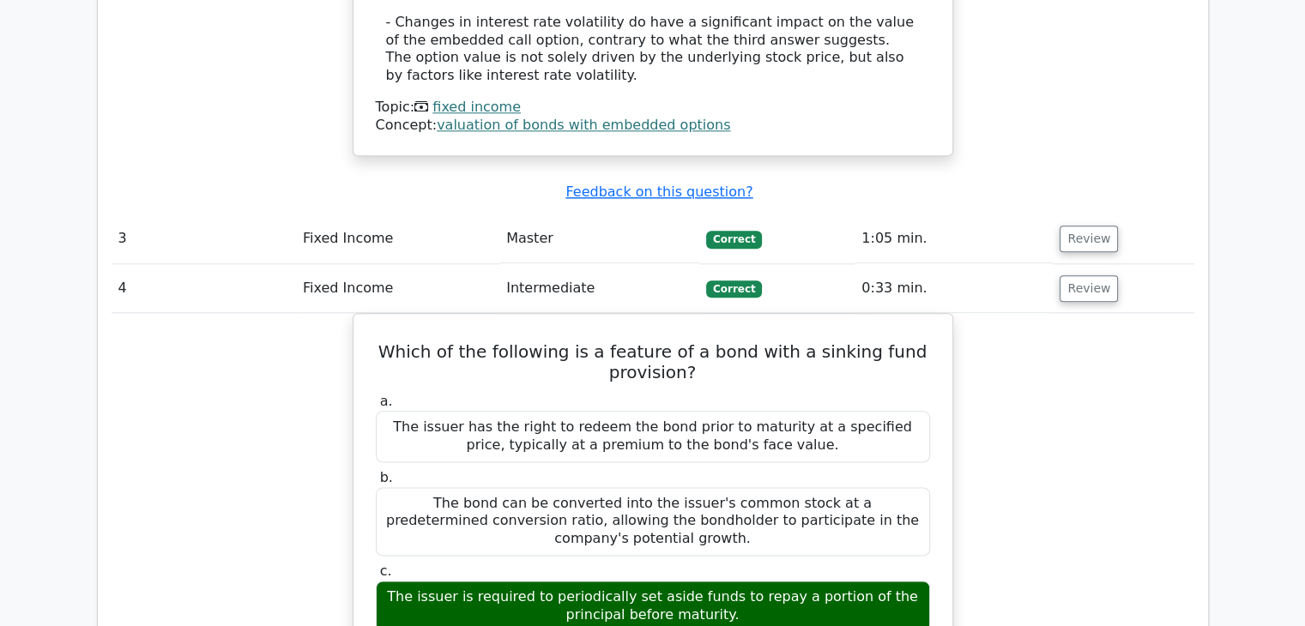
scroll to position [1973, 0]
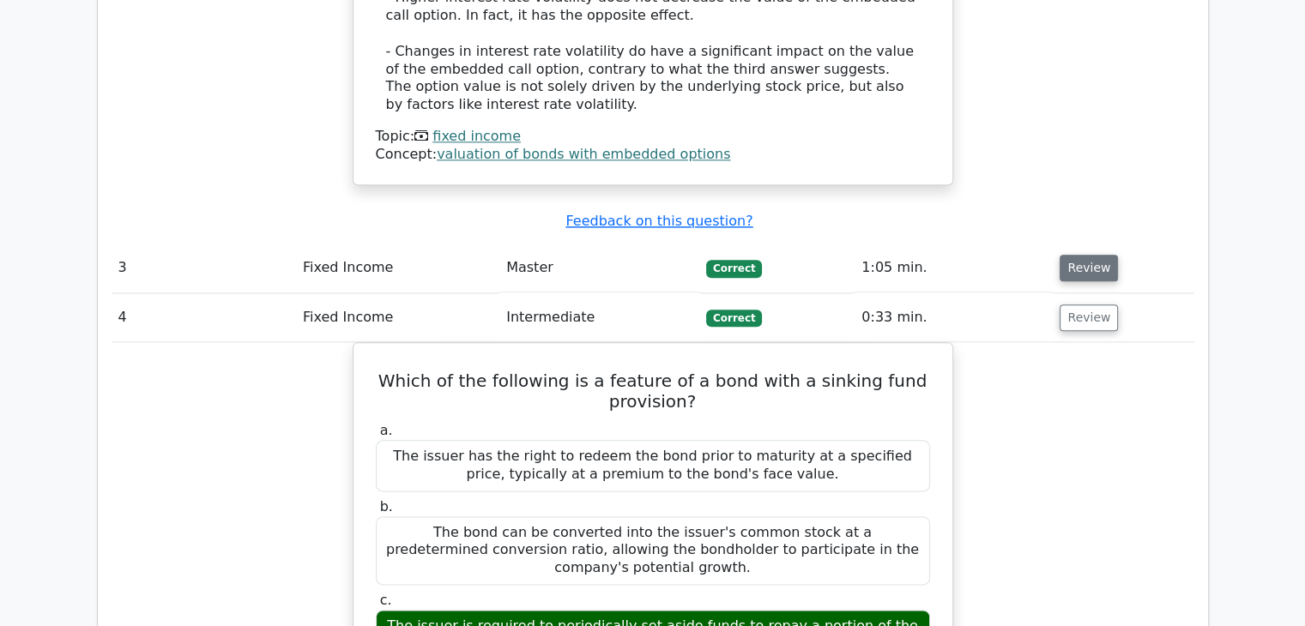
click at [1079, 255] on button "Review" at bounding box center [1088, 268] width 58 height 27
click at [1077, 255] on button "Review" at bounding box center [1088, 268] width 58 height 27
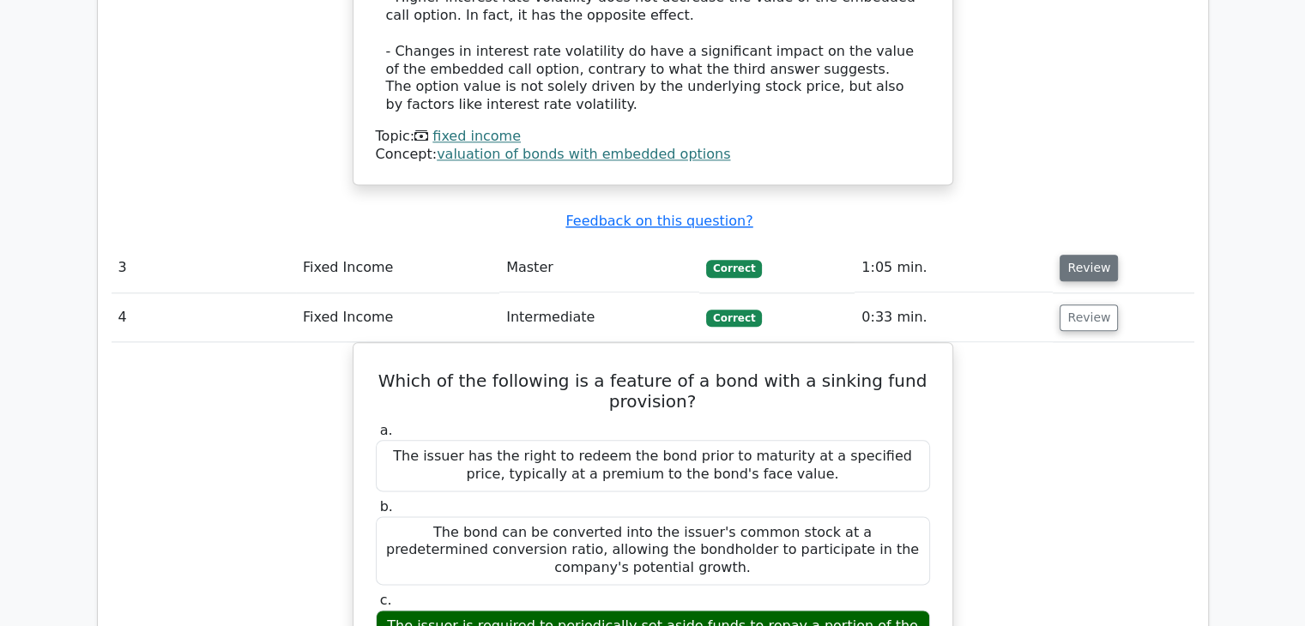
click at [1077, 255] on button "Review" at bounding box center [1088, 268] width 58 height 27
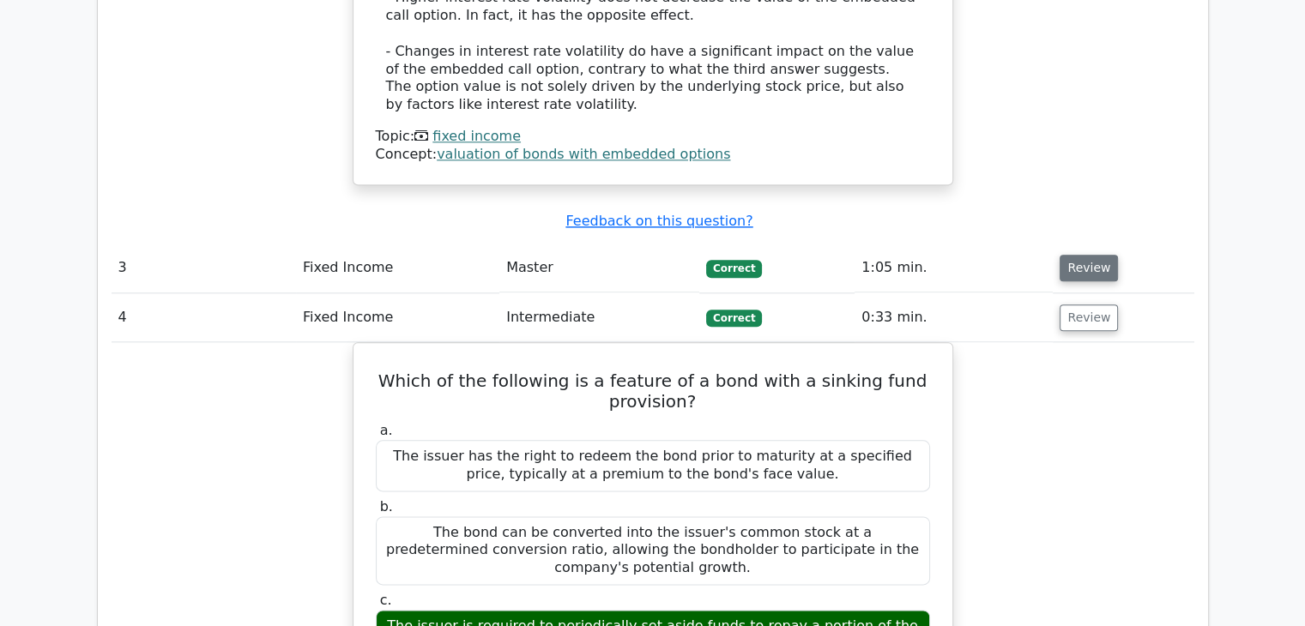
click at [1080, 255] on button "Review" at bounding box center [1088, 268] width 58 height 27
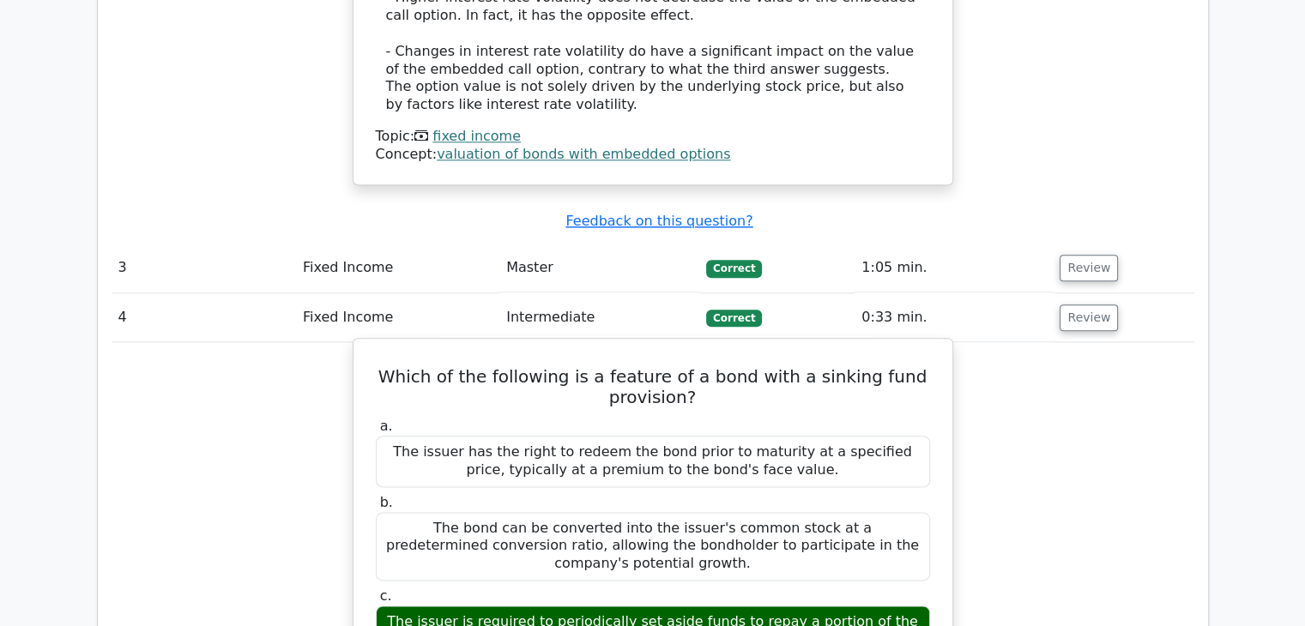
drag, startPoint x: 727, startPoint y: 526, endPoint x: 385, endPoint y: 510, distance: 342.6
click at [385, 606] on div "The issuer is required to periodically set aside funds to repay a portion of th…" at bounding box center [653, 631] width 554 height 51
click at [374, 480] on div at bounding box center [374, 480] width 0 height 0
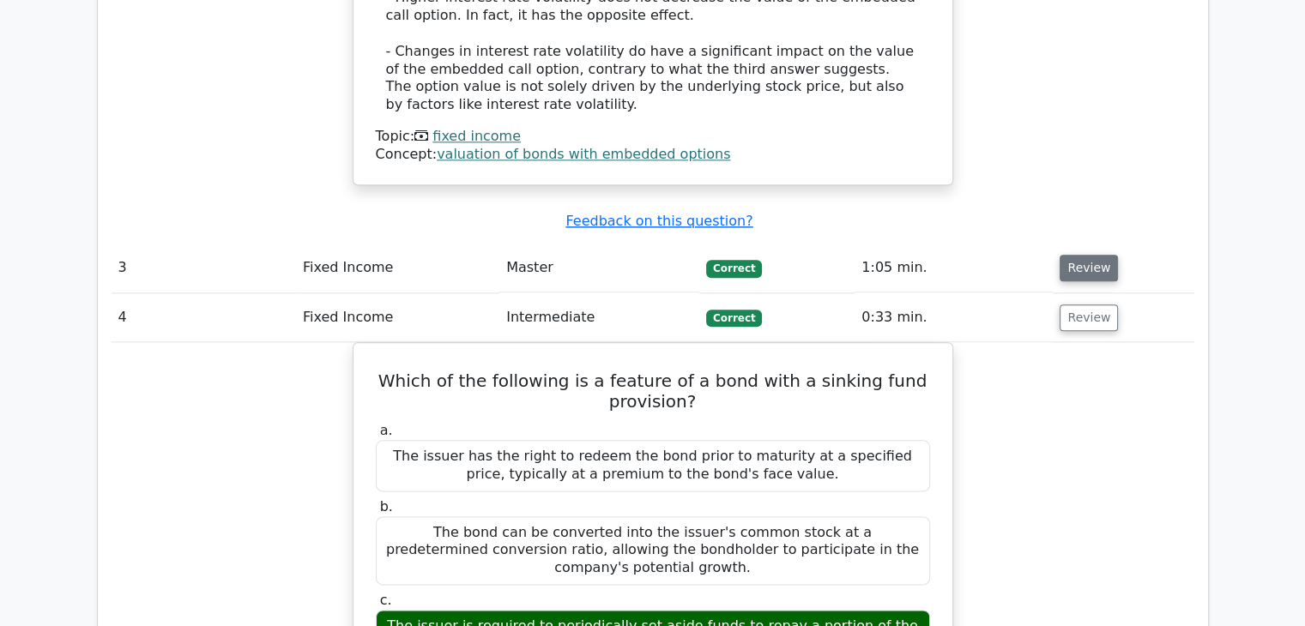
click at [1066, 255] on button "Review" at bounding box center [1088, 268] width 58 height 27
click at [1065, 255] on button "Review" at bounding box center [1088, 268] width 58 height 27
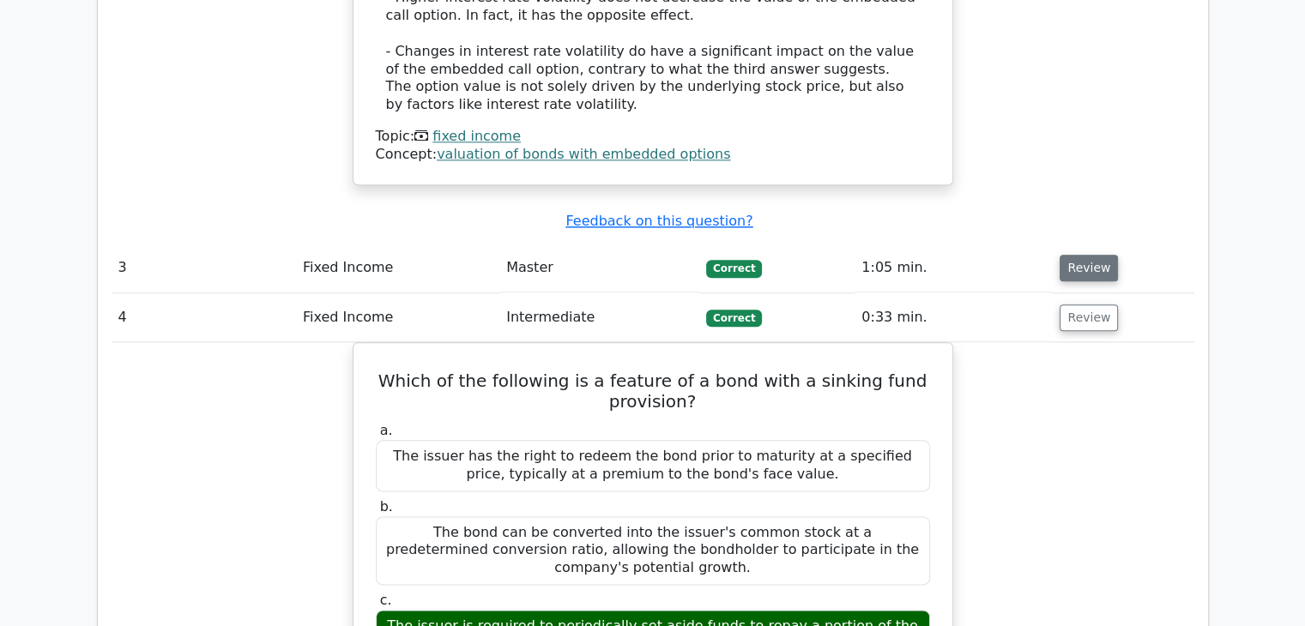
click at [1065, 255] on button "Review" at bounding box center [1088, 268] width 58 height 27
click at [360, 244] on td "Fixed Income" at bounding box center [397, 268] width 203 height 49
click at [357, 244] on td "Fixed Income" at bounding box center [397, 268] width 203 height 49
click at [351, 244] on td "Fixed Income" at bounding box center [397, 268] width 203 height 49
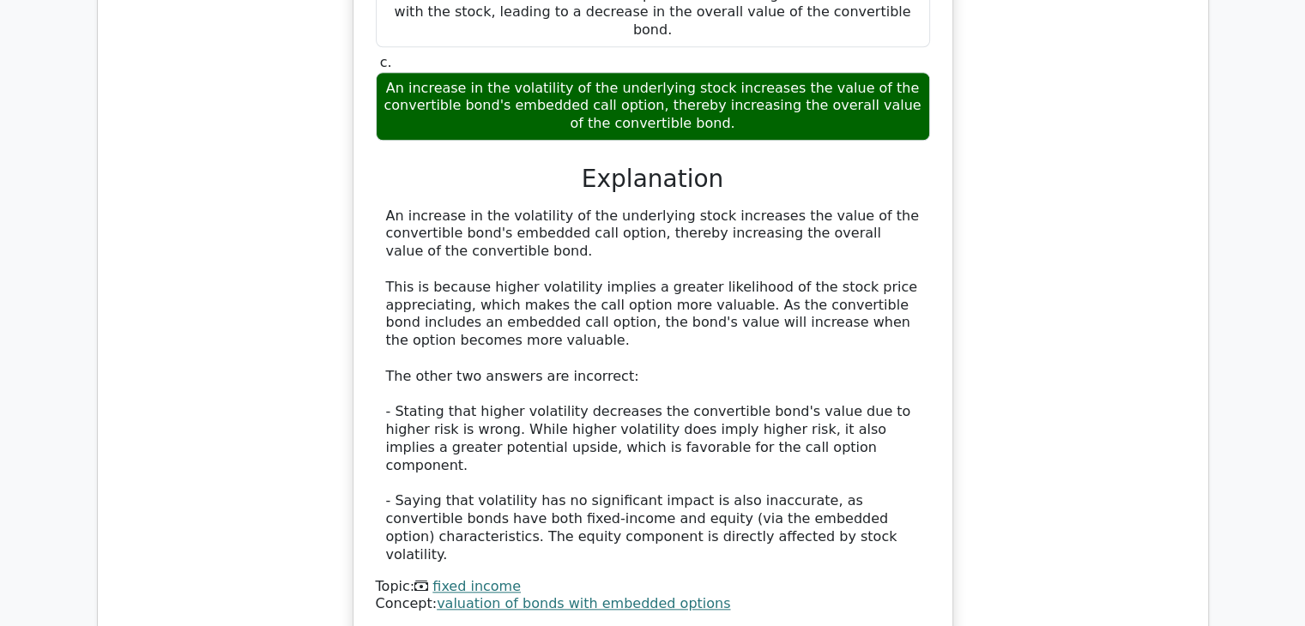
scroll to position [1973, 0]
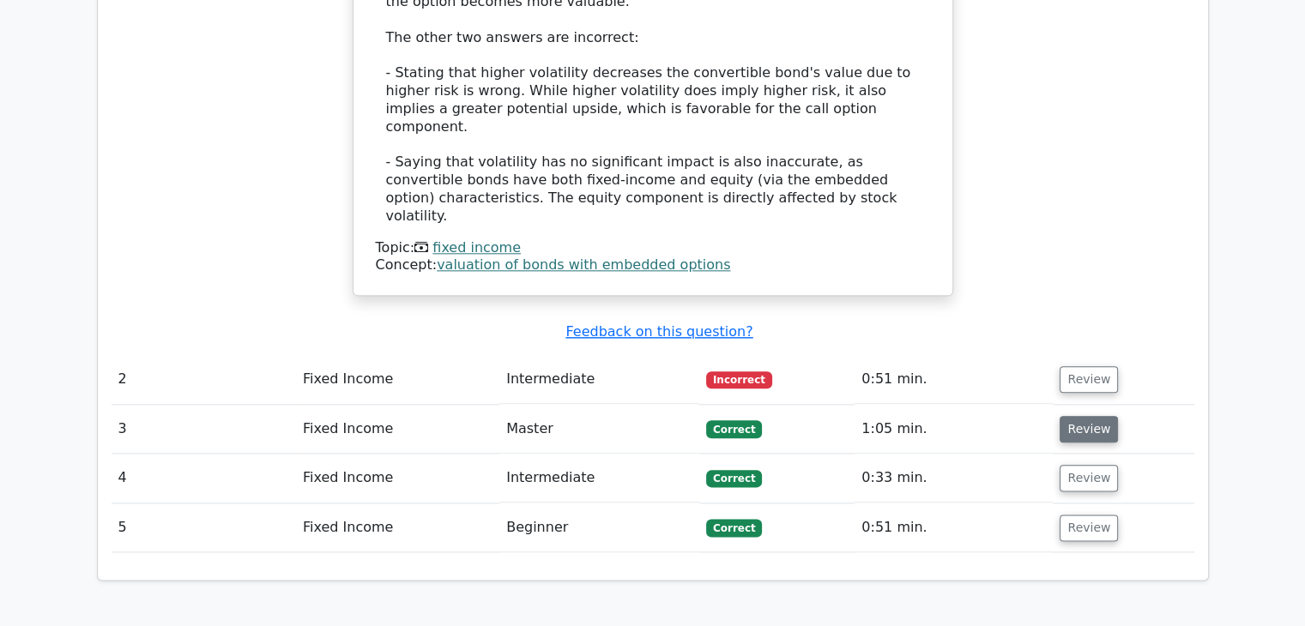
click at [1064, 416] on button "Review" at bounding box center [1088, 429] width 58 height 27
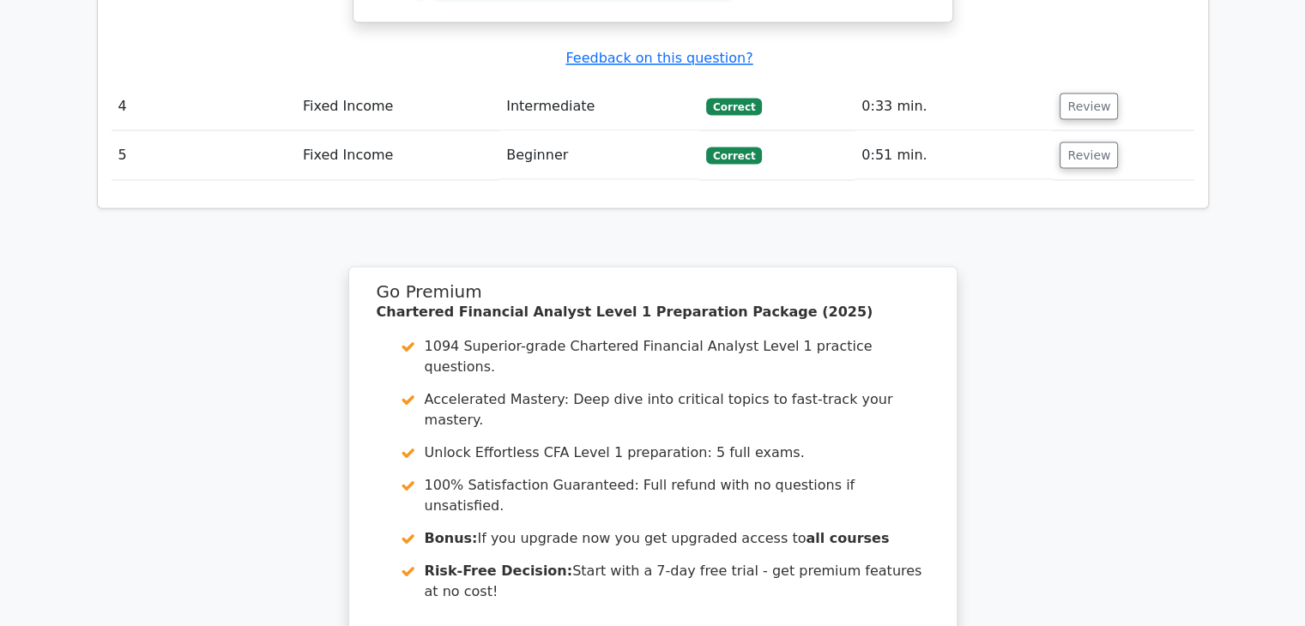
scroll to position [3320, 0]
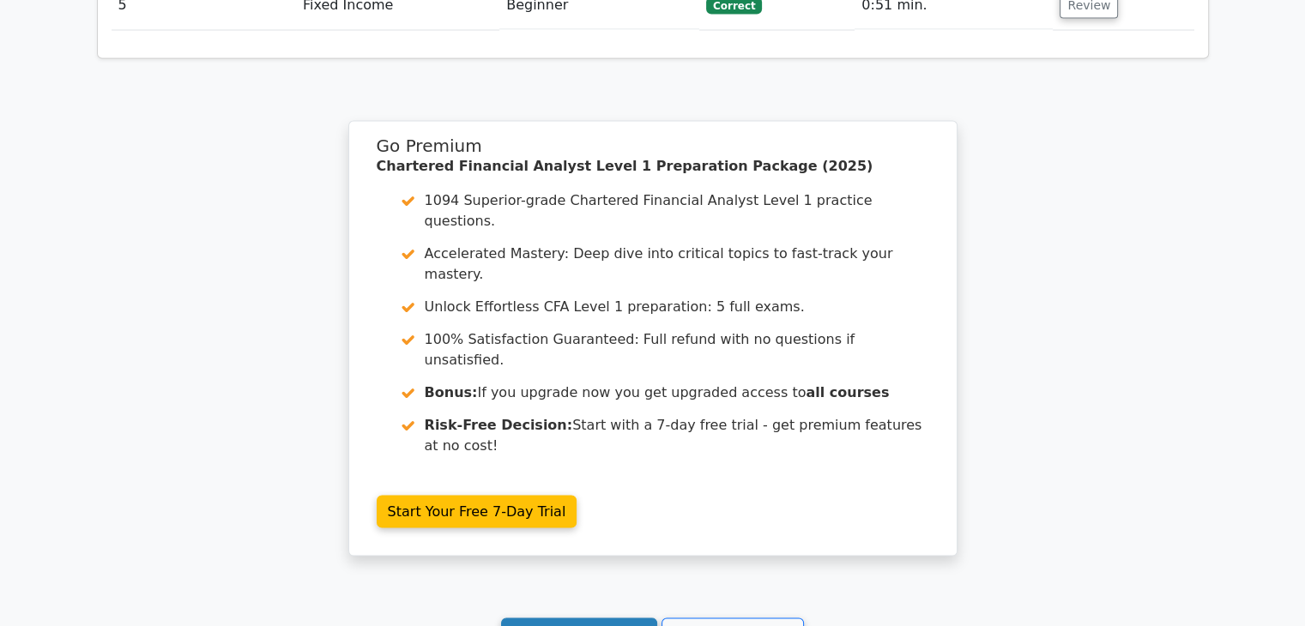
click at [590, 618] on link "Continue practicing" at bounding box center [579, 634] width 157 height 33
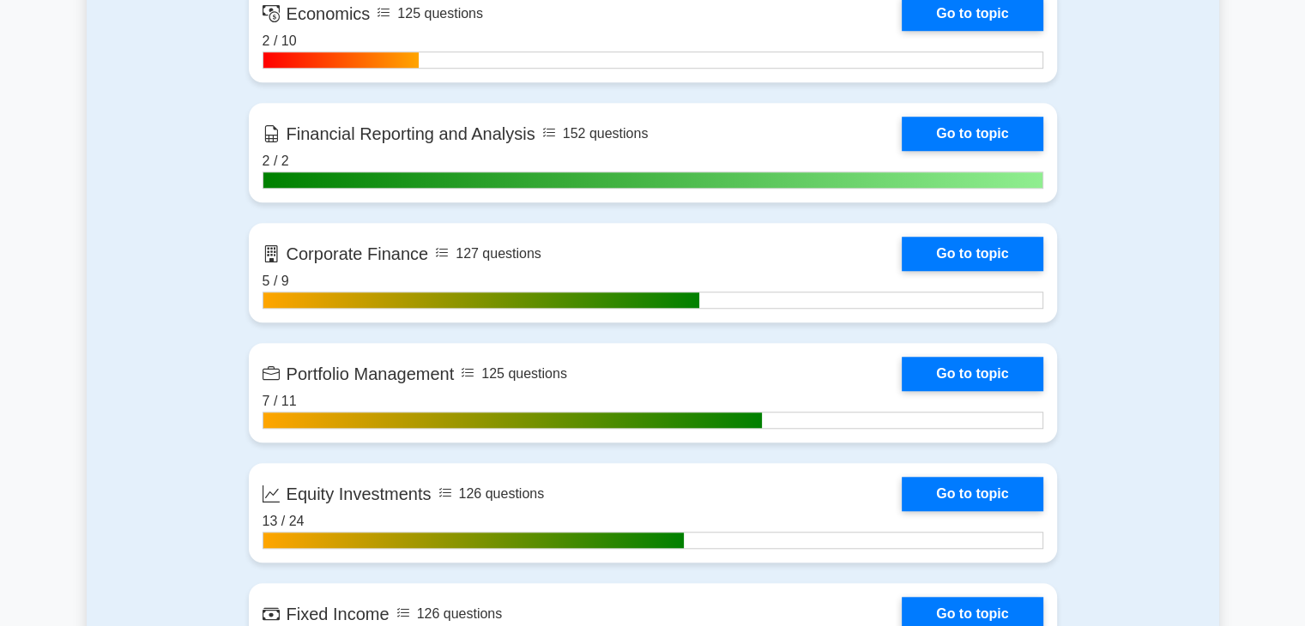
scroll to position [1372, 0]
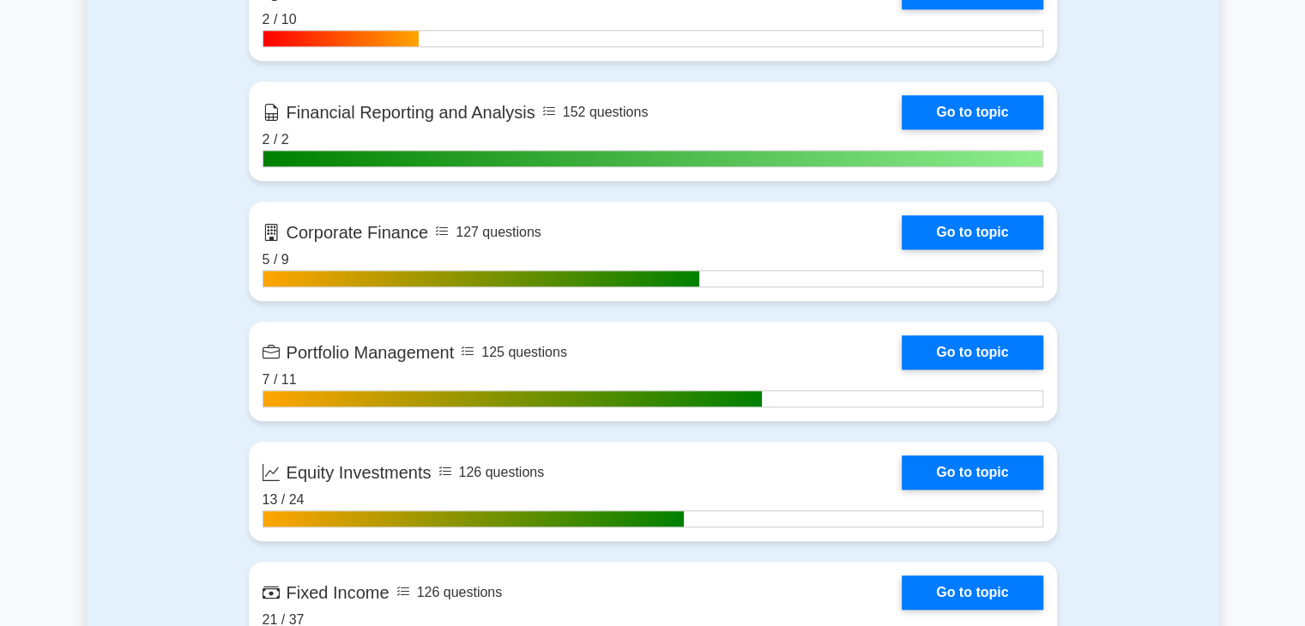
click at [186, 423] on div "Contents of the Chartered Financial Analyst Level 1 package 1094 CFA Level 1 qu…" at bounding box center [653, 395] width 1132 height 1322
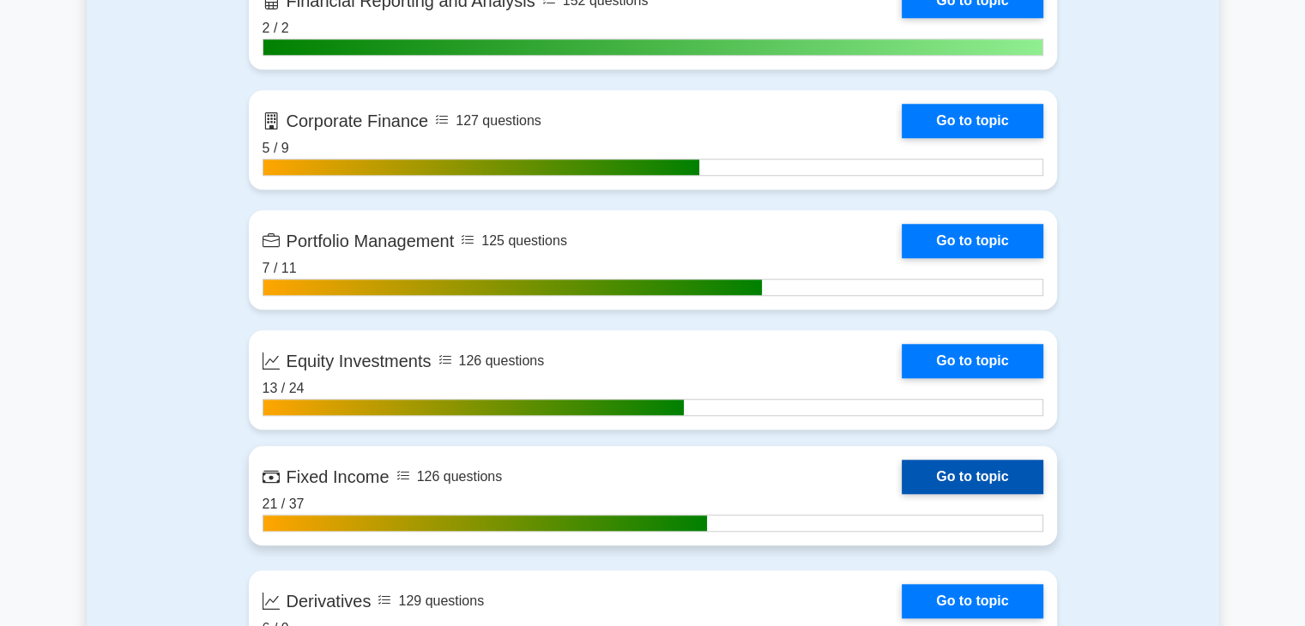
scroll to position [1630, 0]
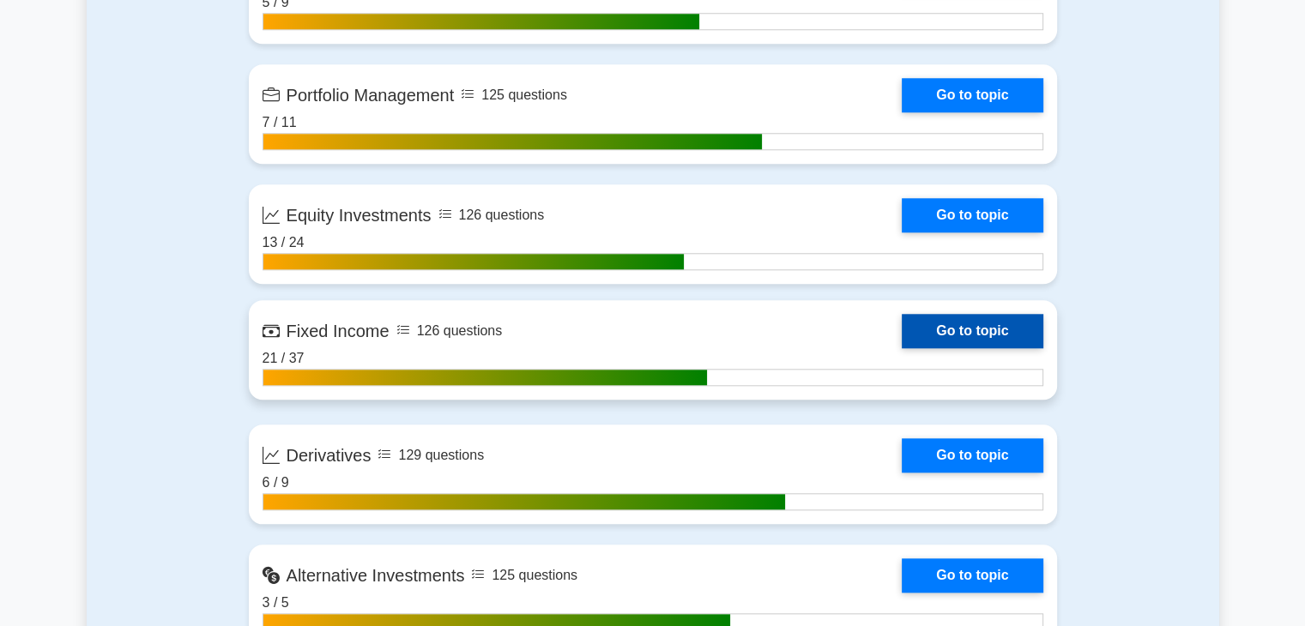
click at [972, 340] on link "Go to topic" at bounding box center [972, 331] width 141 height 34
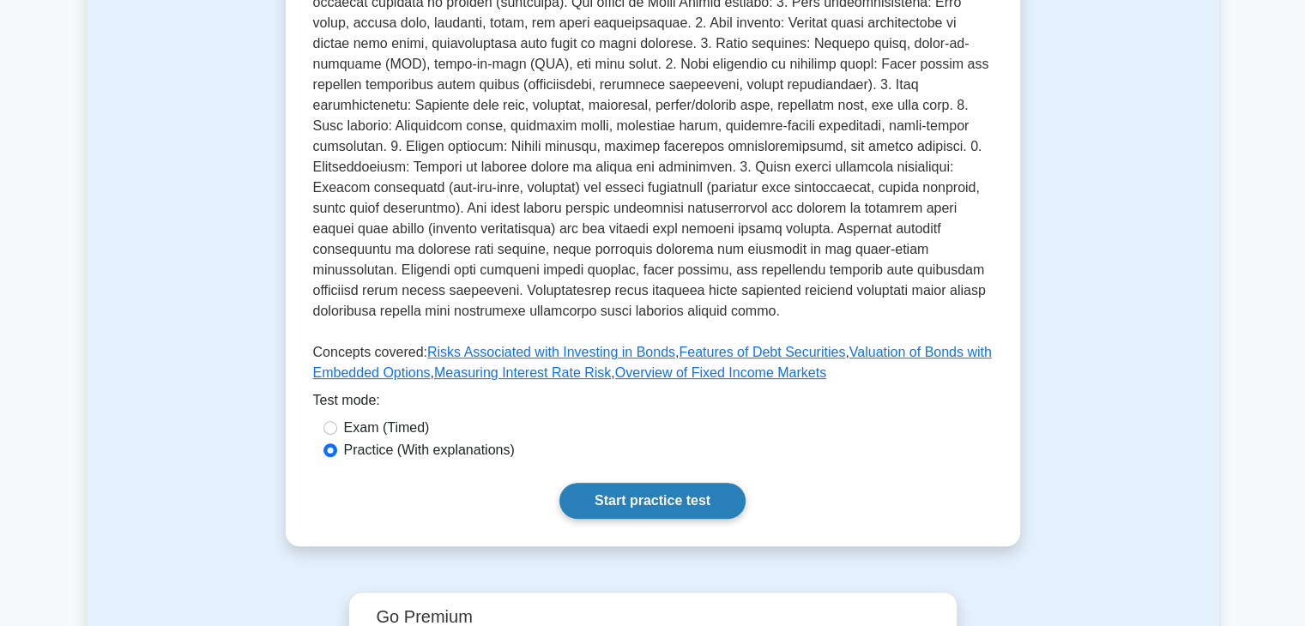
scroll to position [515, 0]
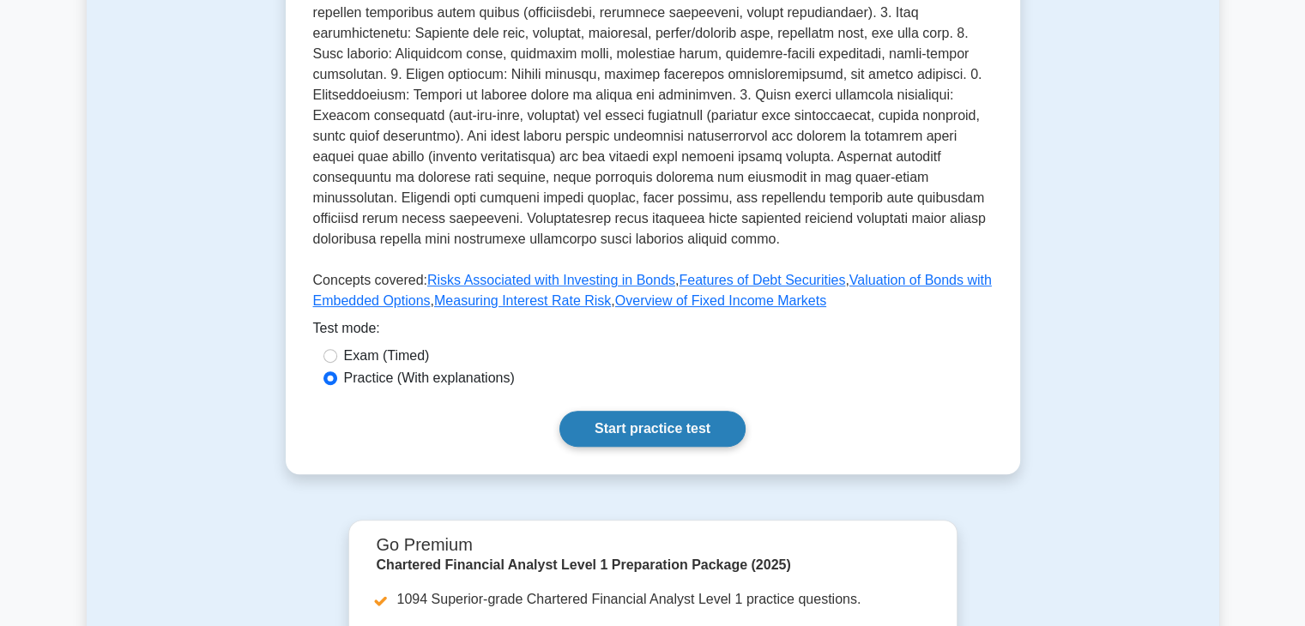
click at [642, 411] on link "Start practice test" at bounding box center [652, 429] width 186 height 36
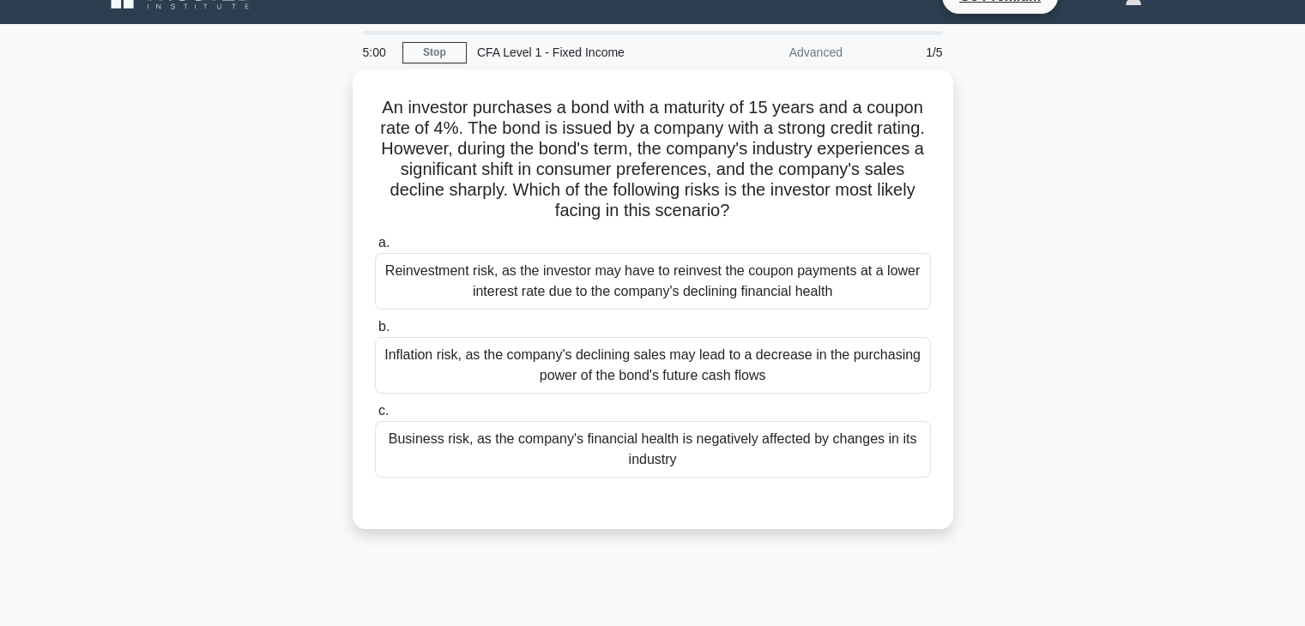
scroll to position [86, 0]
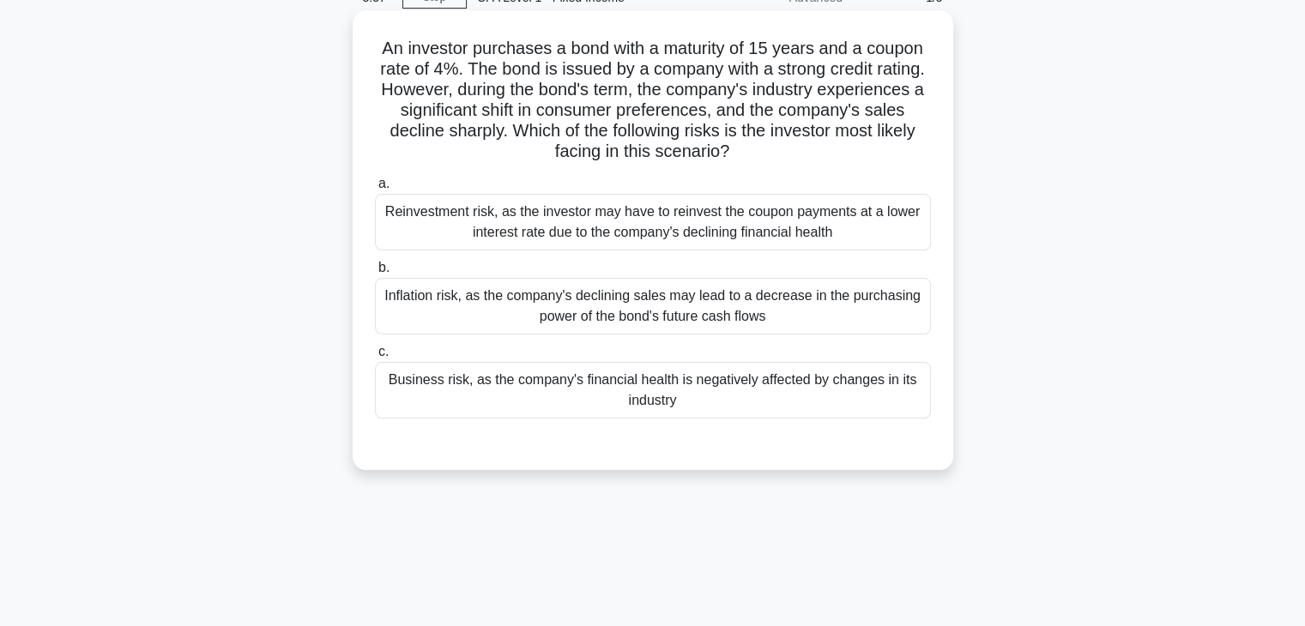
click at [474, 220] on div "Reinvestment risk, as the investor may have to reinvest the coupon payments at …" at bounding box center [653, 222] width 556 height 57
click at [375, 190] on input "a. Reinvestment risk, as the investor may have to reinvest the coupon payments …" at bounding box center [375, 183] width 0 height 11
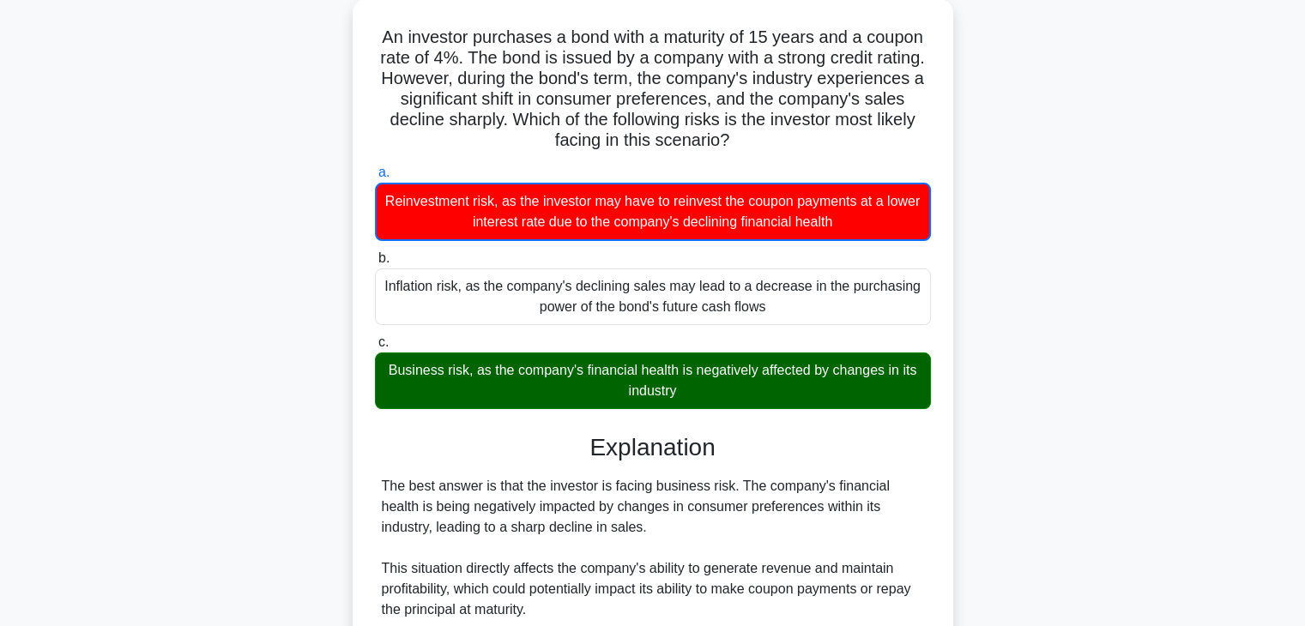
scroll to position [257, 0]
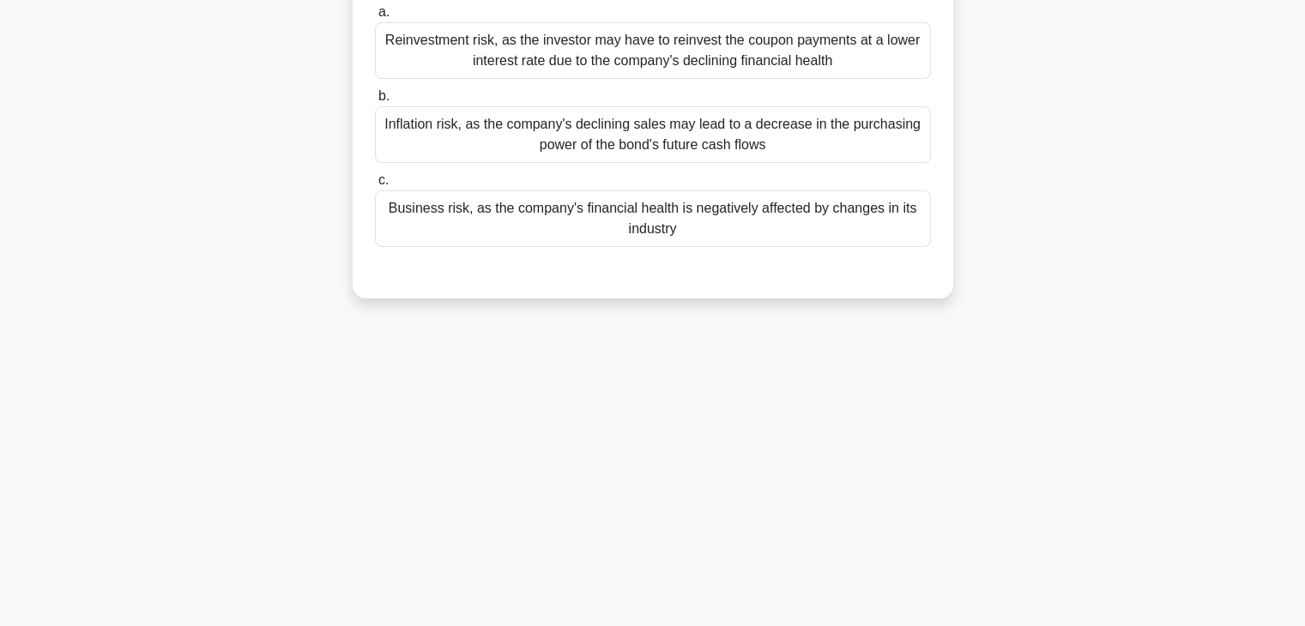
click at [598, 224] on div "Business risk, as the company's financial health is negatively affected by chan…" at bounding box center [653, 218] width 556 height 57
click at [375, 186] on input "c. Business risk, as the company's financial health is negatively affected by c…" at bounding box center [375, 180] width 0 height 11
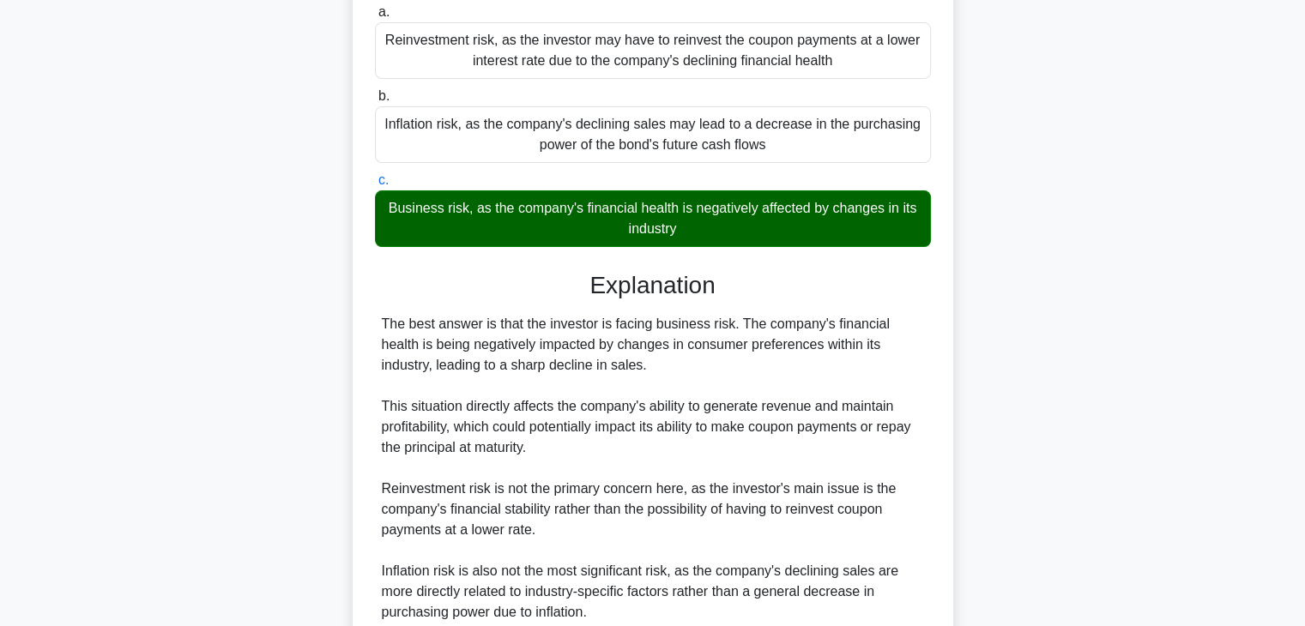
scroll to position [408, 0]
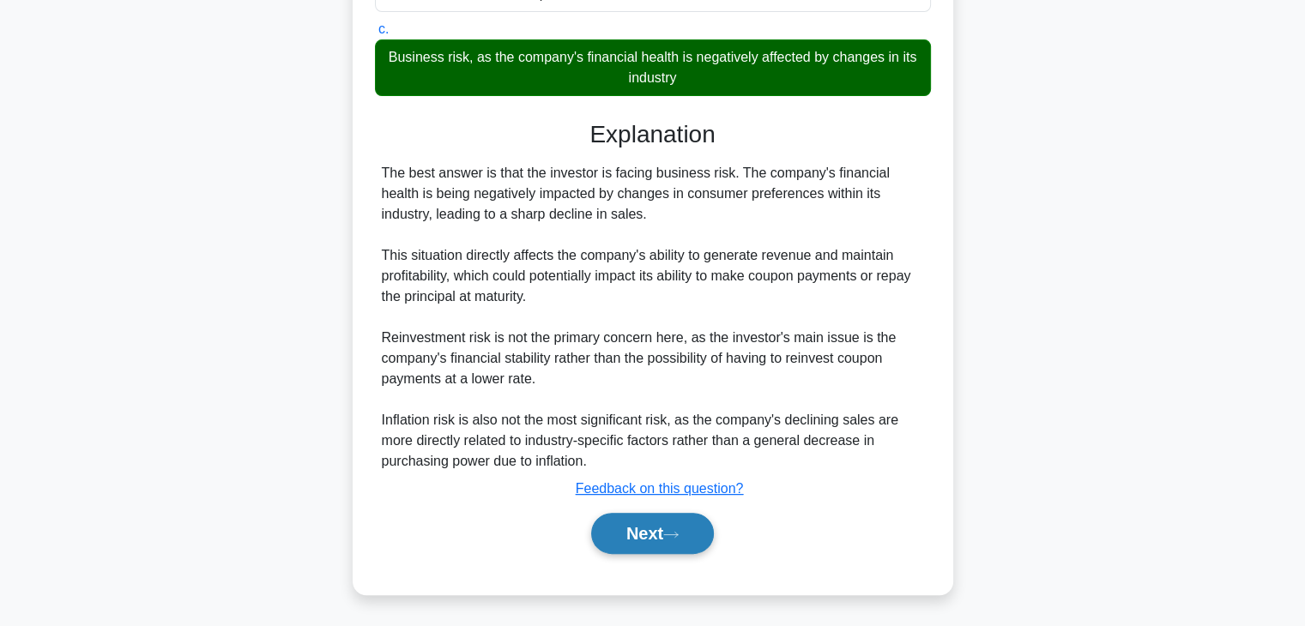
click at [620, 533] on button "Next" at bounding box center [652, 533] width 123 height 41
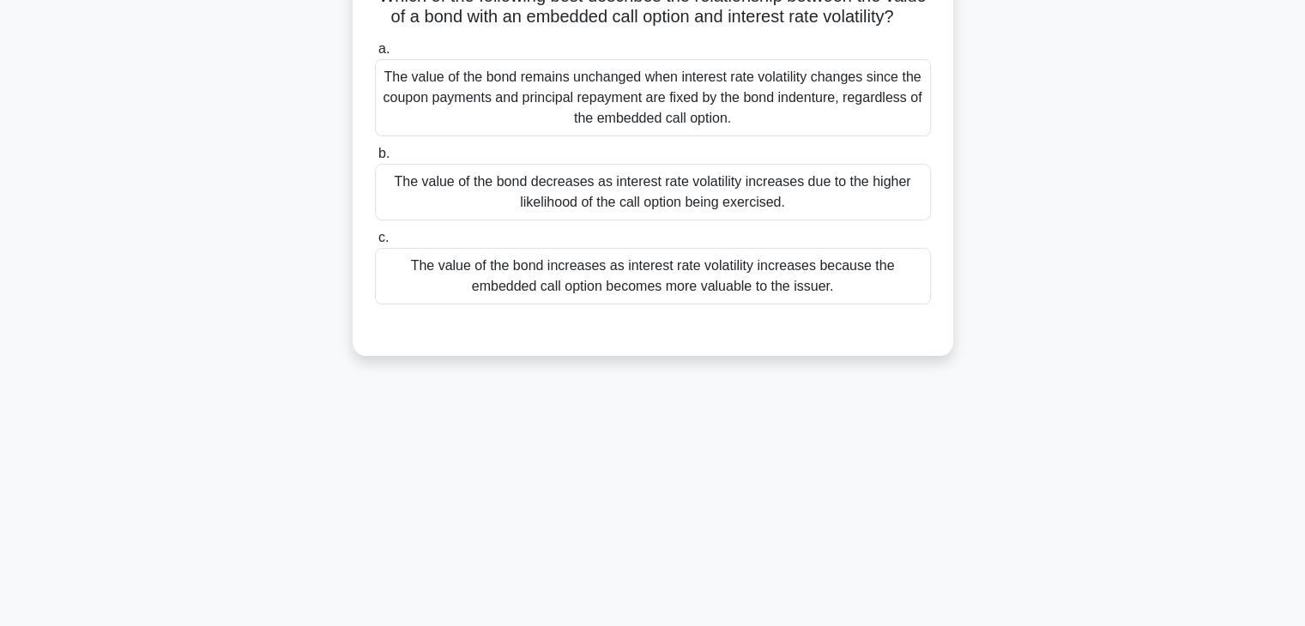
scroll to position [0, 0]
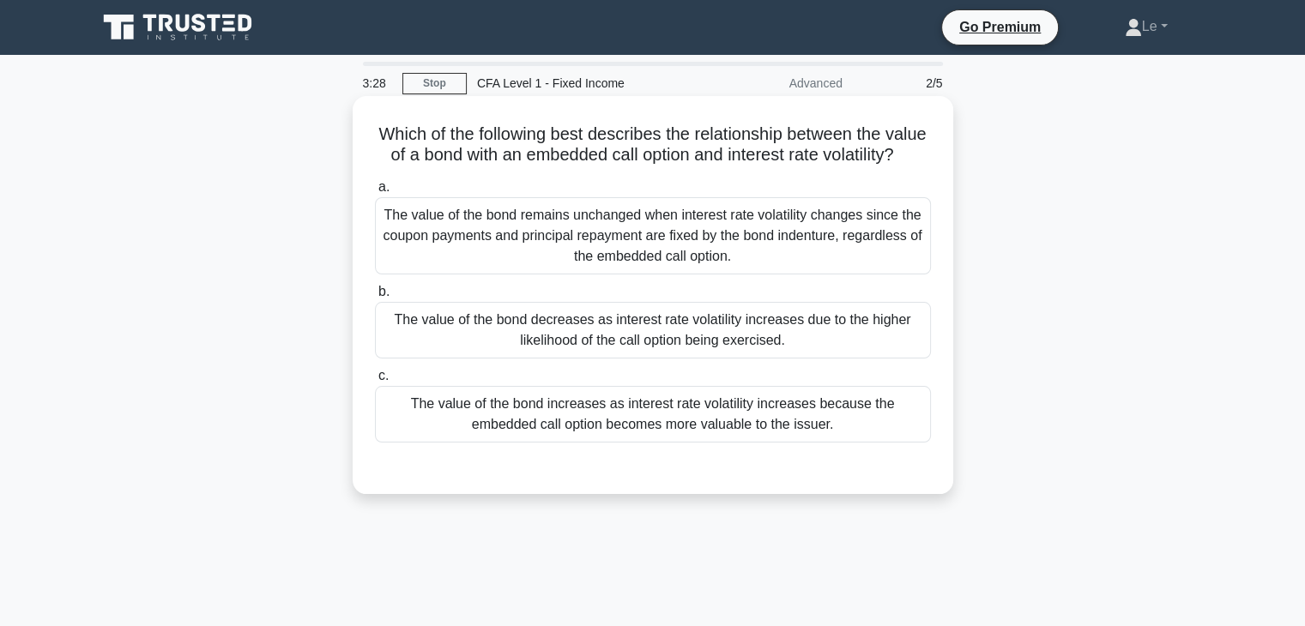
click at [709, 432] on div "The value of the bond increases as interest rate volatility increases because t…" at bounding box center [653, 414] width 556 height 57
click at [375, 382] on input "c. The value of the bond increases as interest rate volatility increases becaus…" at bounding box center [375, 376] width 0 height 11
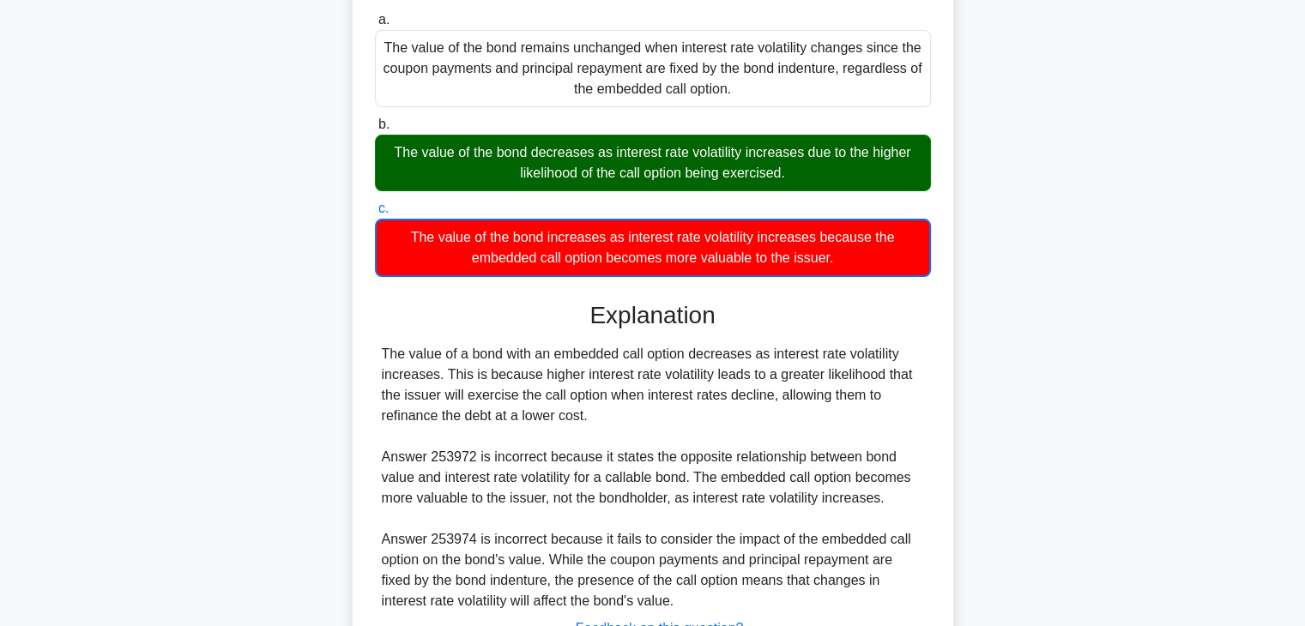
scroll to position [328, 0]
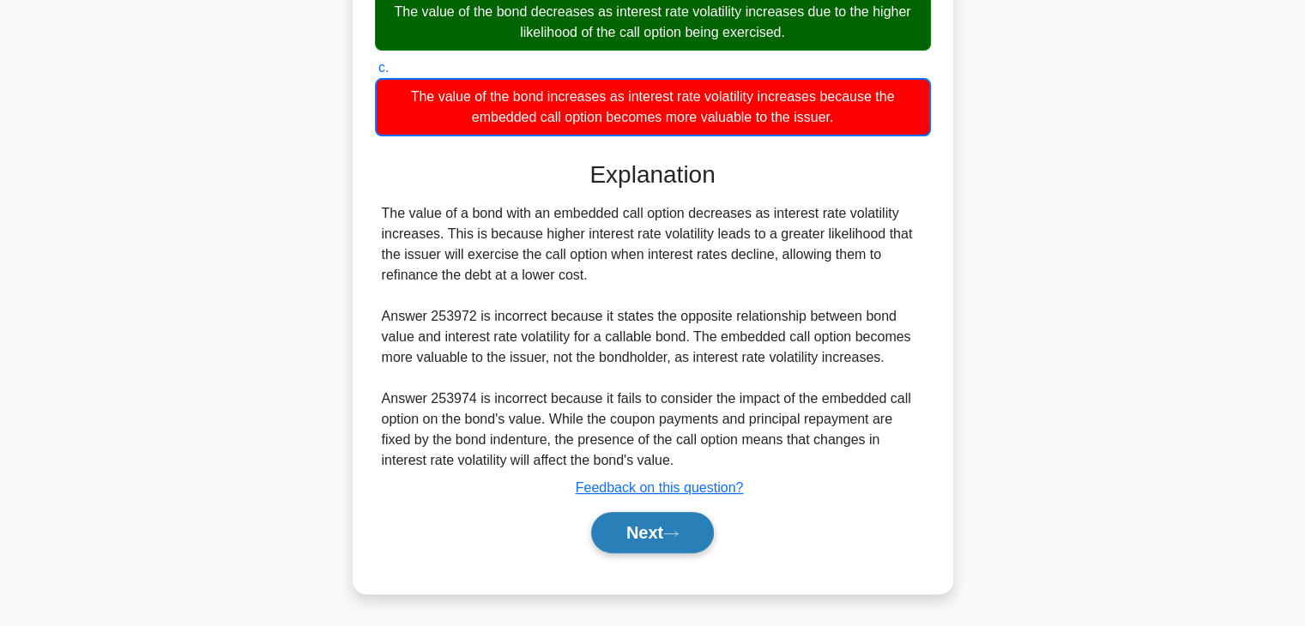
click at [656, 525] on button "Next" at bounding box center [652, 532] width 123 height 41
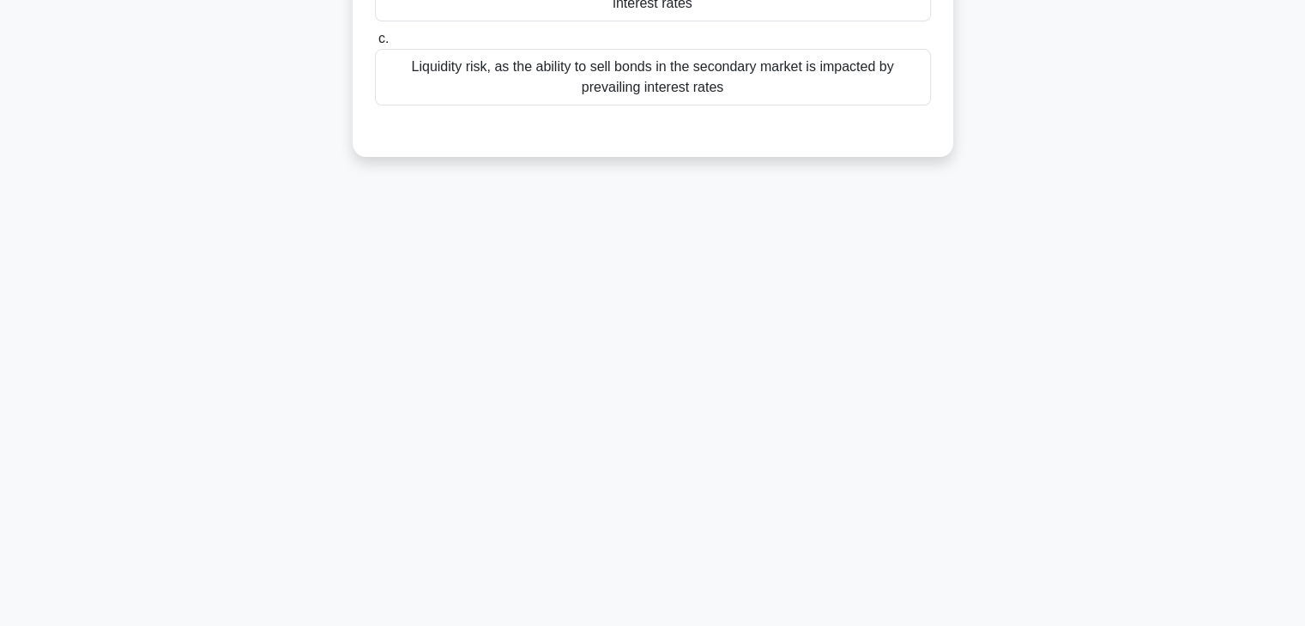
scroll to position [0, 0]
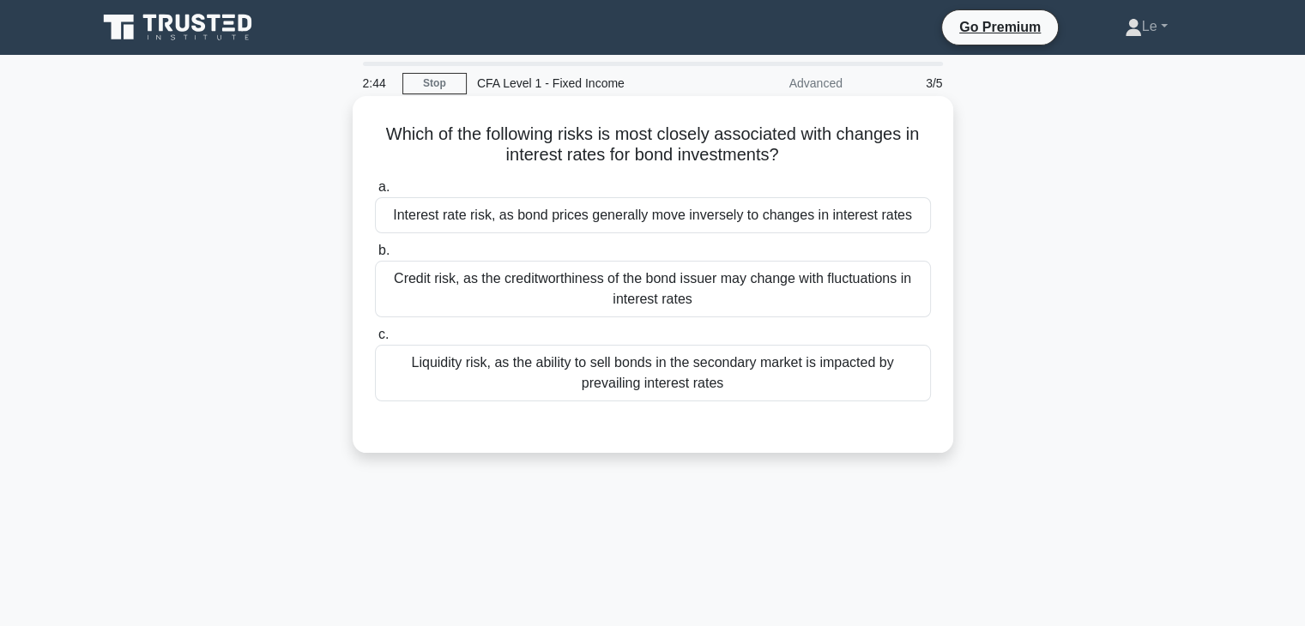
click at [714, 282] on div "Credit risk, as the creditworthiness of the bond issuer may change with fluctua…" at bounding box center [653, 289] width 556 height 57
click at [375, 256] on input "b. Credit risk, as the creditworthiness of the bond issuer may change with fluc…" at bounding box center [375, 250] width 0 height 11
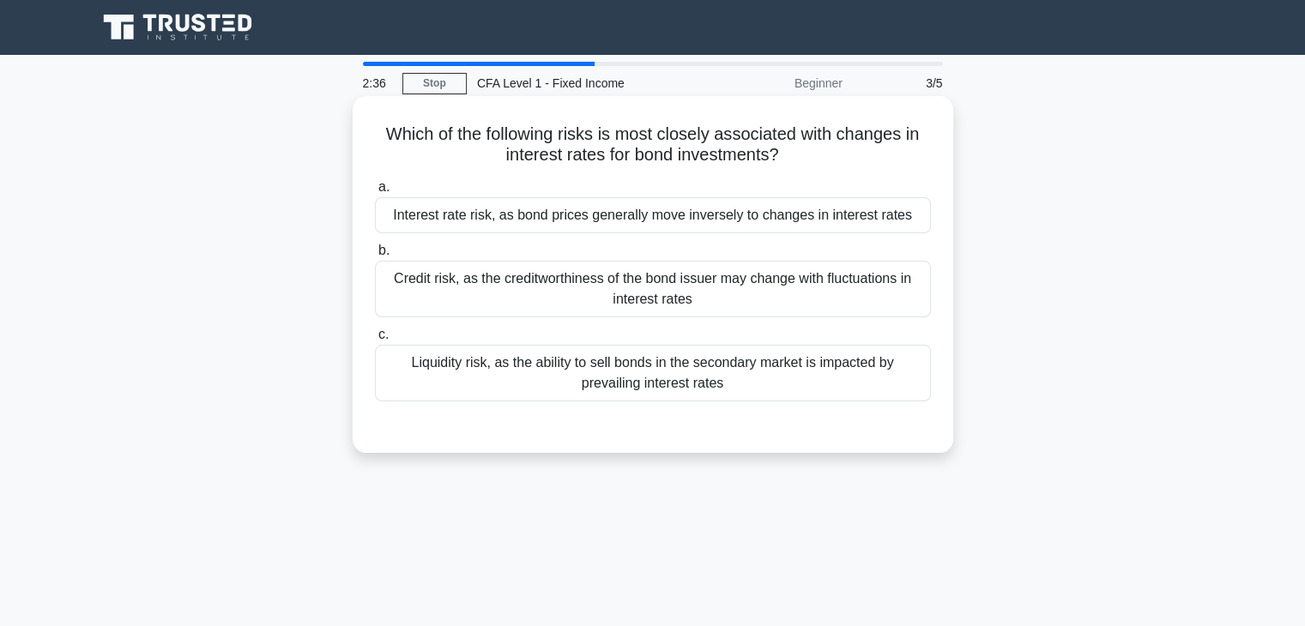
click at [550, 231] on div "Interest rate risk, as bond prices generally move inversely to changes in inter…" at bounding box center [653, 215] width 556 height 36
click at [375, 193] on input "a. Interest rate risk, as bond prices generally move inversely to changes in in…" at bounding box center [375, 187] width 0 height 11
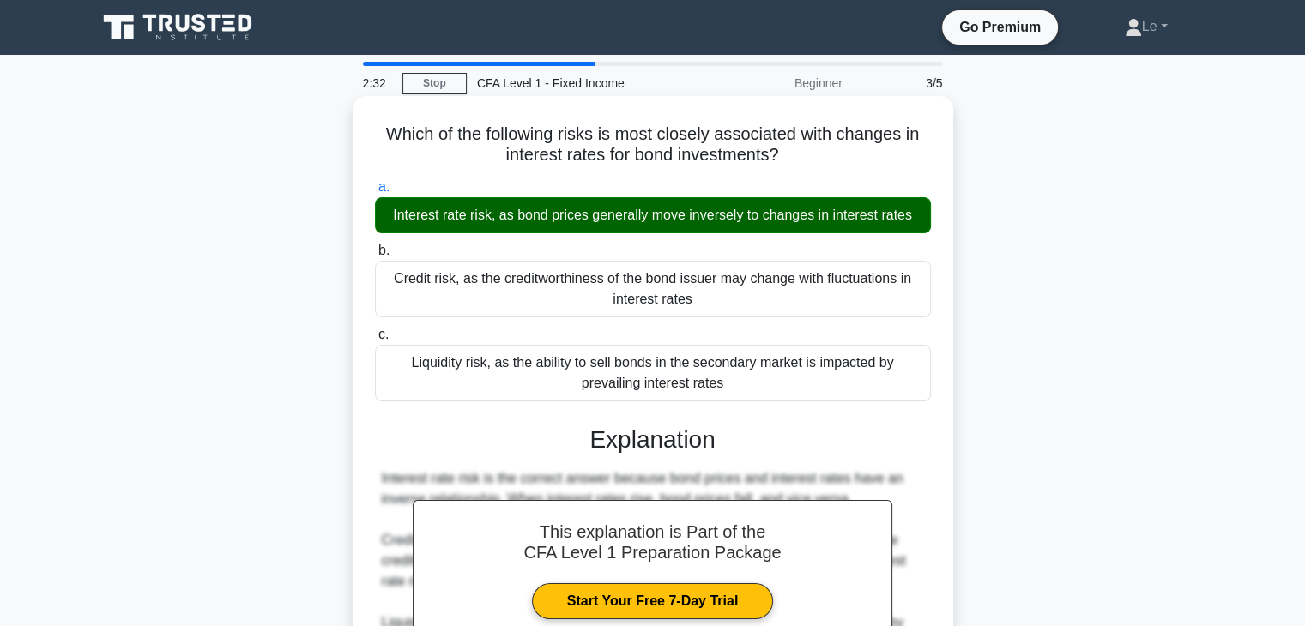
drag, startPoint x: 385, startPoint y: 219, endPoint x: 697, endPoint y: 232, distance: 311.6
click at [577, 227] on div "Interest rate risk, as bond prices generally move inversely to changes in inter…" at bounding box center [653, 215] width 556 height 36
drag, startPoint x: 697, startPoint y: 232, endPoint x: 817, endPoint y: 235, distance: 120.1
click at [816, 235] on div "a. Interest rate risk, as bond prices generally move inversely to changes in in…" at bounding box center [653, 289] width 576 height 232
drag, startPoint x: 889, startPoint y: 226, endPoint x: 933, endPoint y: 225, distance: 44.6
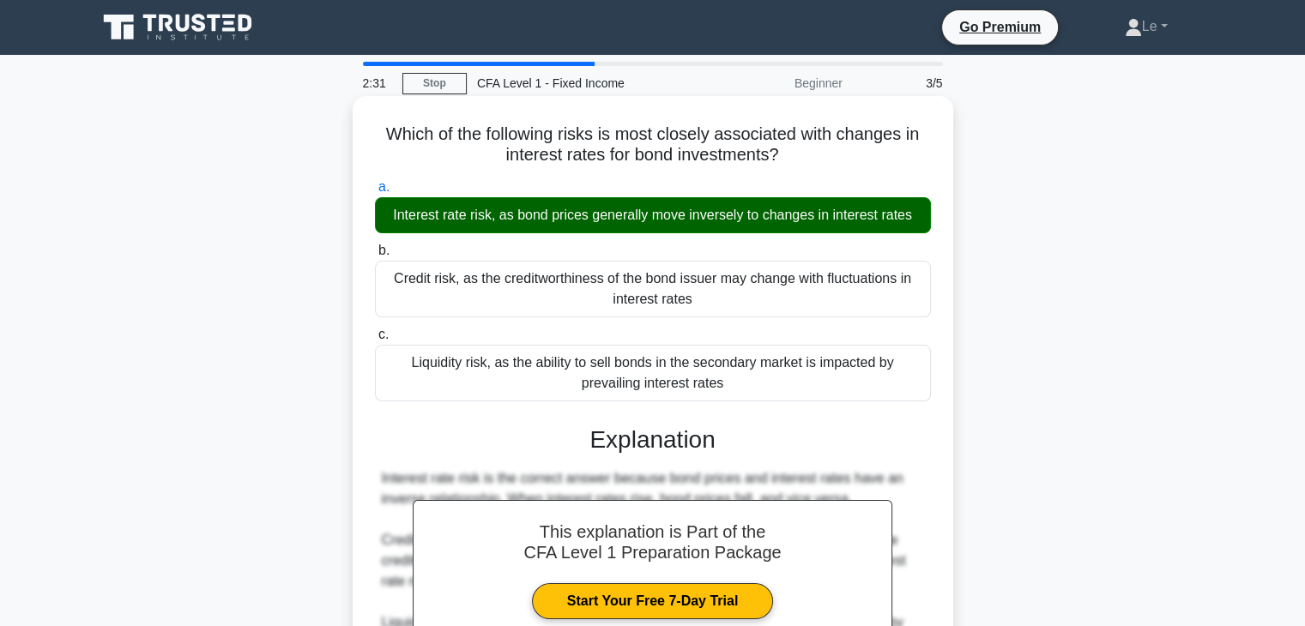
click at [933, 225] on div "a. Interest rate risk, as bond prices generally move inversely to changes in in…" at bounding box center [653, 205] width 576 height 57
click at [922, 214] on div "Interest rate risk, as bond prices generally move inversely to changes in inter…" at bounding box center [653, 215] width 556 height 36
click at [375, 193] on input "a. Interest rate risk, as bond prices generally move inversely to changes in in…" at bounding box center [375, 187] width 0 height 11
drag, startPoint x: 913, startPoint y: 217, endPoint x: 397, endPoint y: 197, distance: 515.9
click at [397, 197] on label "a. Interest rate risk, as bond prices generally move inversely to changes in in…" at bounding box center [653, 205] width 556 height 57
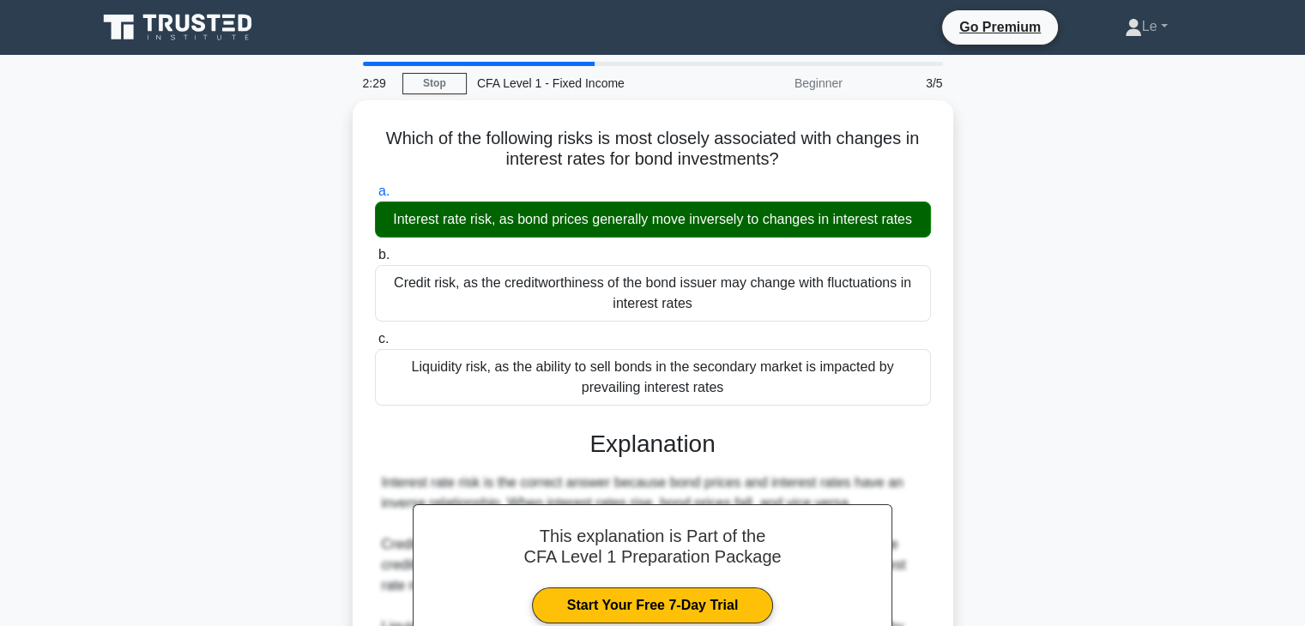
click at [386, 183] on div at bounding box center [386, 183] width 0 height 0
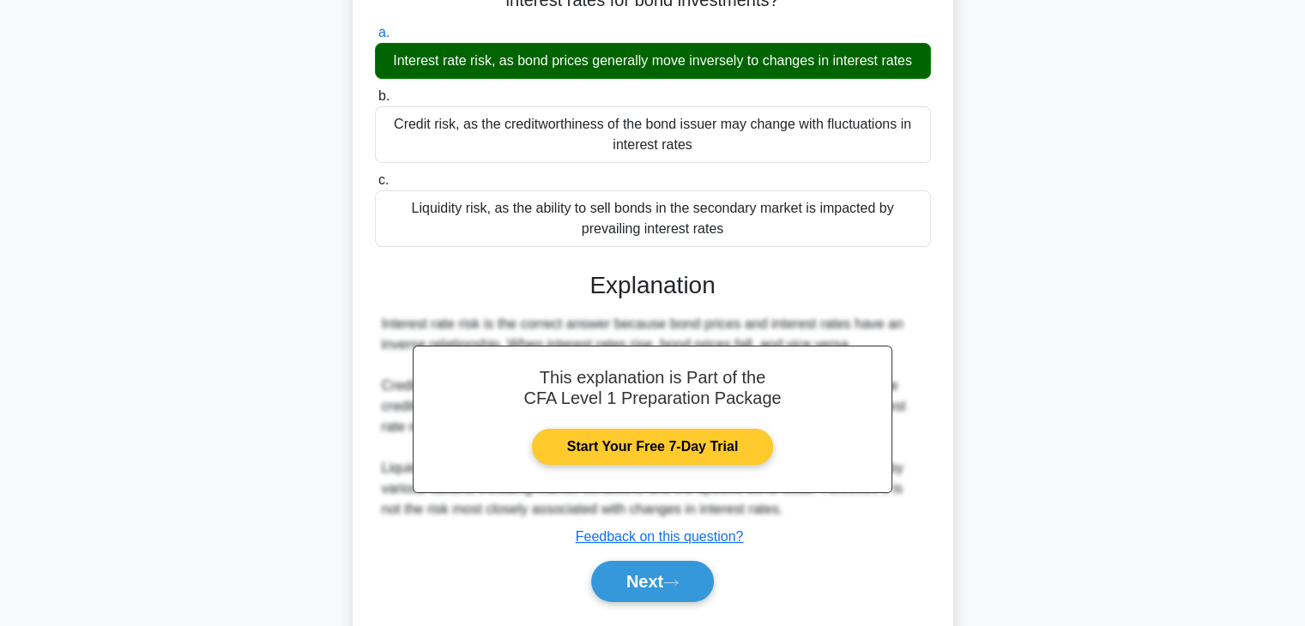
scroll to position [301, 0]
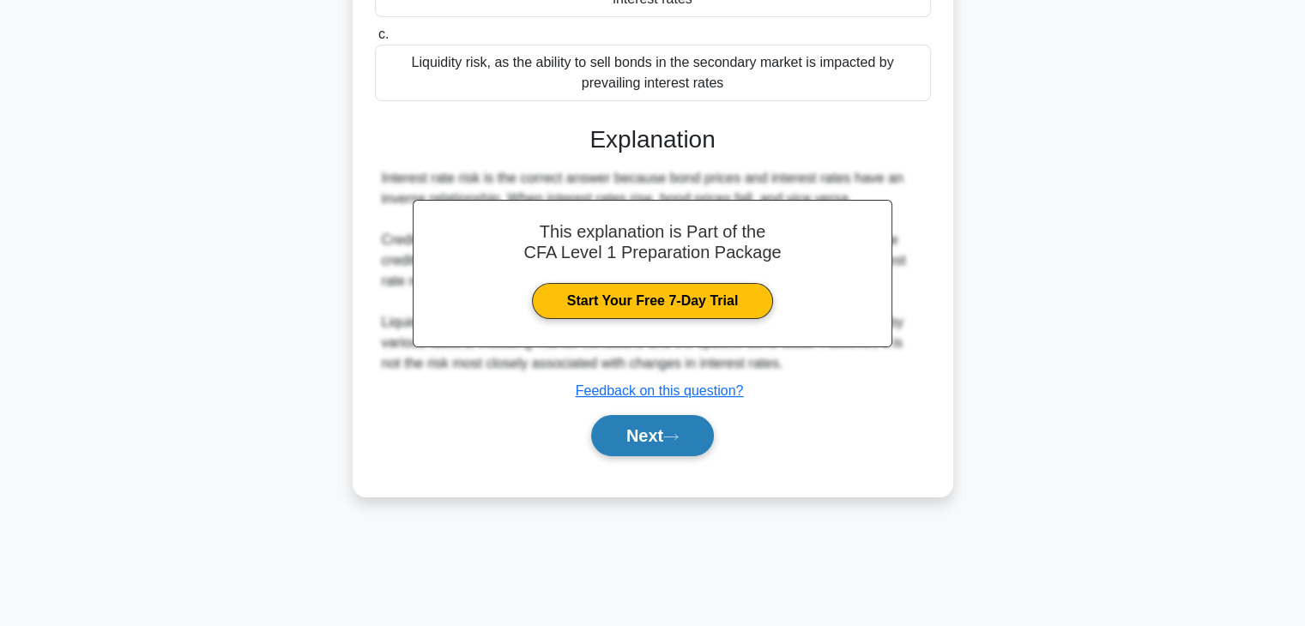
click at [671, 432] on icon at bounding box center [670, 436] width 15 height 9
click at [677, 435] on icon at bounding box center [670, 436] width 15 height 9
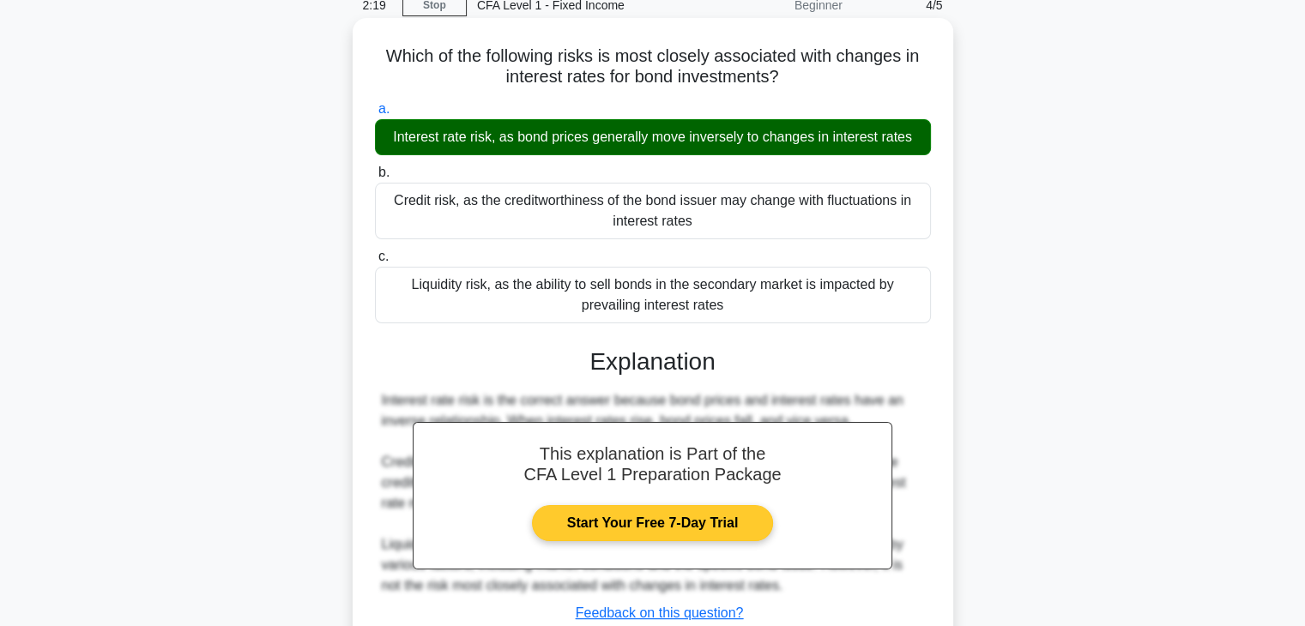
scroll to position [44, 0]
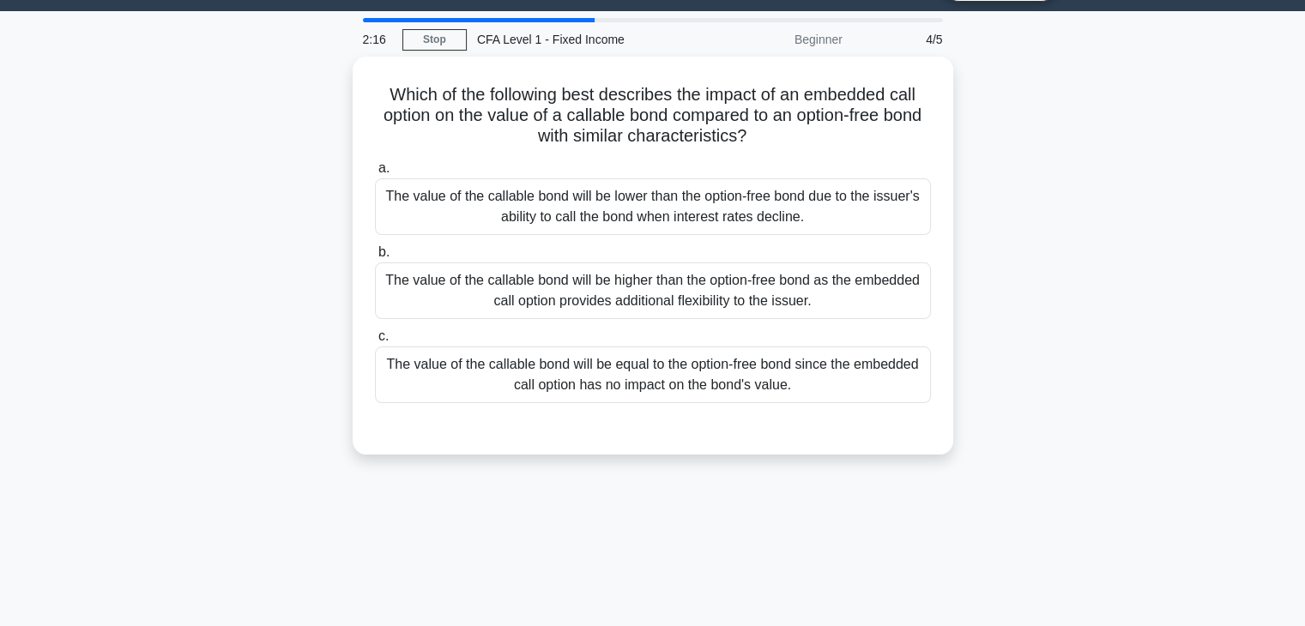
click at [262, 229] on div "Which of the following best describes the impact of an embedded call option on …" at bounding box center [653, 266] width 1132 height 419
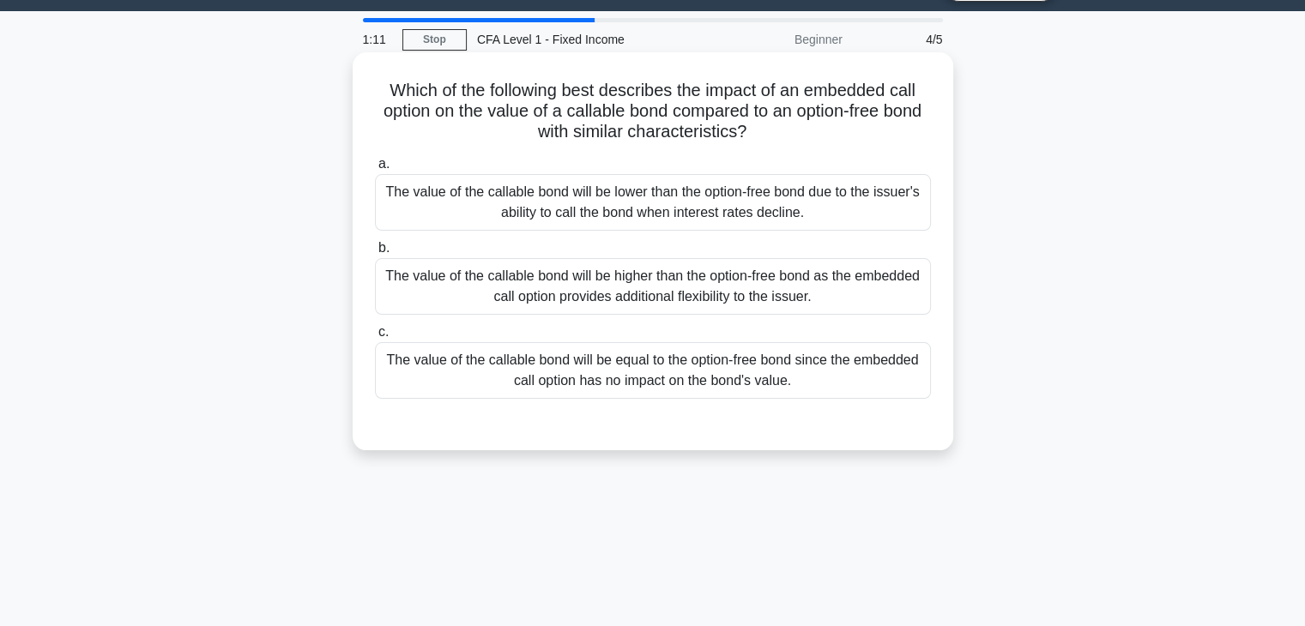
click at [425, 309] on div "The value of the callable bond will be higher than the option-free bond as the …" at bounding box center [653, 286] width 556 height 57
click at [375, 254] on input "b. The value of the callable bond will be higher than the option-free bond as t…" at bounding box center [375, 248] width 0 height 11
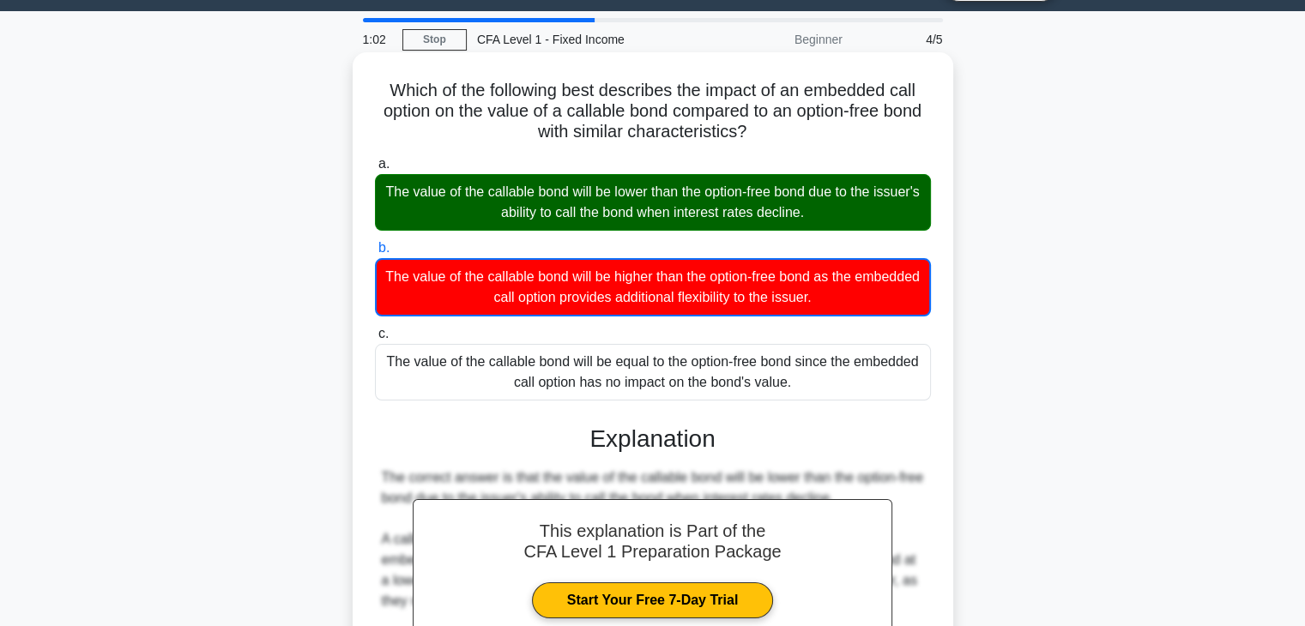
drag, startPoint x: 414, startPoint y: 190, endPoint x: 839, endPoint y: 220, distance: 425.7
click at [839, 220] on div "The value of the callable bond will be lower than the option-free bond due to t…" at bounding box center [653, 202] width 556 height 57
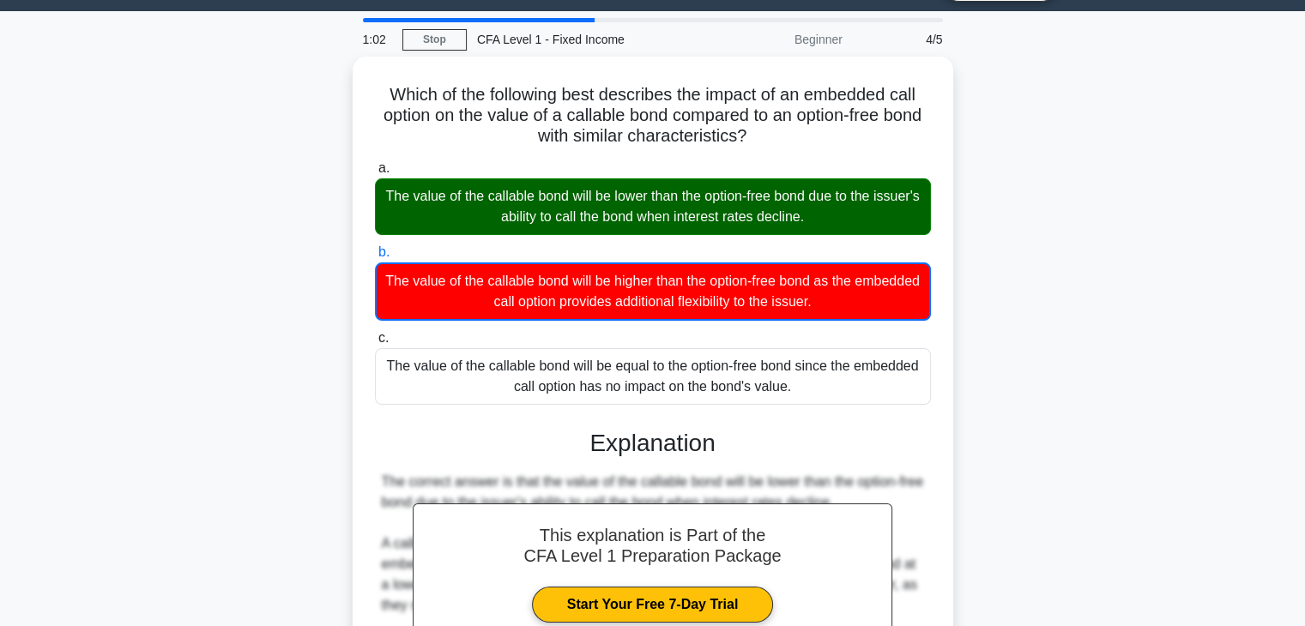
click at [828, 224] on div at bounding box center [828, 224] width 0 height 0
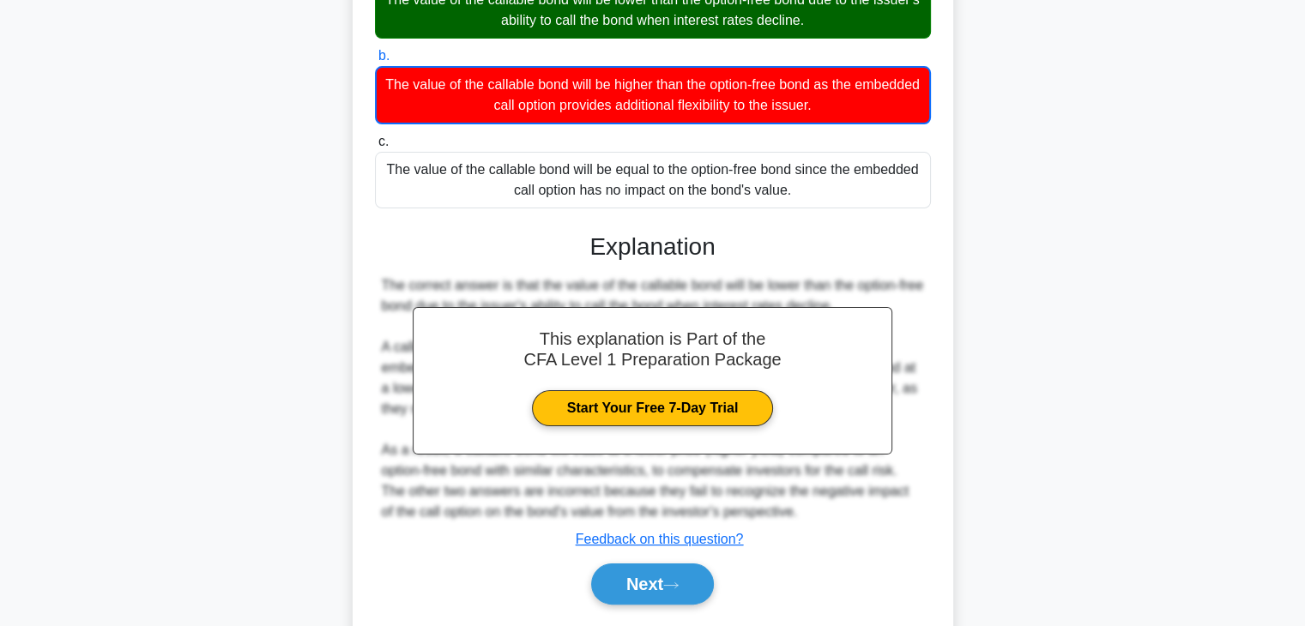
scroll to position [301, 0]
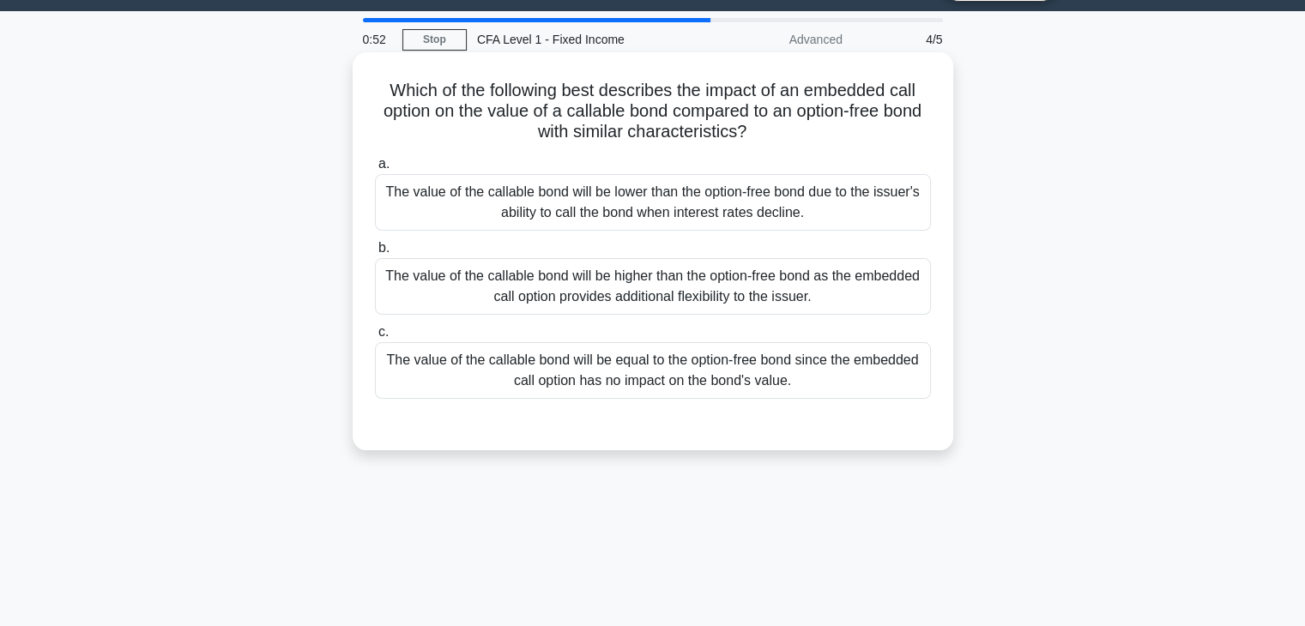
click at [608, 180] on div "The value of the callable bond will be lower than the option-free bond due to t…" at bounding box center [653, 202] width 556 height 57
click at [375, 170] on input "a. The value of the callable bond will be lower than the option-free bond due t…" at bounding box center [375, 164] width 0 height 11
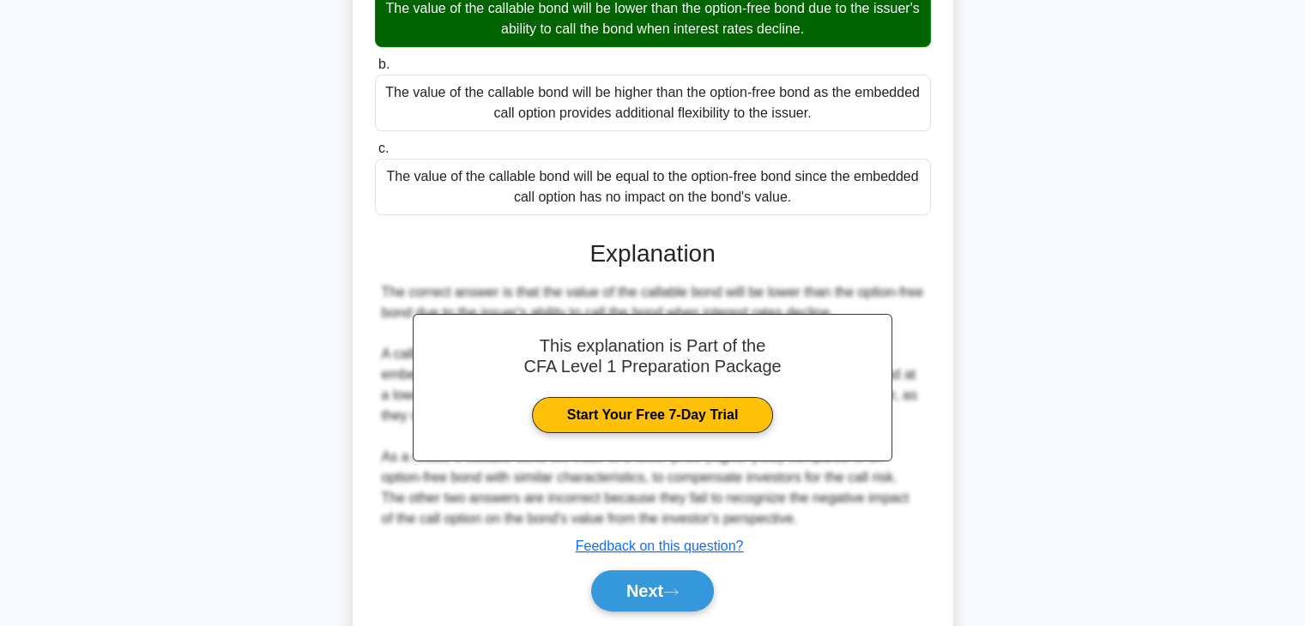
scroll to position [301, 0]
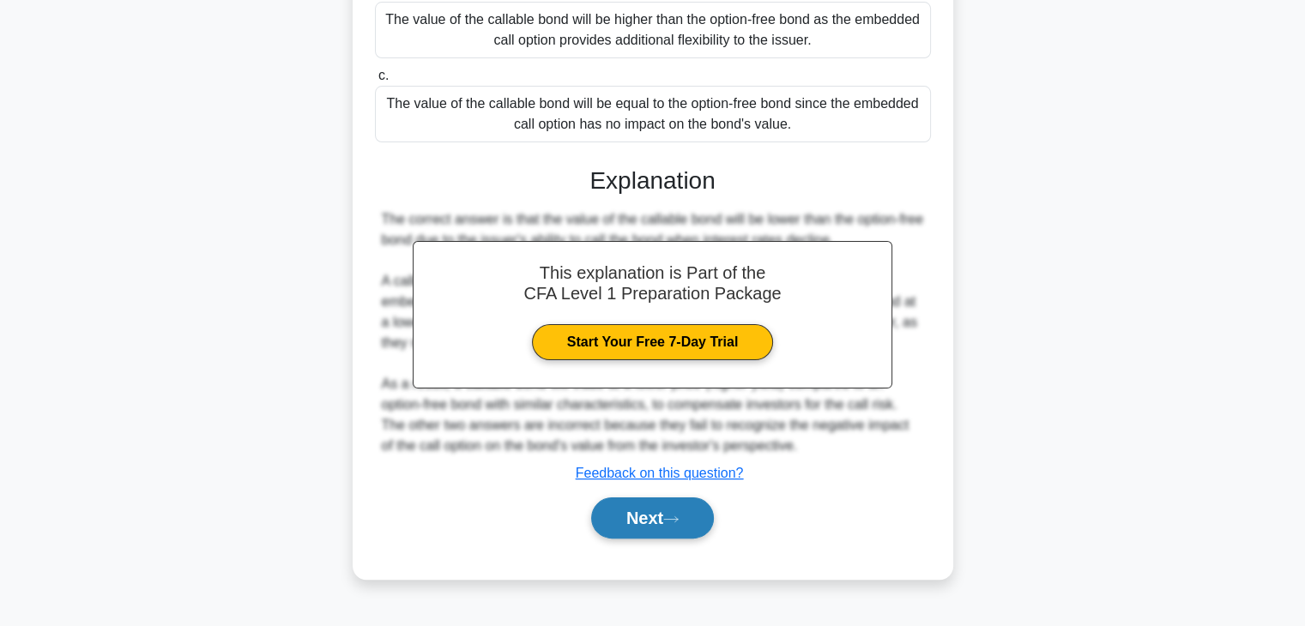
click at [661, 510] on button "Next" at bounding box center [652, 518] width 123 height 41
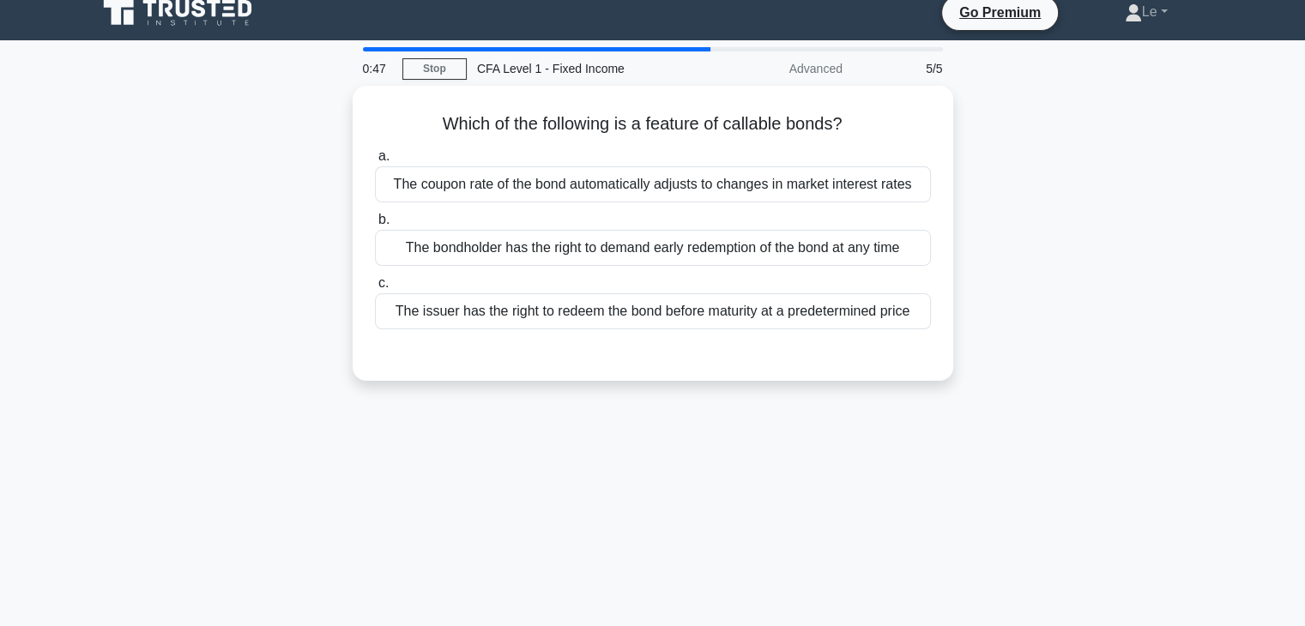
scroll to position [0, 0]
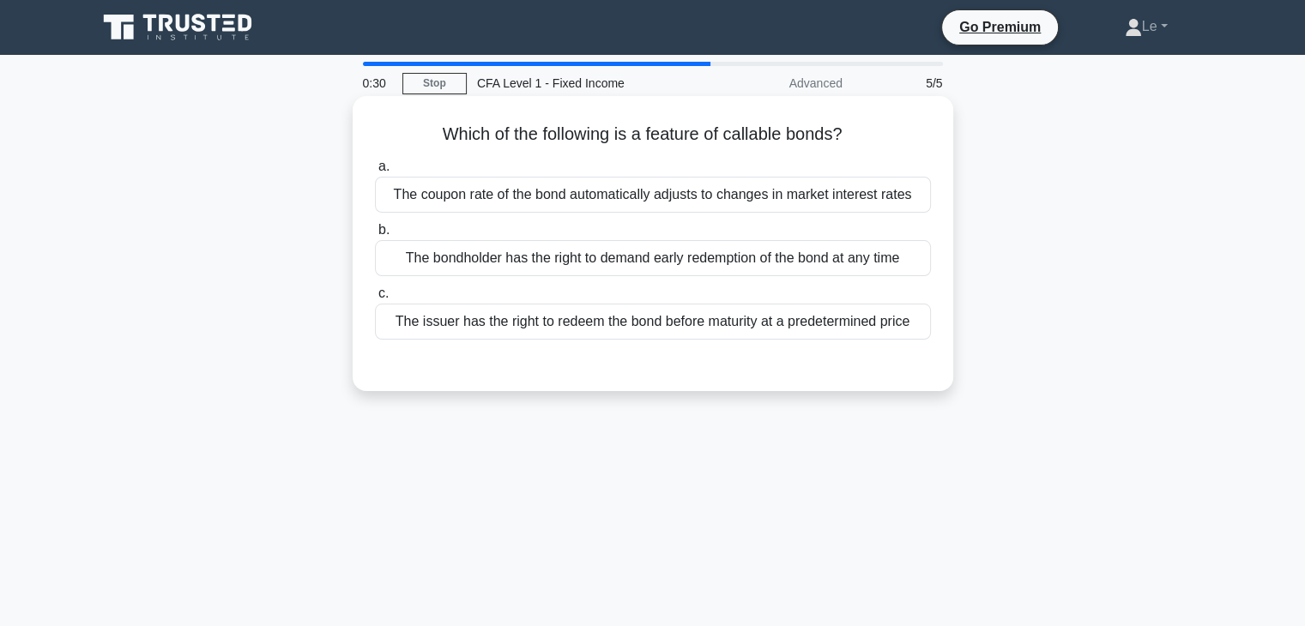
click at [715, 334] on div "The issuer has the right to redeem the bond before maturity at a predetermined …" at bounding box center [653, 322] width 556 height 36
click at [375, 299] on input "c. The issuer has the right to redeem the bond before maturity at a predetermin…" at bounding box center [375, 293] width 0 height 11
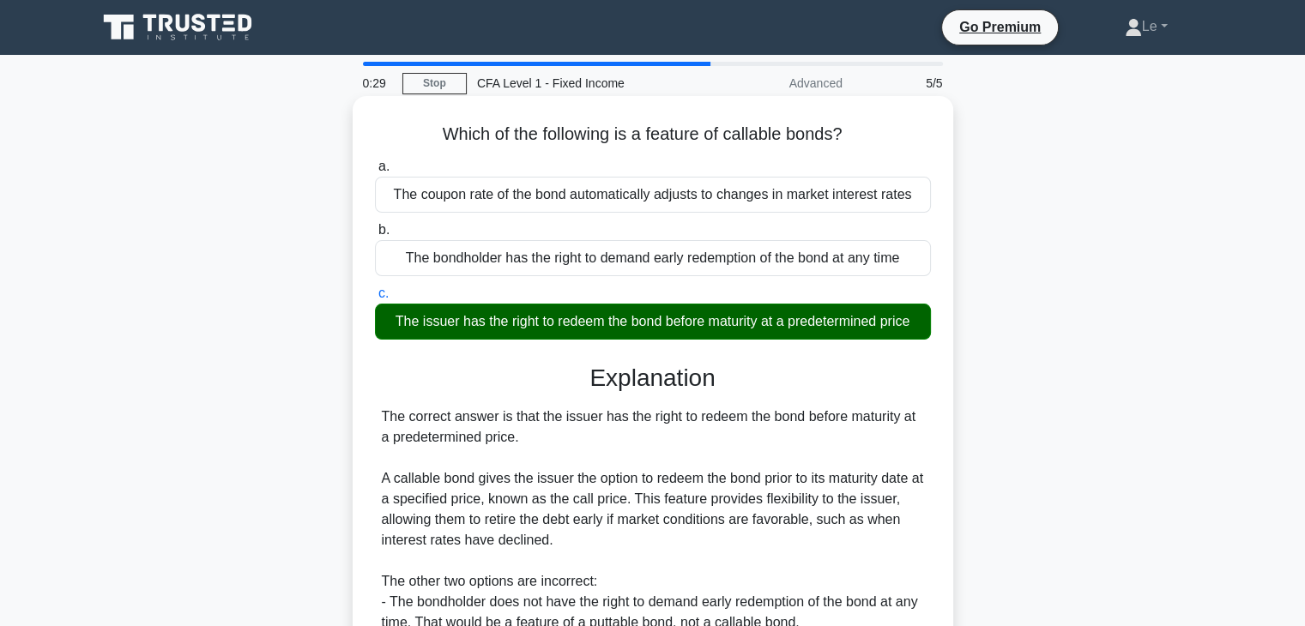
scroll to position [172, 0]
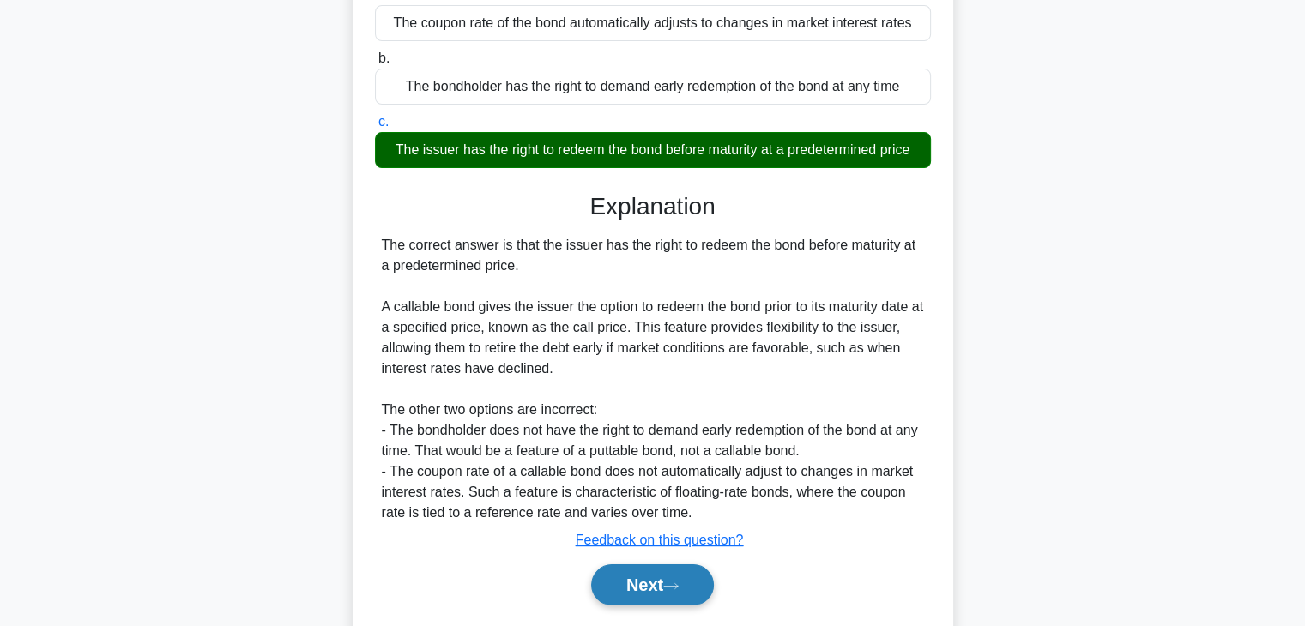
click at [654, 599] on button "Next" at bounding box center [652, 584] width 123 height 41
